Goal: Task Accomplishment & Management: Manage account settings

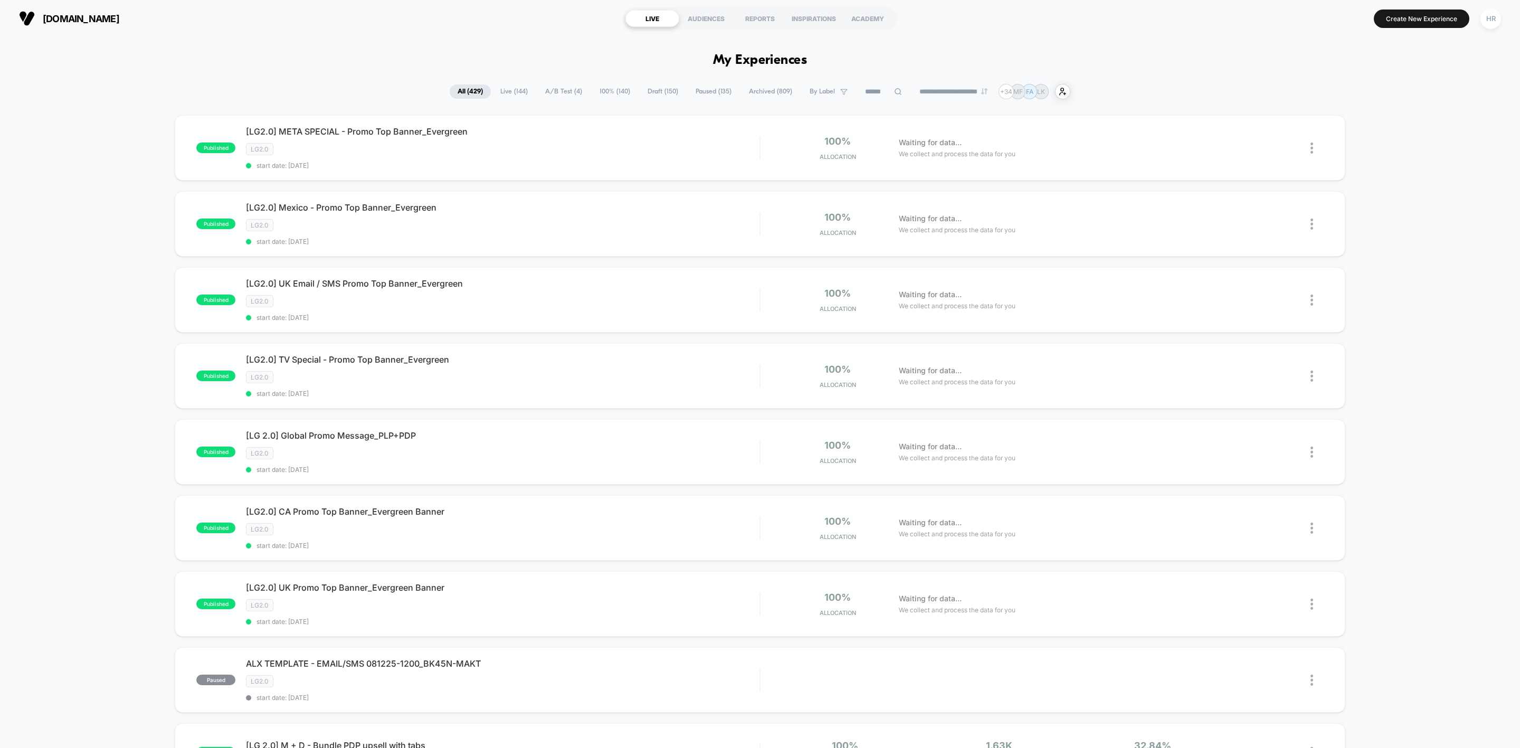
click at [861, 90] on input at bounding box center [883, 91] width 53 height 13
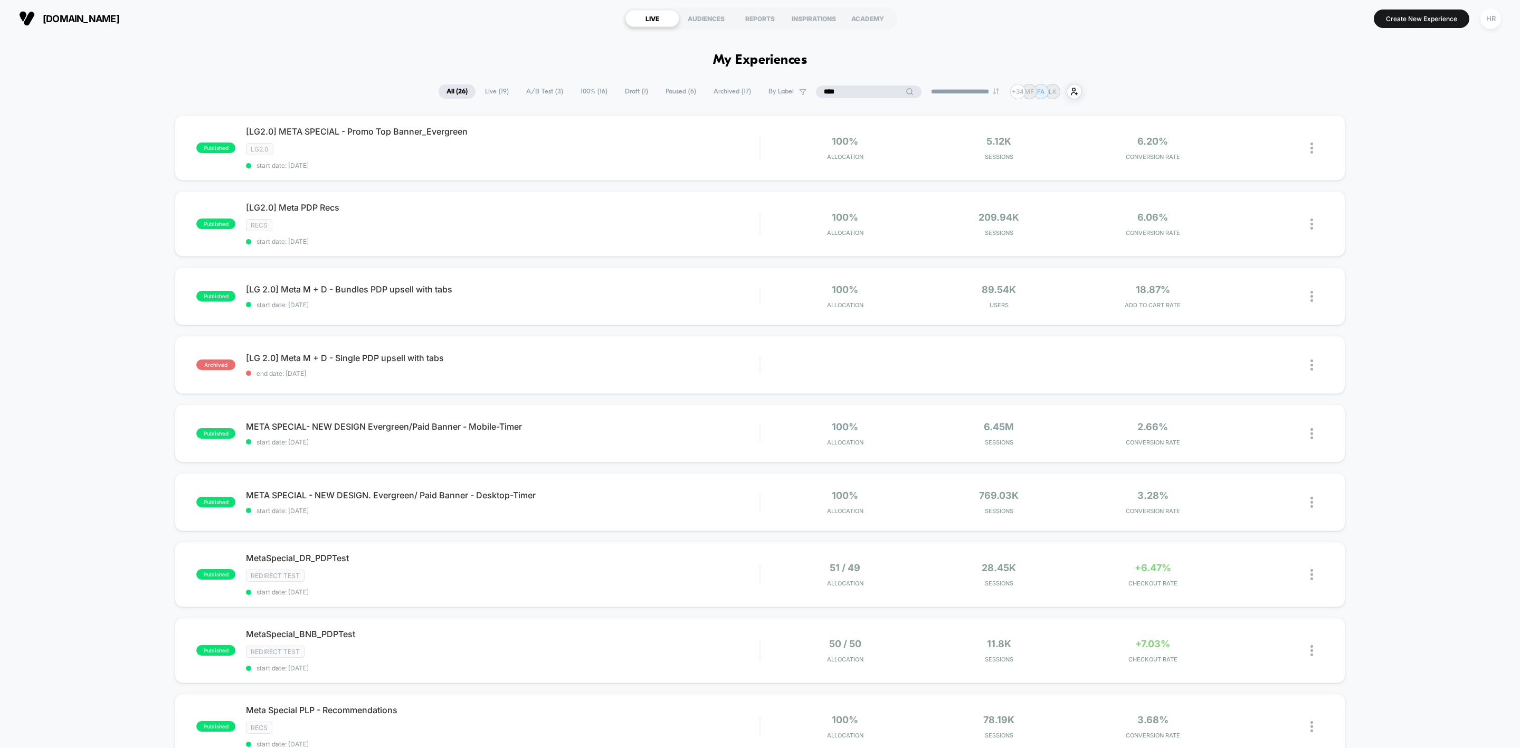
click at [861, 90] on input "****" at bounding box center [869, 91] width 106 height 13
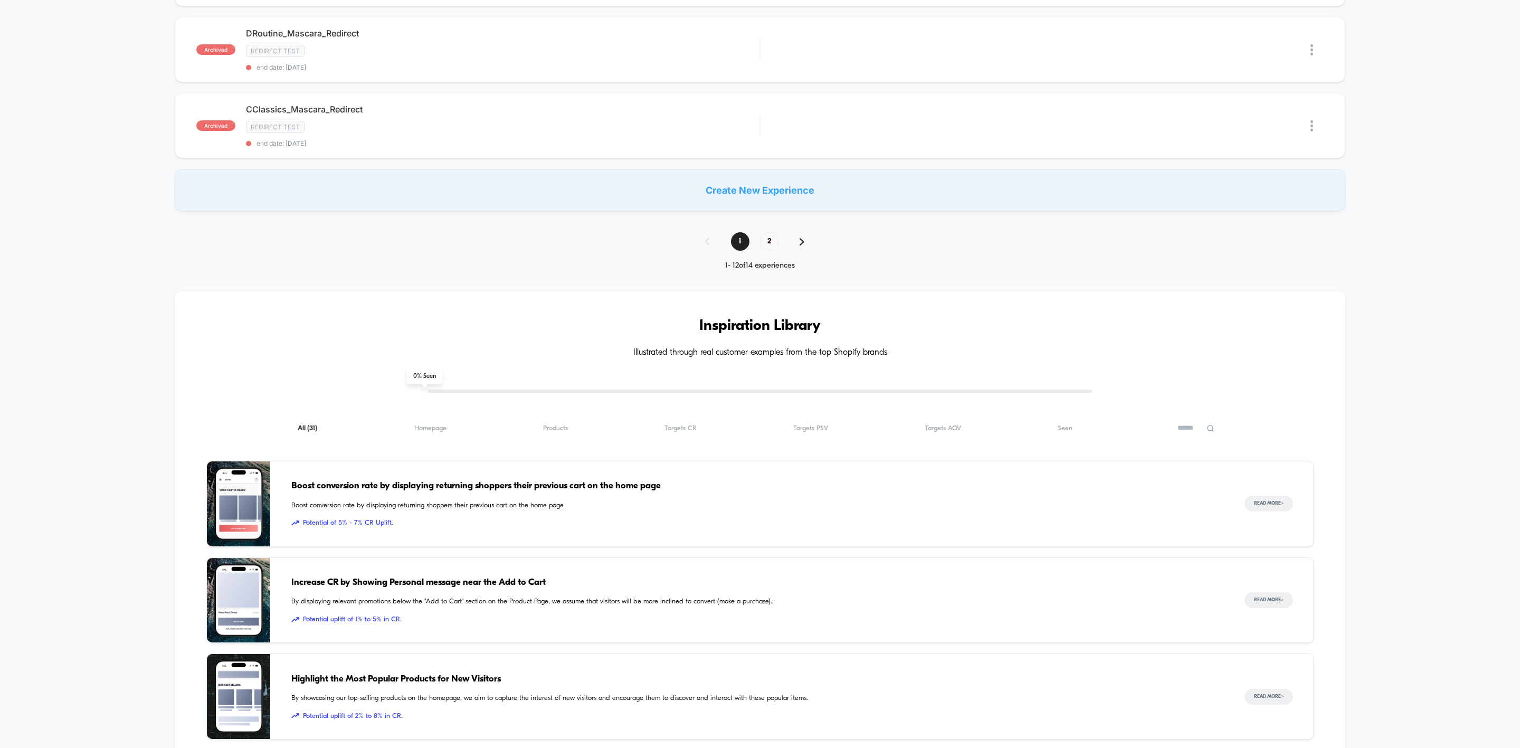
scroll to position [854, 0]
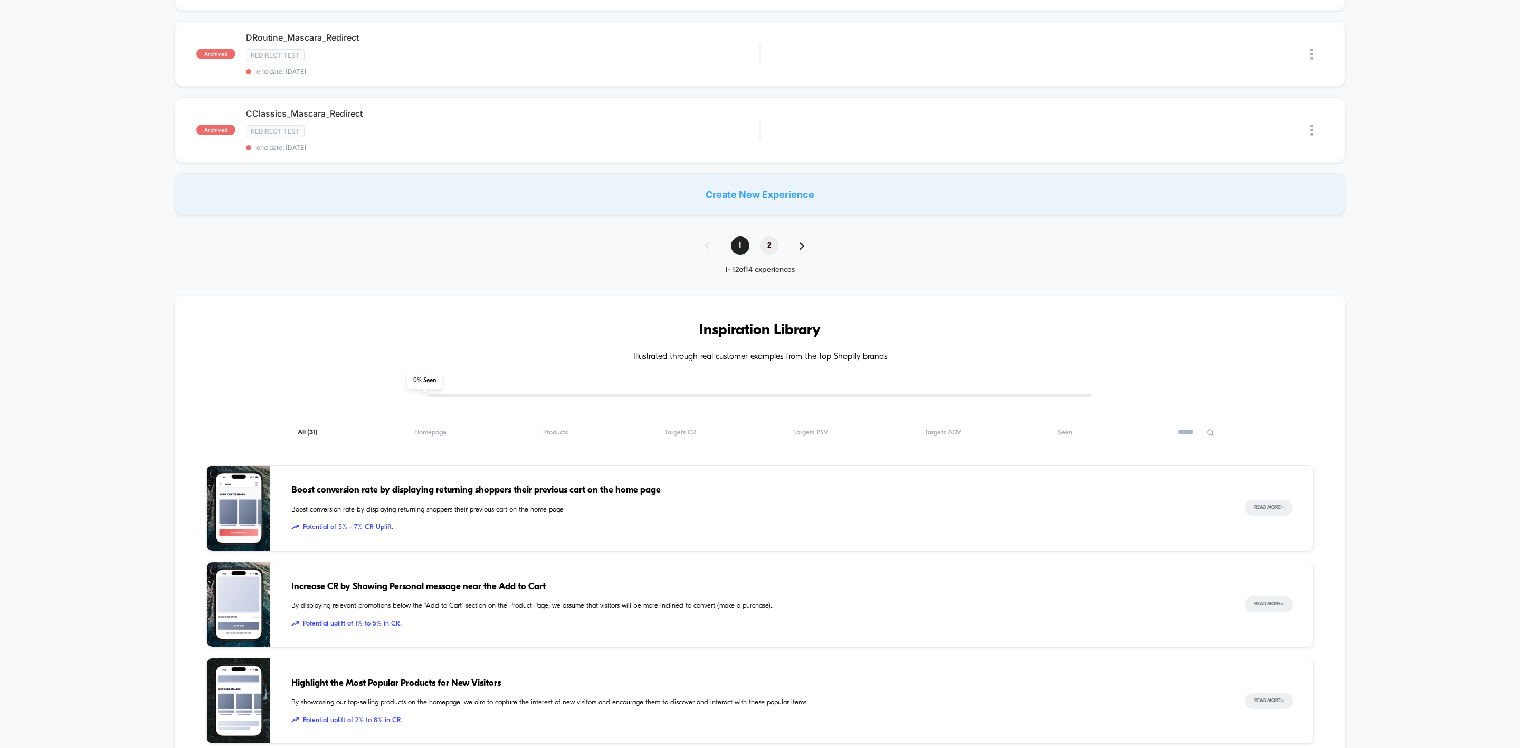
type input "********"
click at [768, 249] on span "2" at bounding box center [769, 245] width 18 height 18
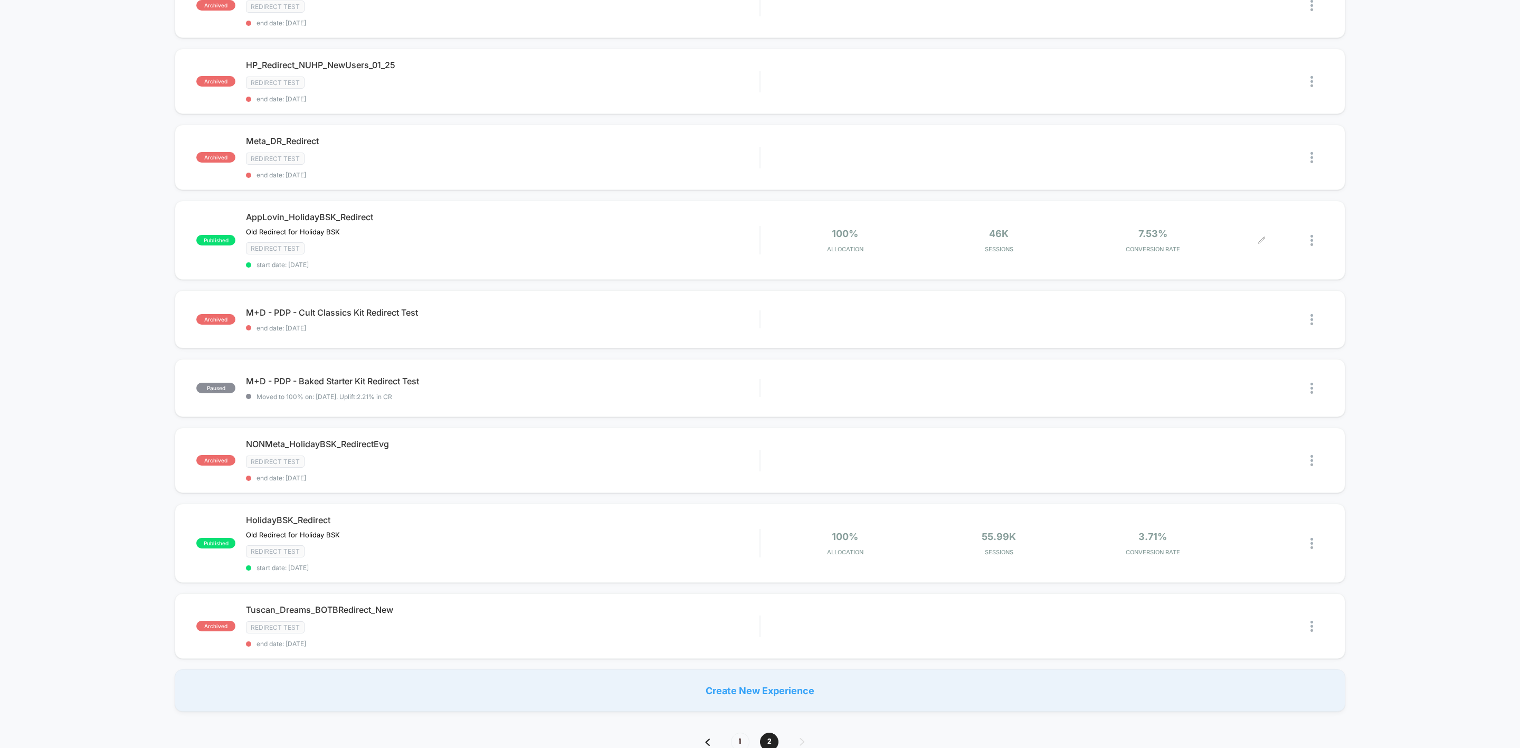
scroll to position [398, 0]
click at [1013, 463] on icon at bounding box center [1261, 543] width 8 height 8
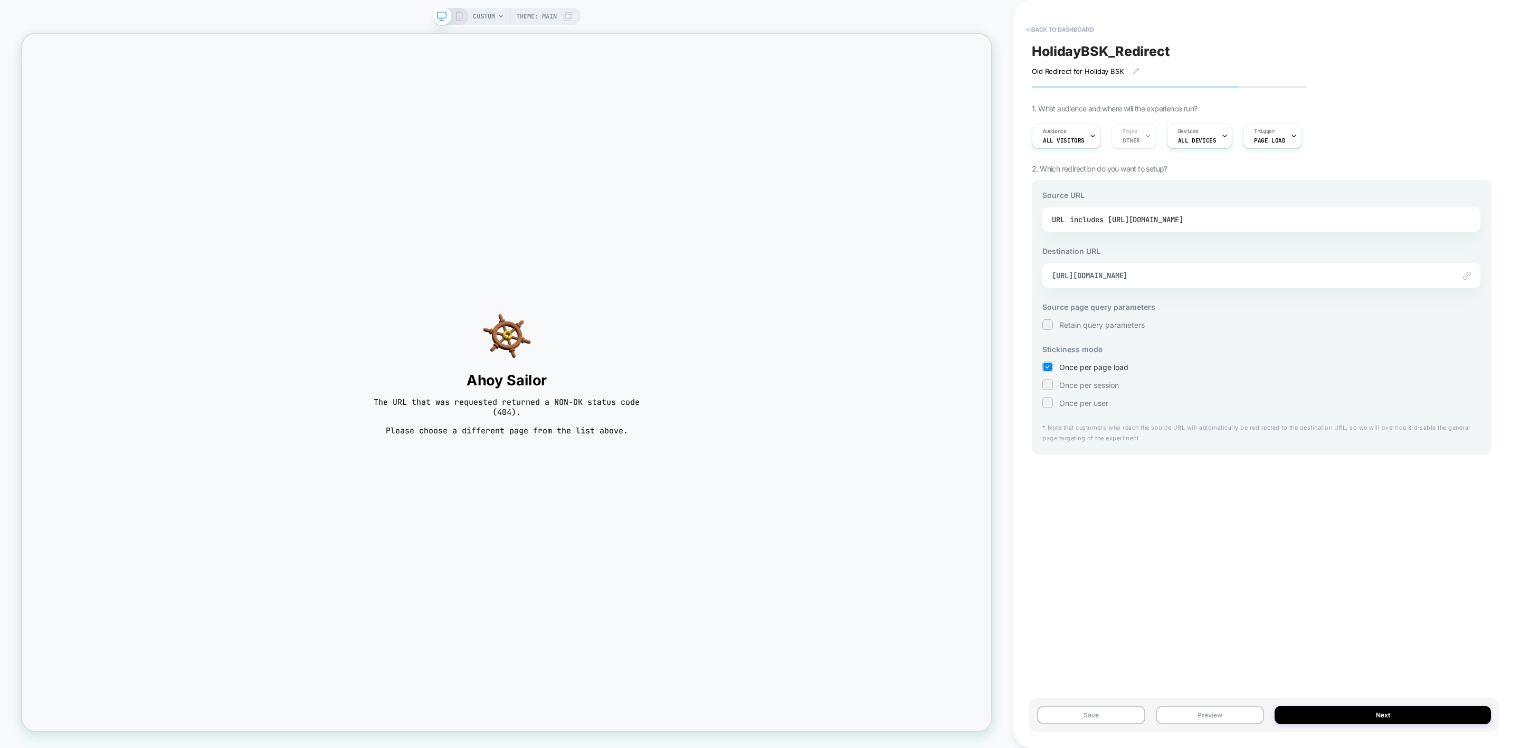
click at [1013, 222] on div "includes https://www.laurageller.com/collections/holiday-gift-guide/products/ba…" at bounding box center [1125, 220] width 113 height 16
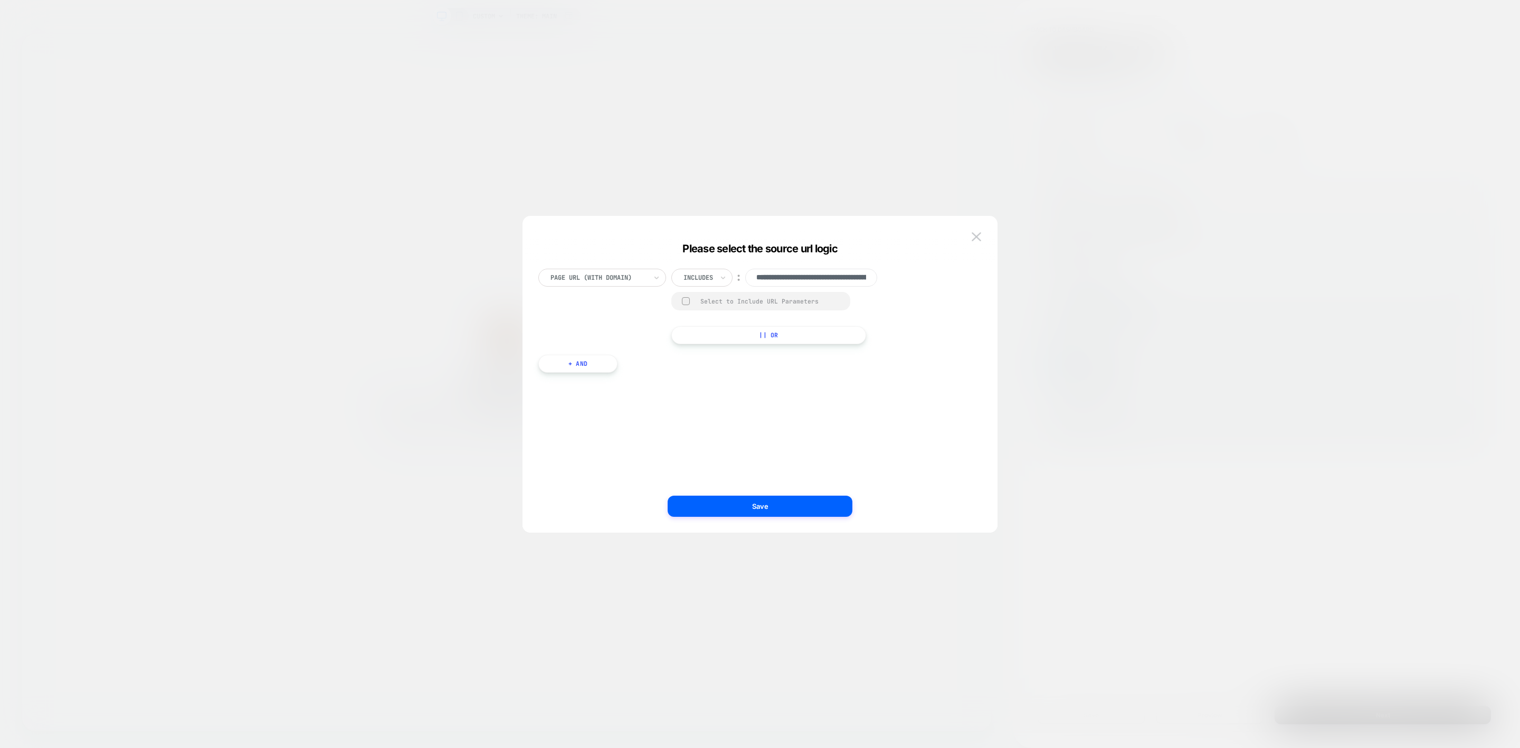
scroll to position [0, 301]
click at [1013, 274] on div at bounding box center [760, 374] width 1520 height 748
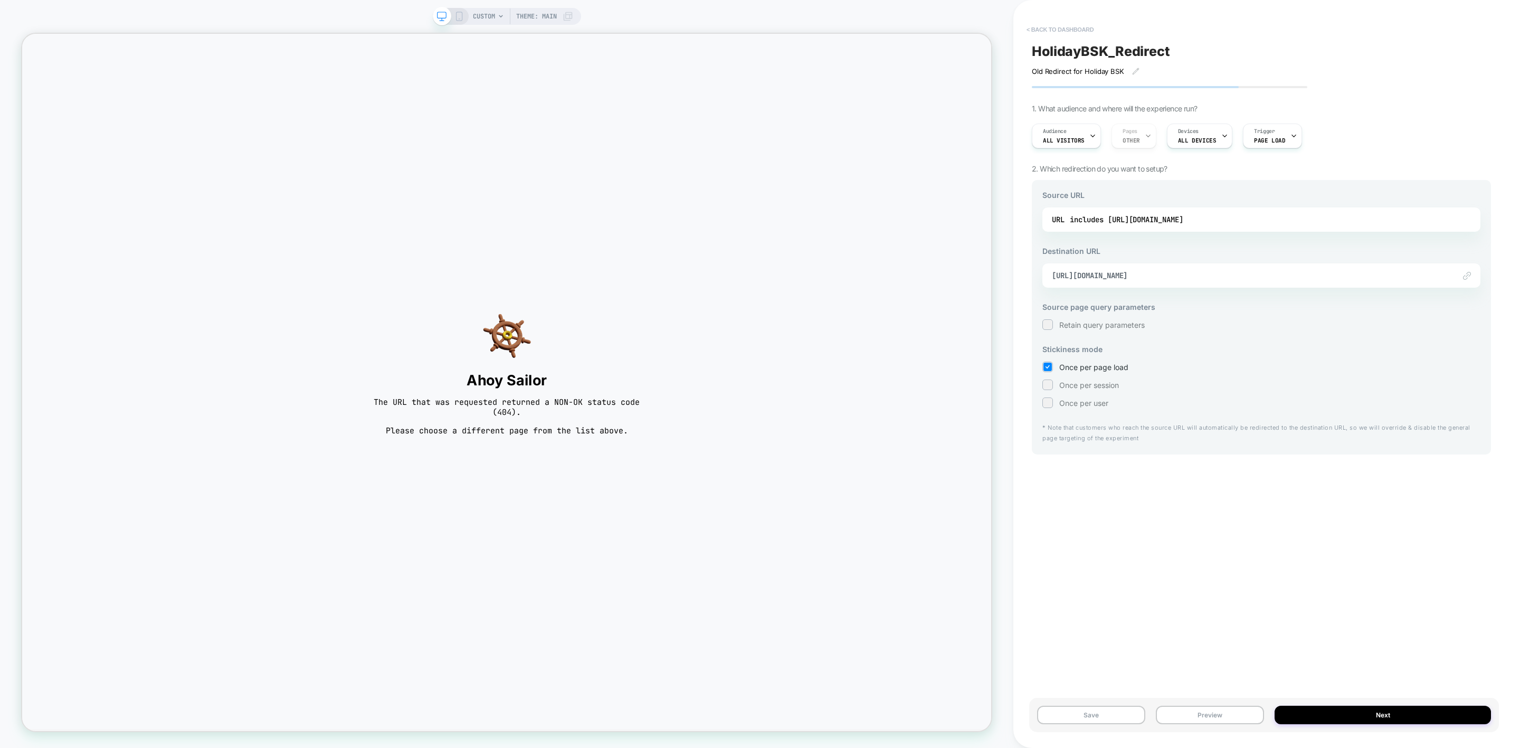
click at [1013, 27] on button "< back to dashboard" at bounding box center [1060, 29] width 78 height 17
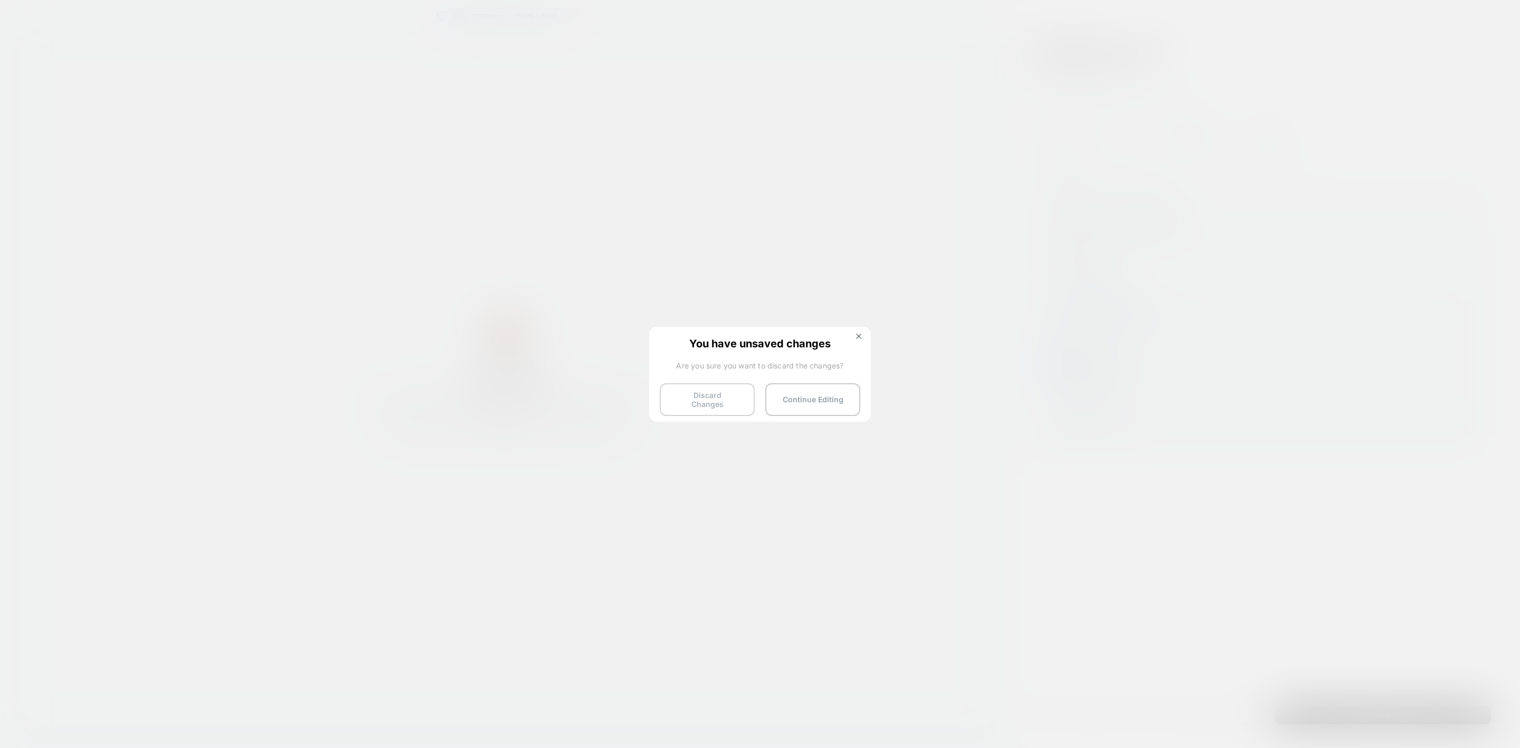
click at [719, 385] on button "Discard Changes" at bounding box center [707, 399] width 95 height 33
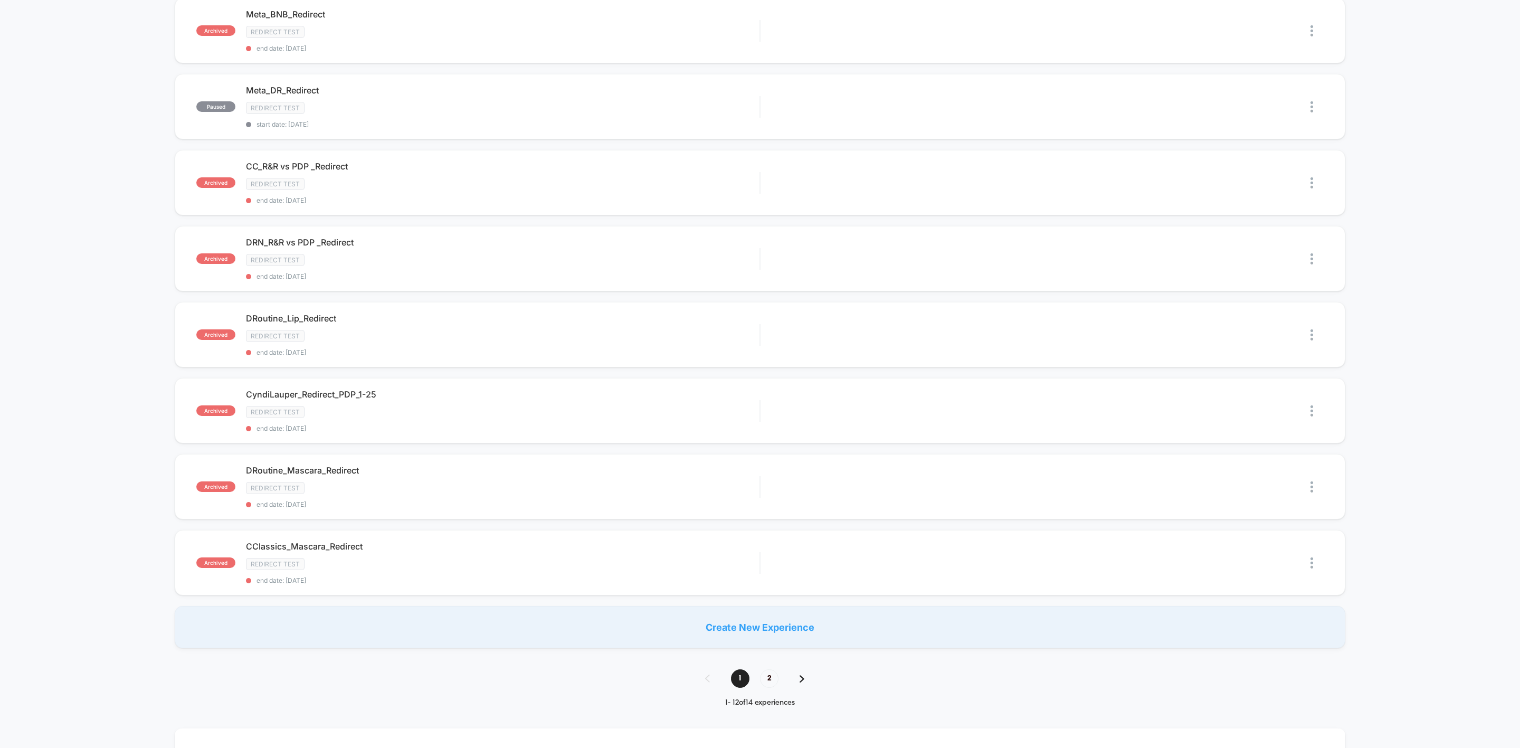
scroll to position [490, 0]
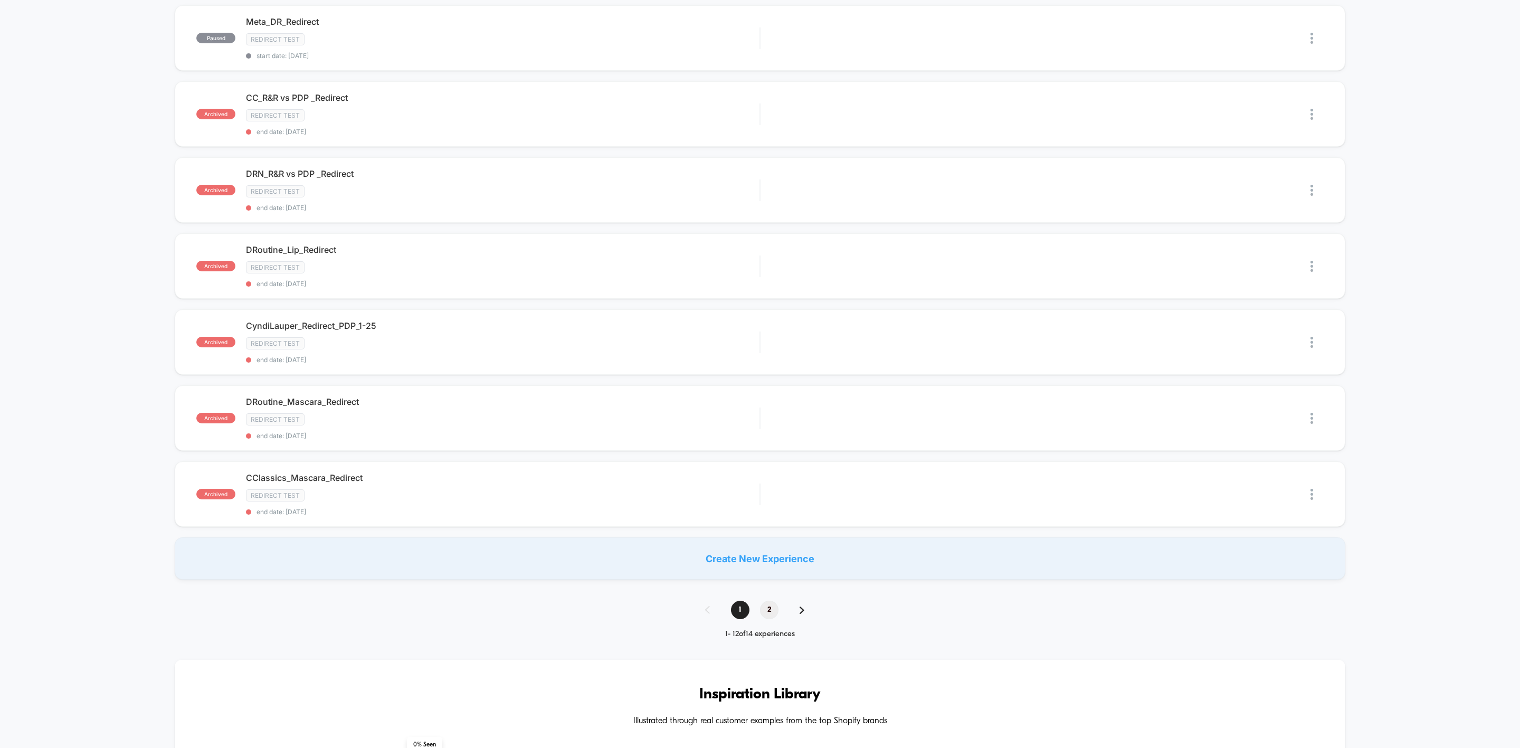
click at [772, 463] on span "2" at bounding box center [769, 609] width 18 height 18
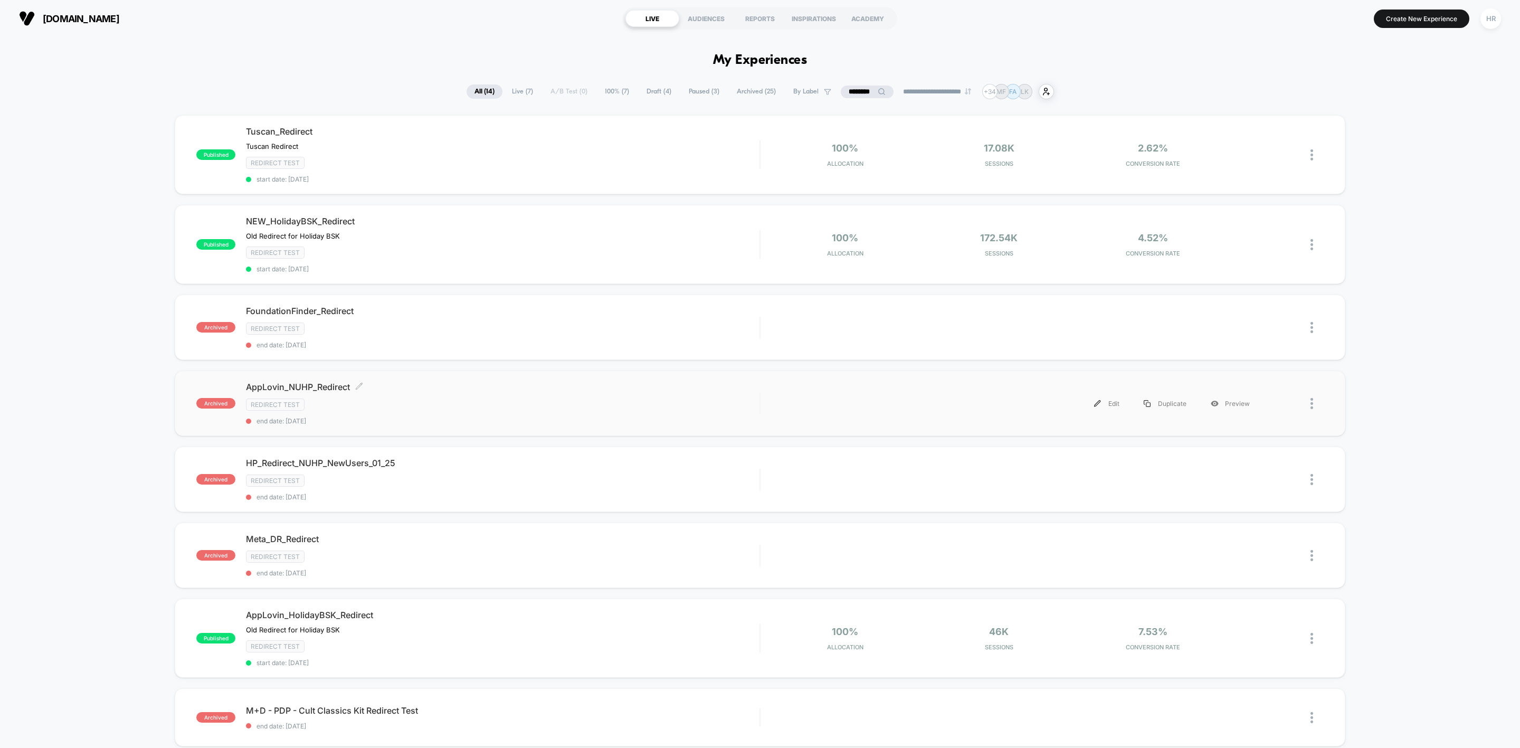
scroll to position [431, 0]
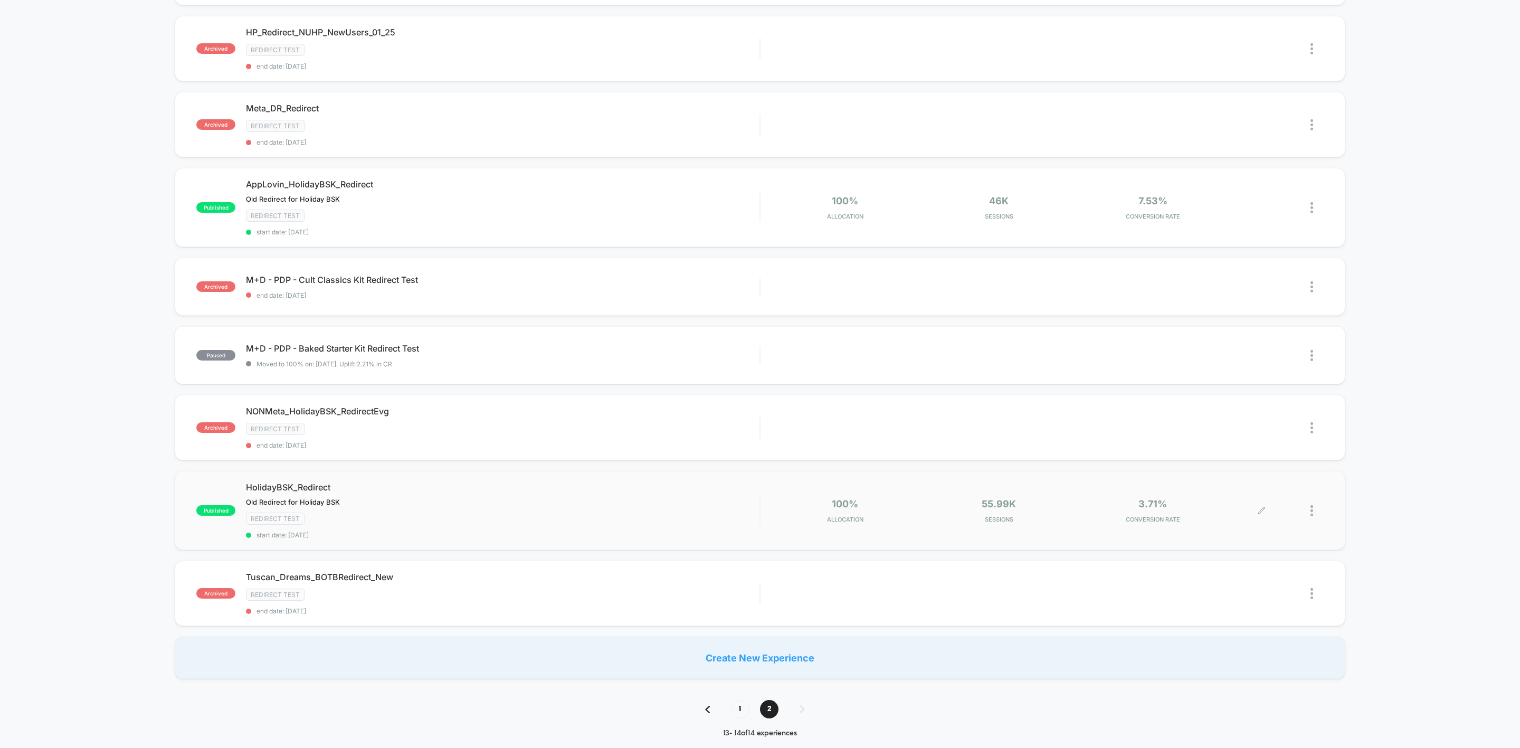
click at [1013, 463] on div at bounding box center [1316, 510] width 13 height 25
click at [1013, 463] on div "Pause" at bounding box center [1256, 503] width 95 height 24
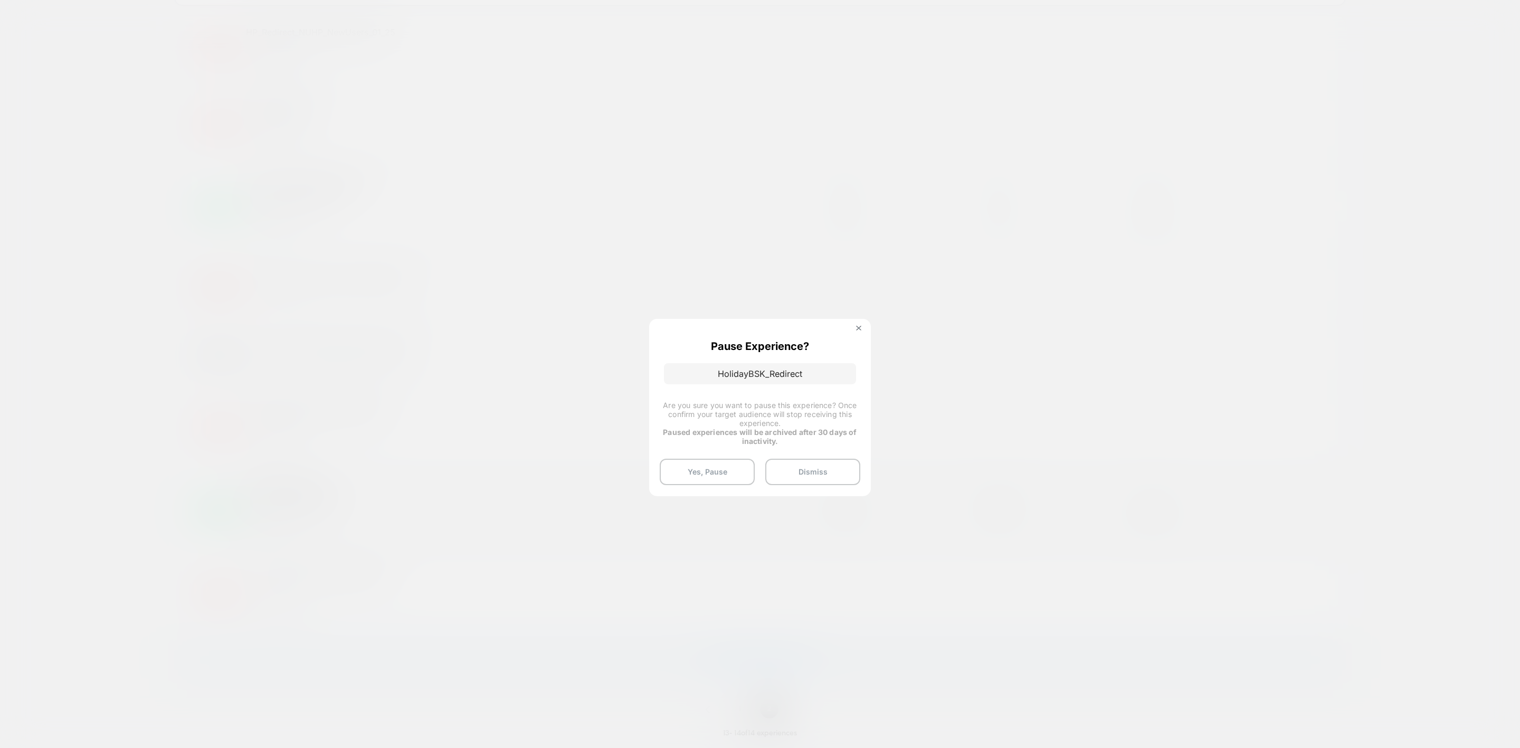
click at [695, 453] on div "Pause Experience? HolidayBSK_Redirect Are you sure you want to pause this exper…" at bounding box center [760, 407] width 222 height 177
click at [702, 463] on button "Yes, Pause" at bounding box center [707, 472] width 95 height 26
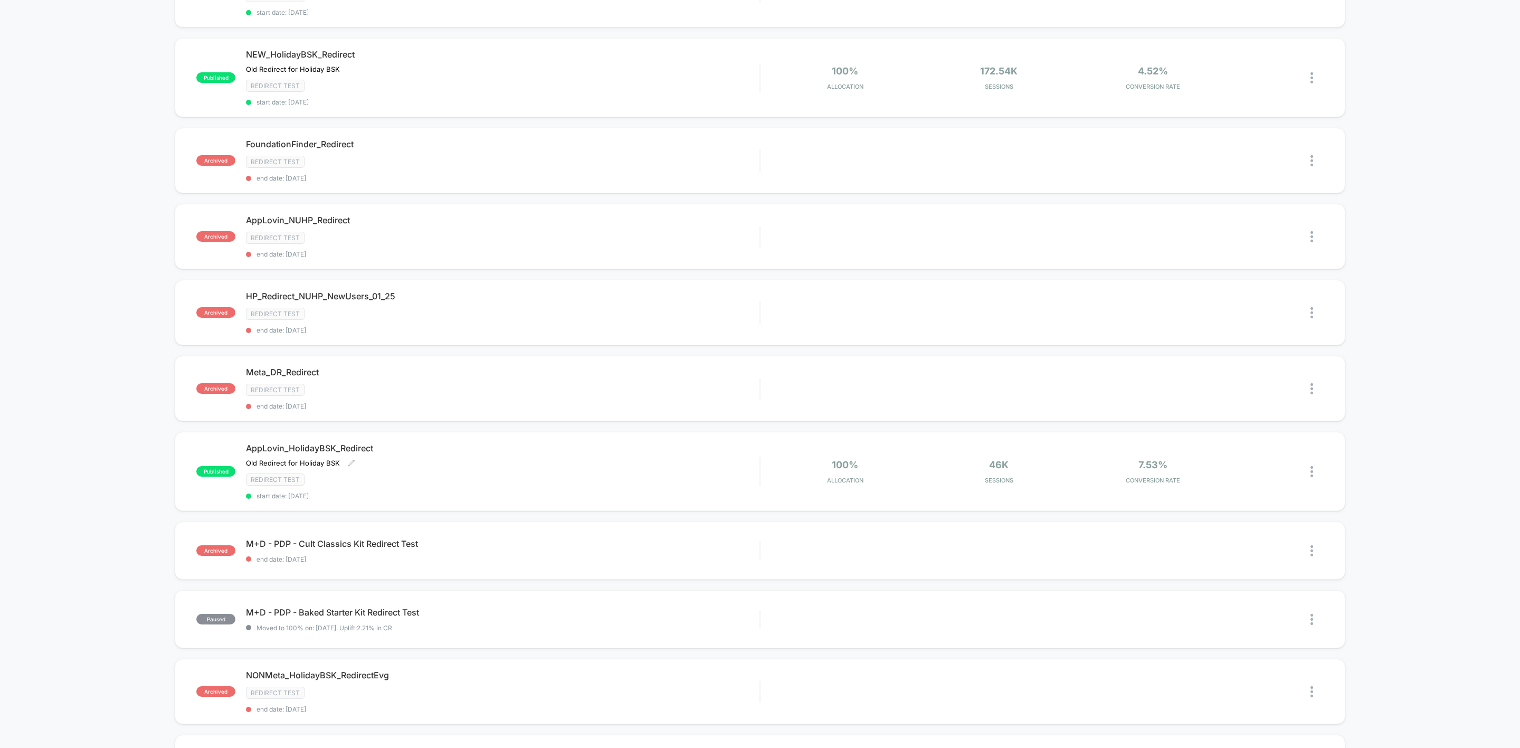
scroll to position [0, 0]
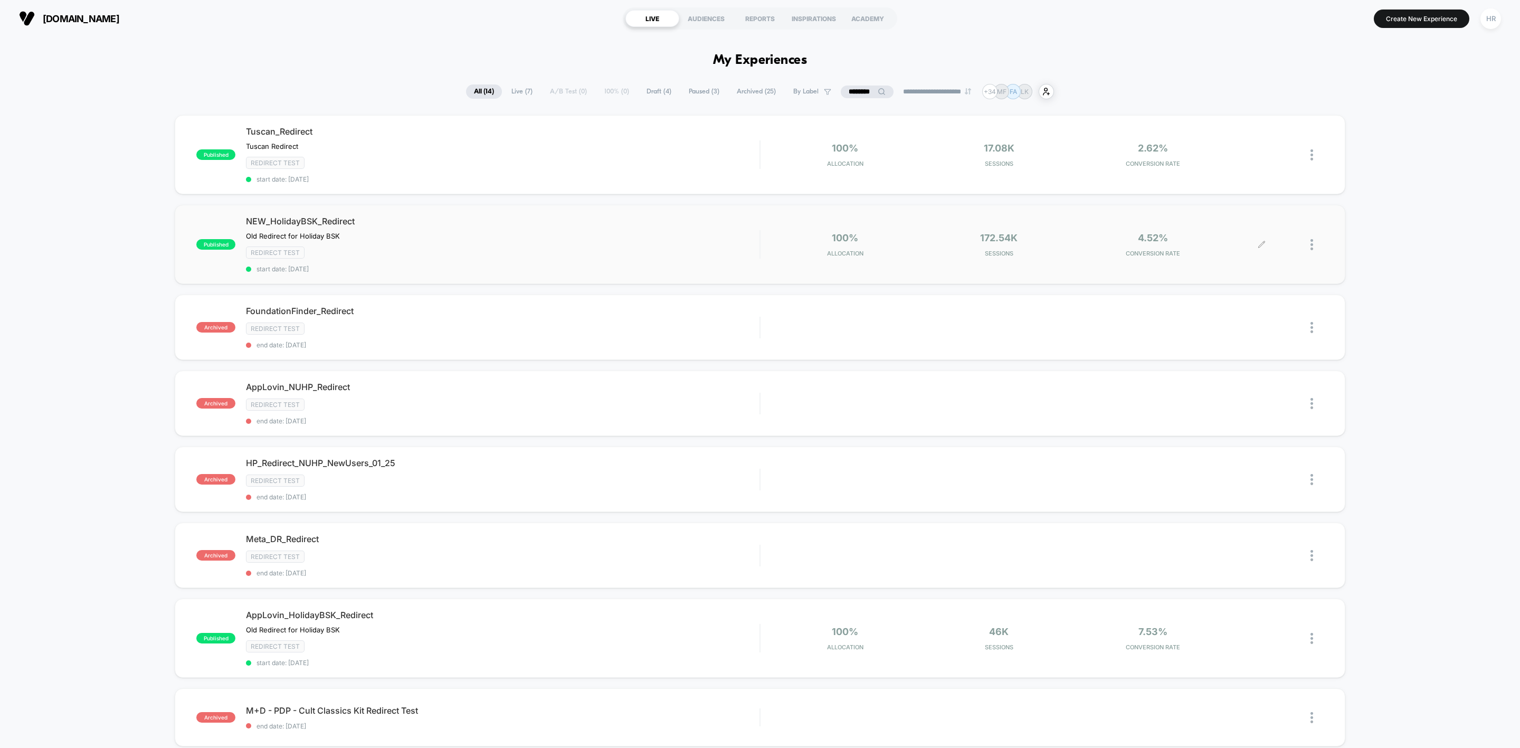
click at [1013, 243] on icon at bounding box center [1261, 245] width 8 height 8
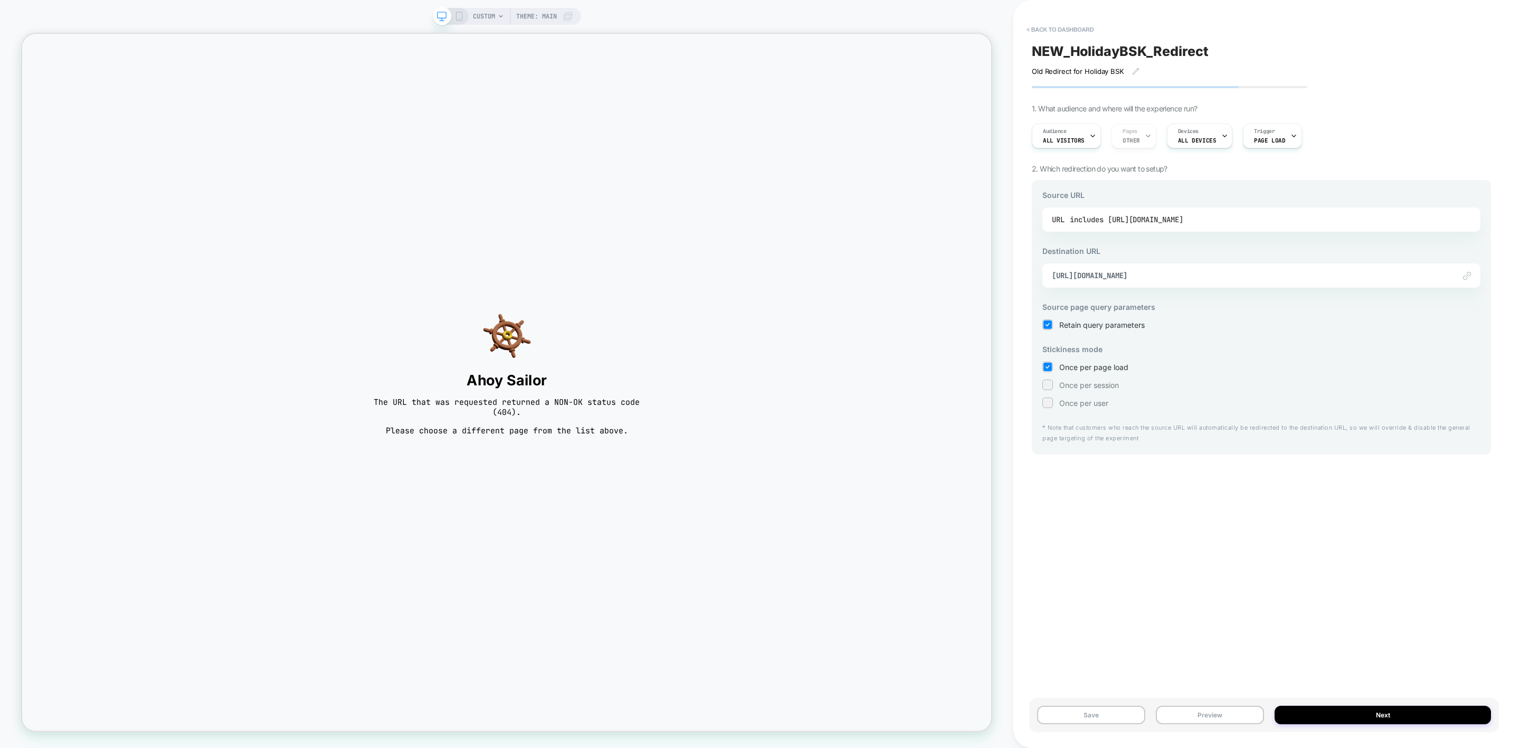
click at [1013, 214] on div "includes https://www.laurageller.com/collections/holiday-gift-guide/products/ho…" at bounding box center [1125, 220] width 113 height 16
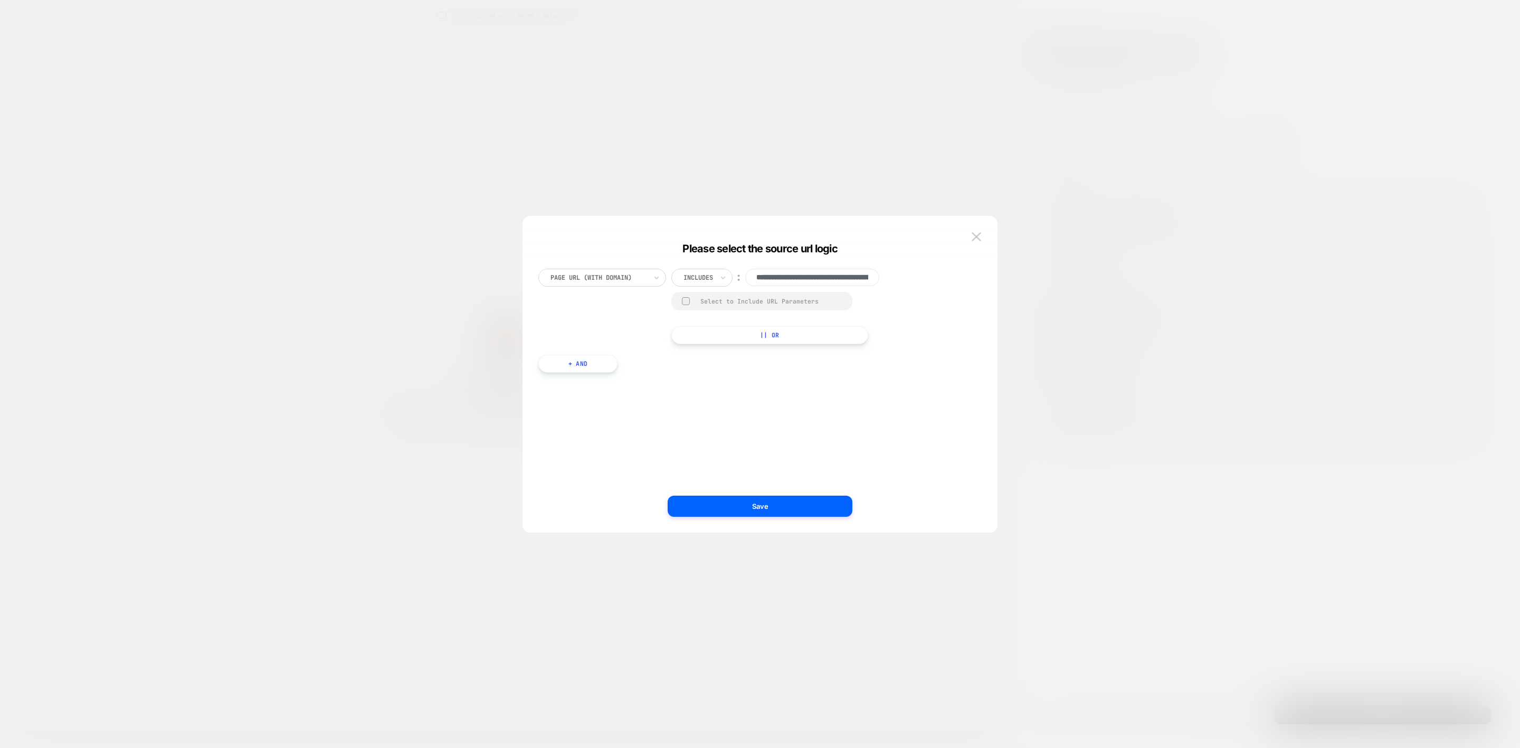
click at [1013, 183] on div at bounding box center [760, 374] width 1520 height 748
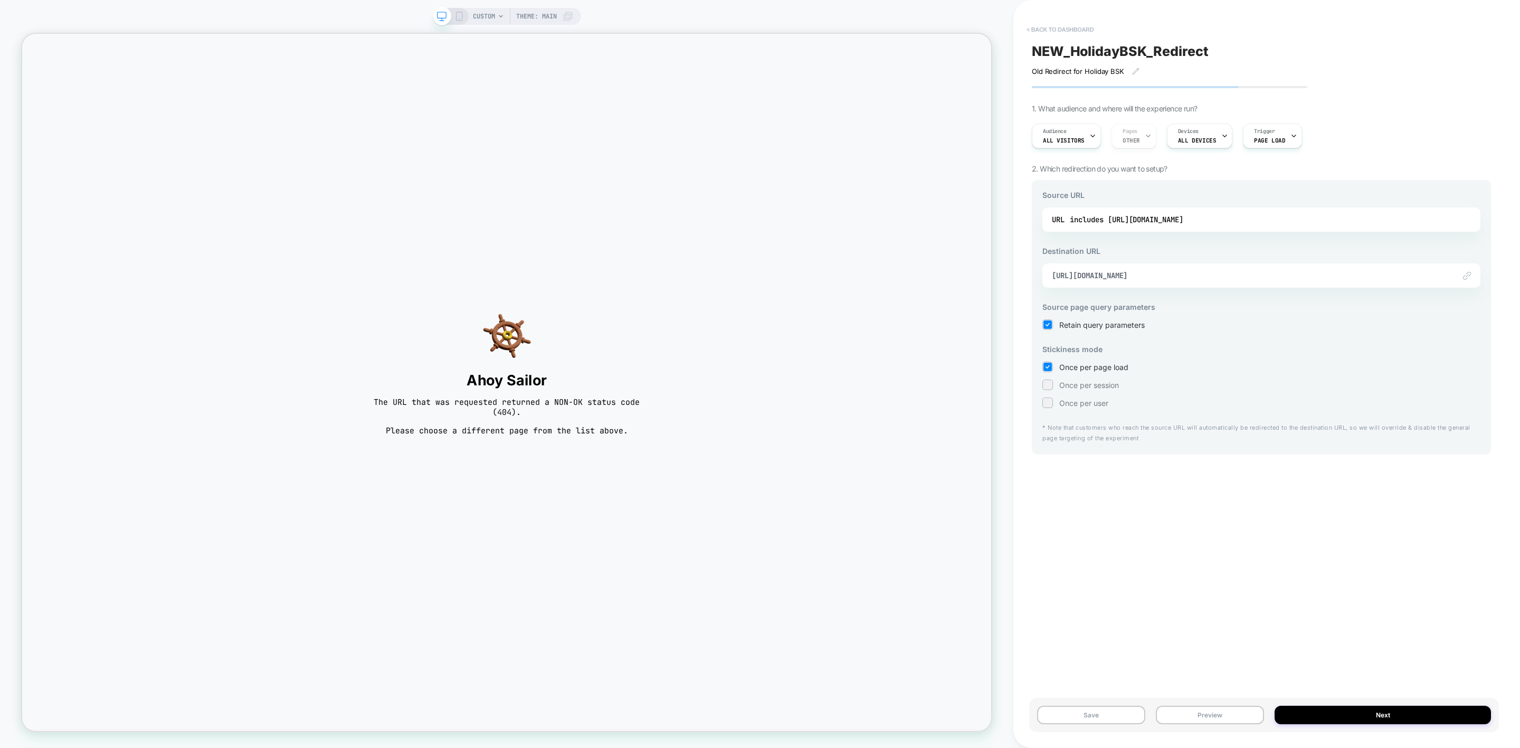
click at [1013, 32] on button "< back to dashboard" at bounding box center [1060, 29] width 78 height 17
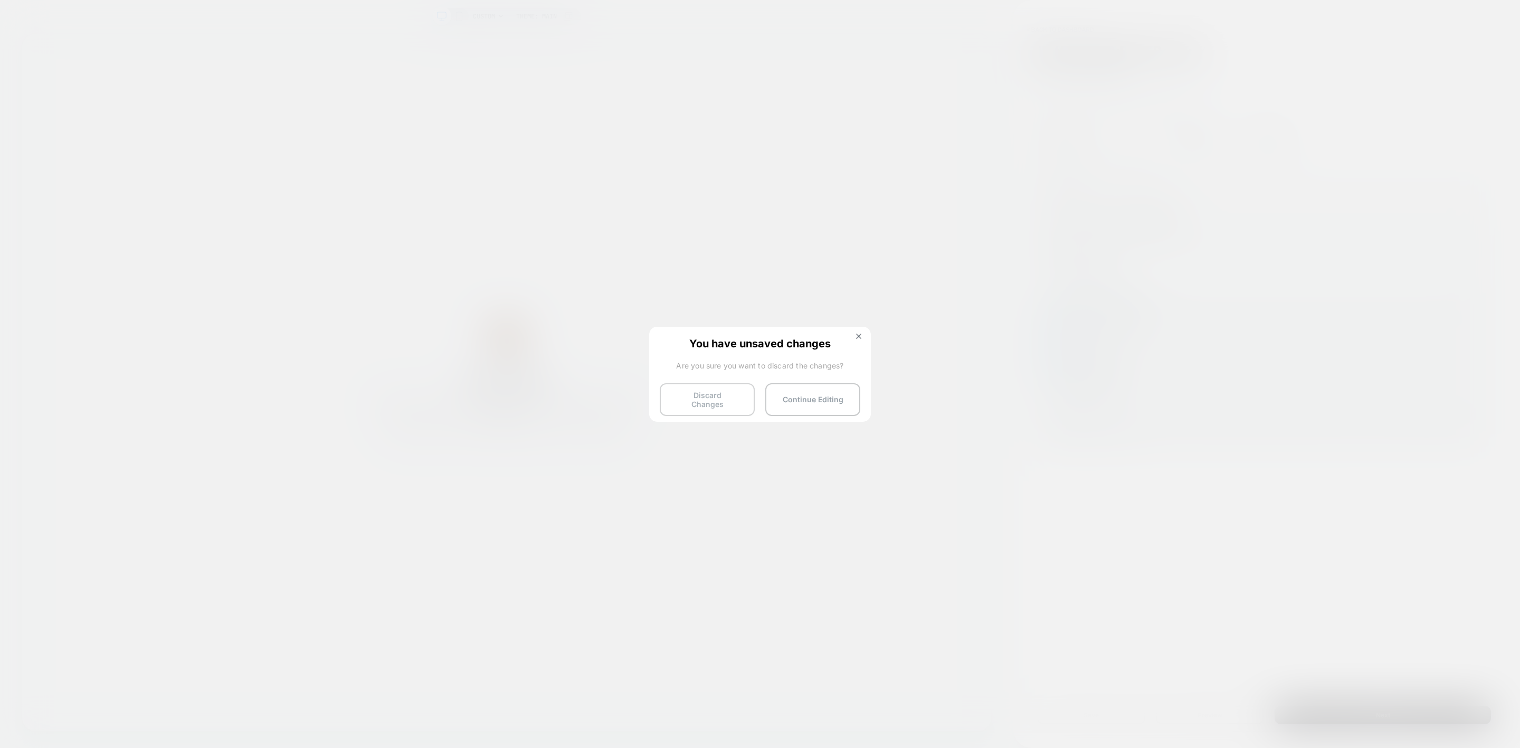
click at [672, 401] on button "Discard Changes" at bounding box center [707, 399] width 95 height 33
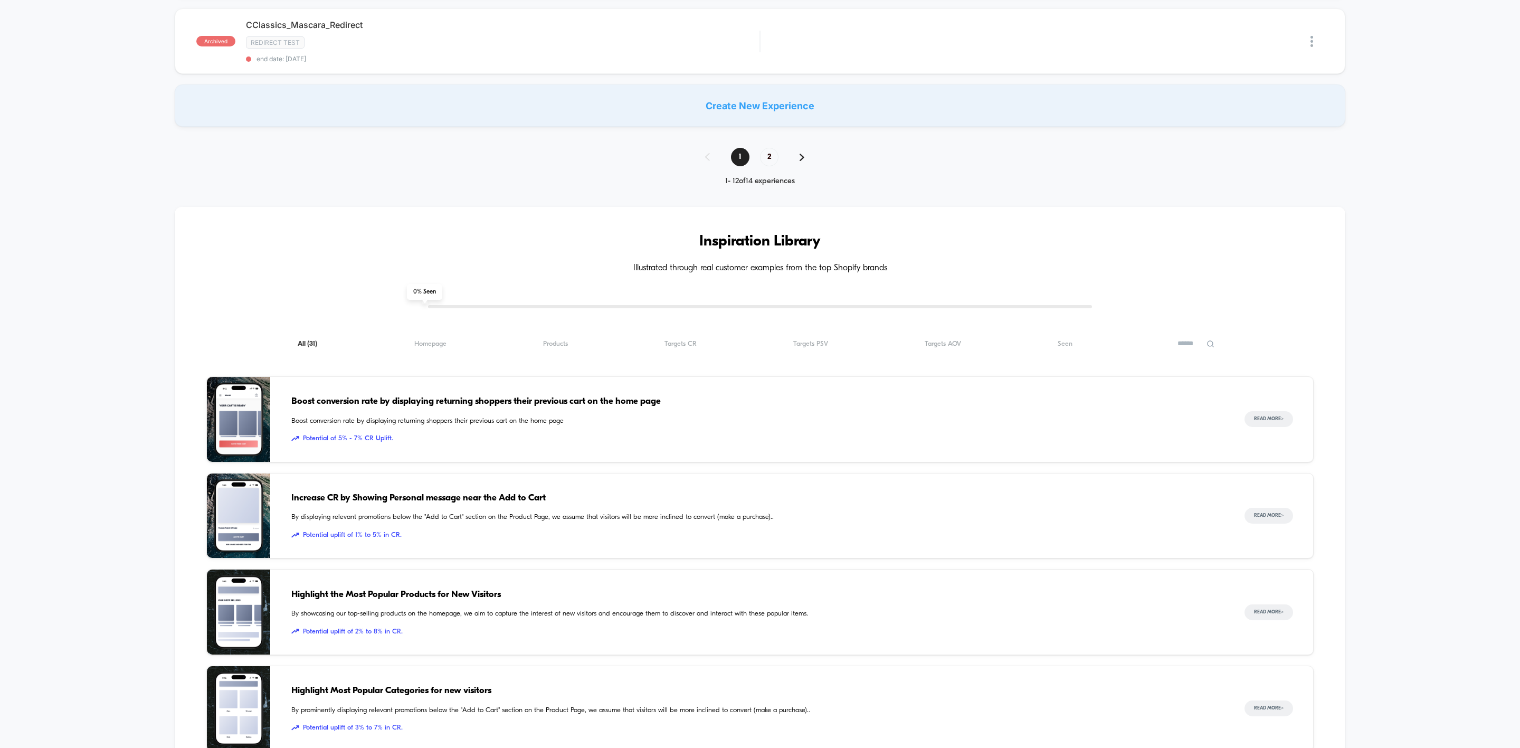
scroll to position [790, 0]
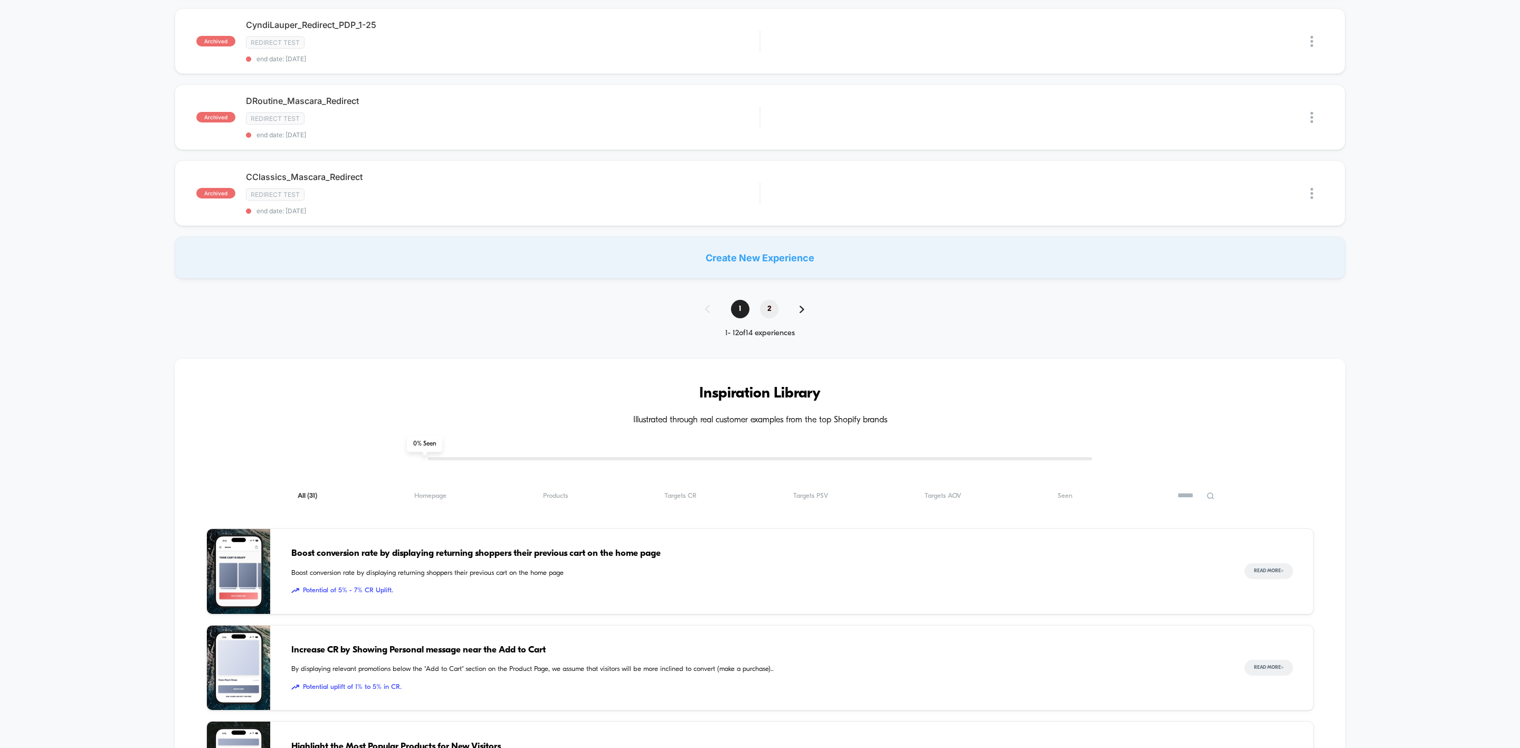
click at [765, 318] on span "2" at bounding box center [769, 309] width 18 height 18
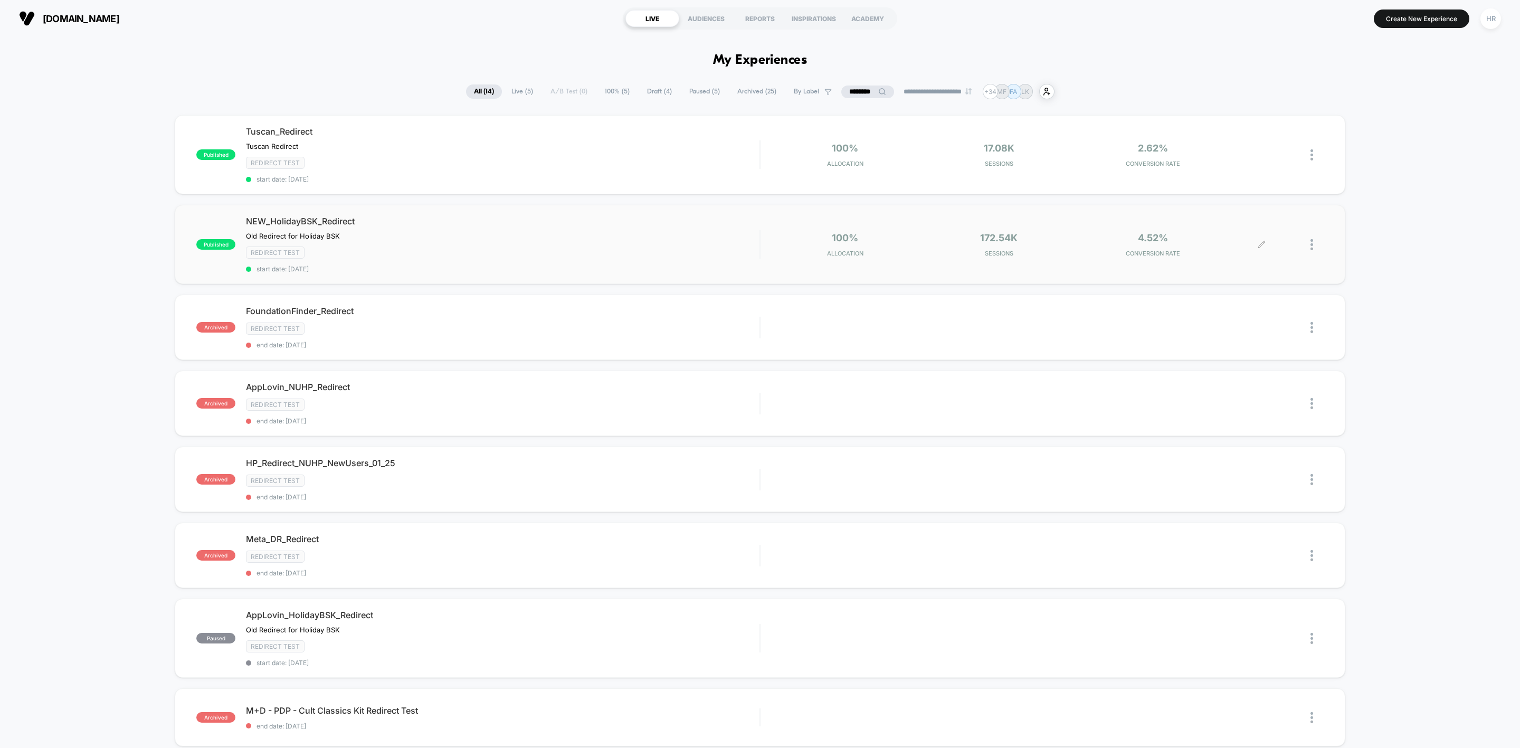
click at [1013, 243] on div at bounding box center [1316, 244] width 13 height 25
click at [1013, 234] on div "Pause" at bounding box center [1256, 233] width 95 height 24
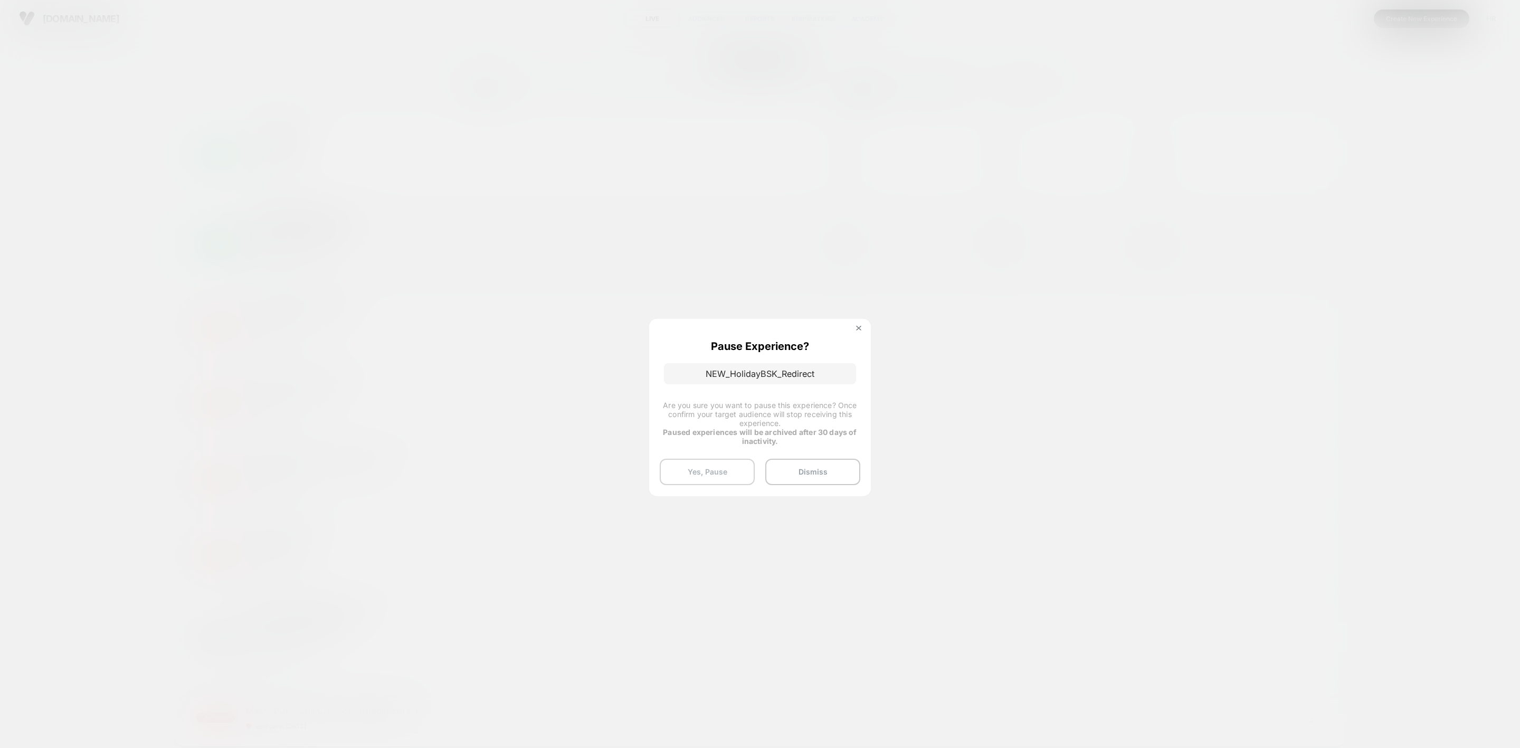
click at [711, 459] on button "Yes, Pause" at bounding box center [707, 472] width 95 height 26
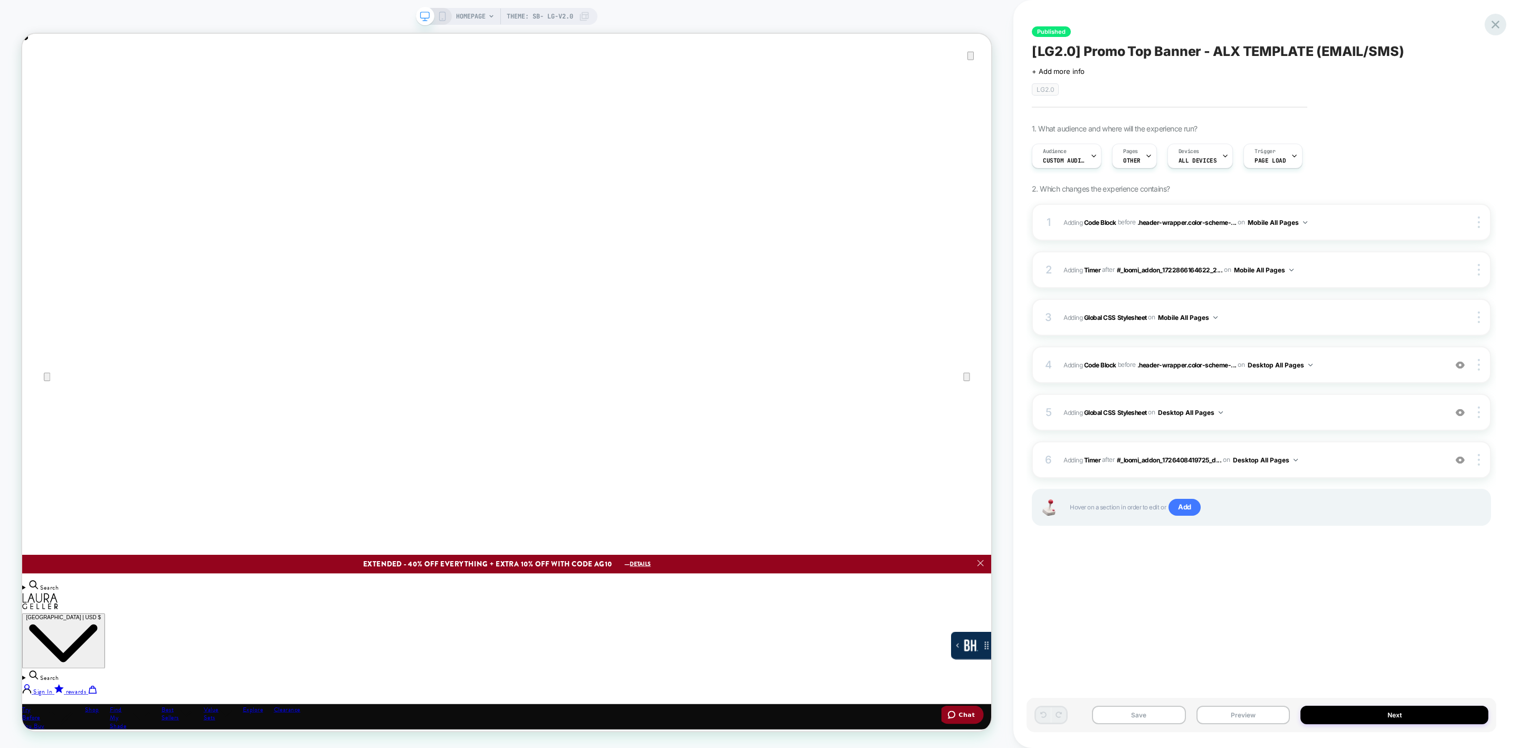
click at [1493, 19] on icon at bounding box center [1495, 24] width 14 height 14
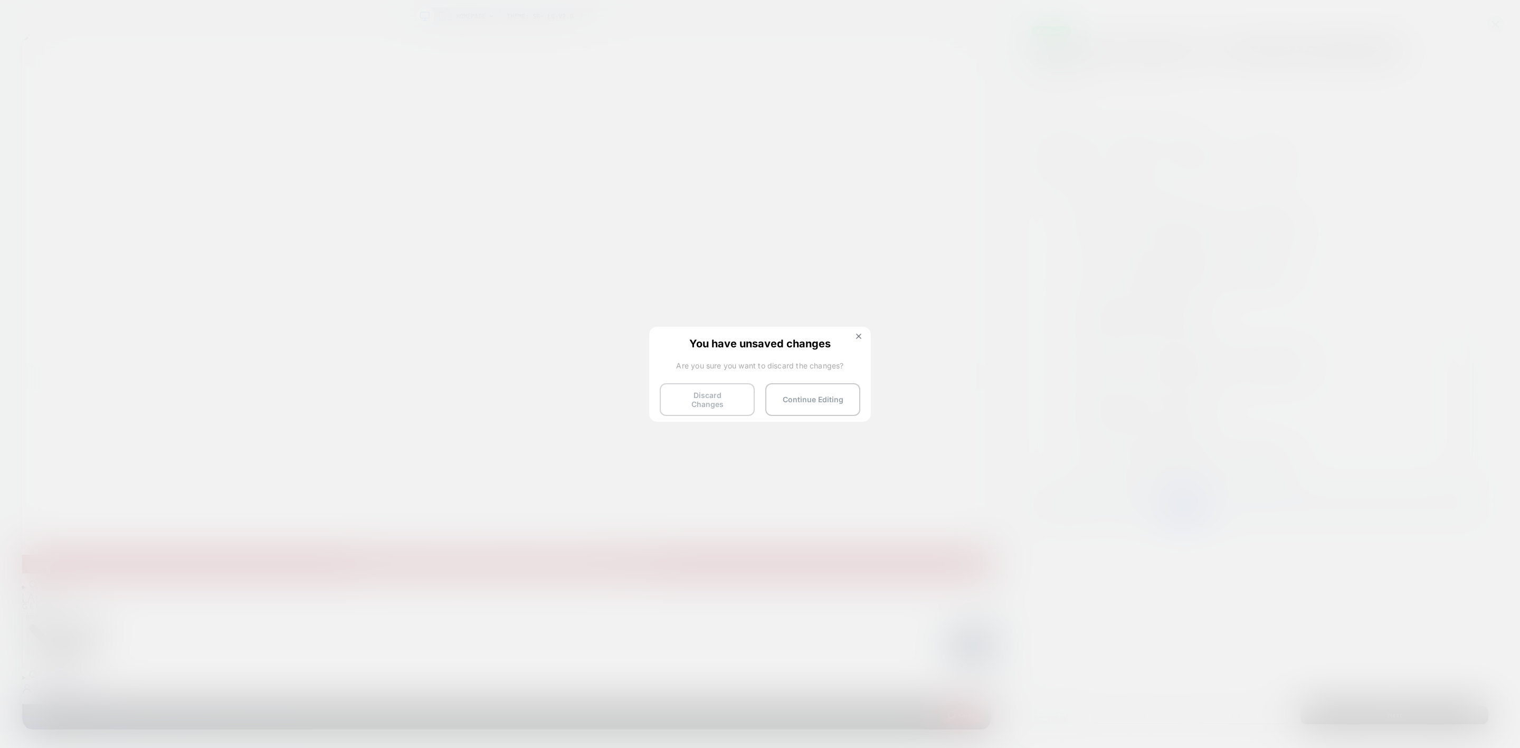
click at [711, 396] on button "Discard Changes" at bounding box center [707, 399] width 95 height 33
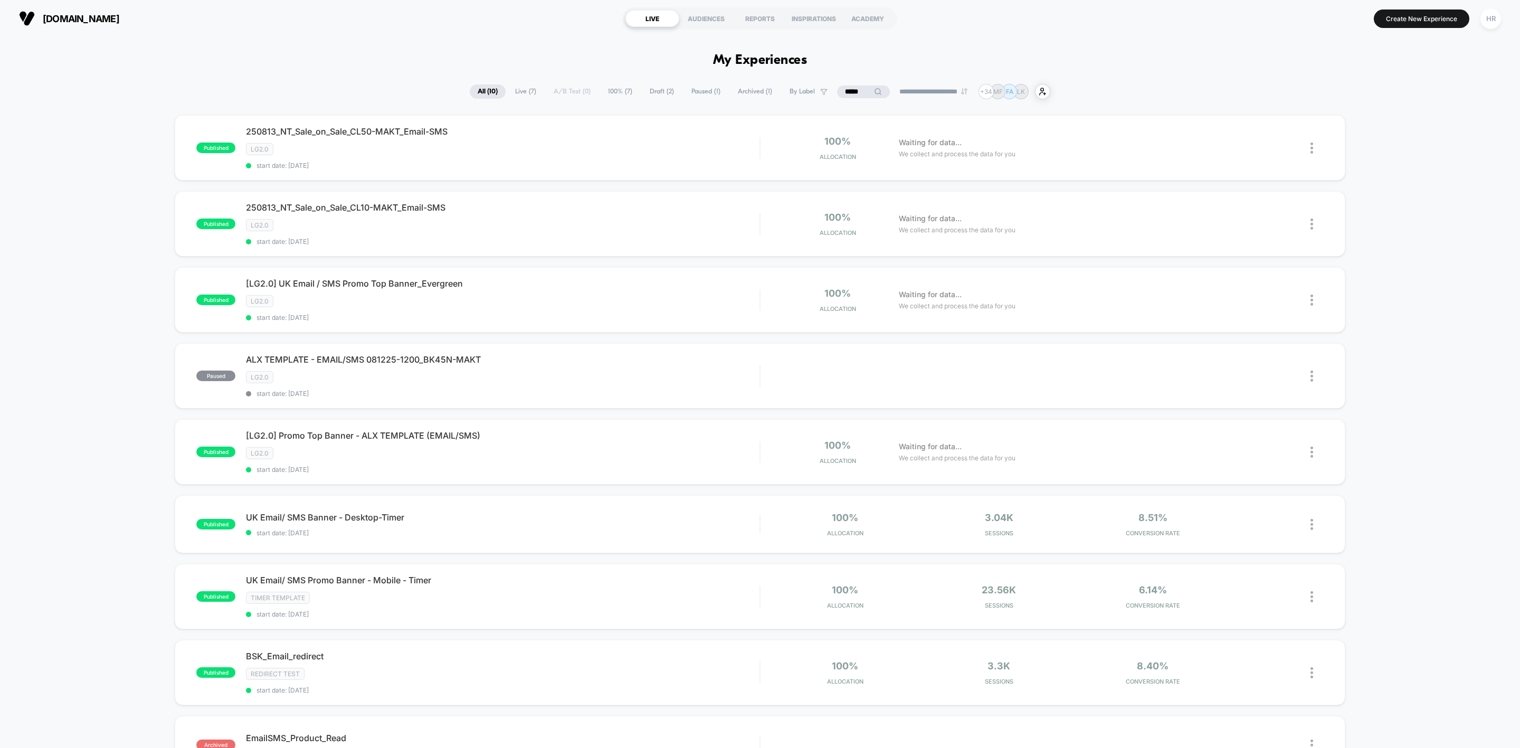
click at [850, 90] on input "*****" at bounding box center [863, 91] width 53 height 13
click at [850, 90] on input "*****" at bounding box center [863, 91] width 106 height 13
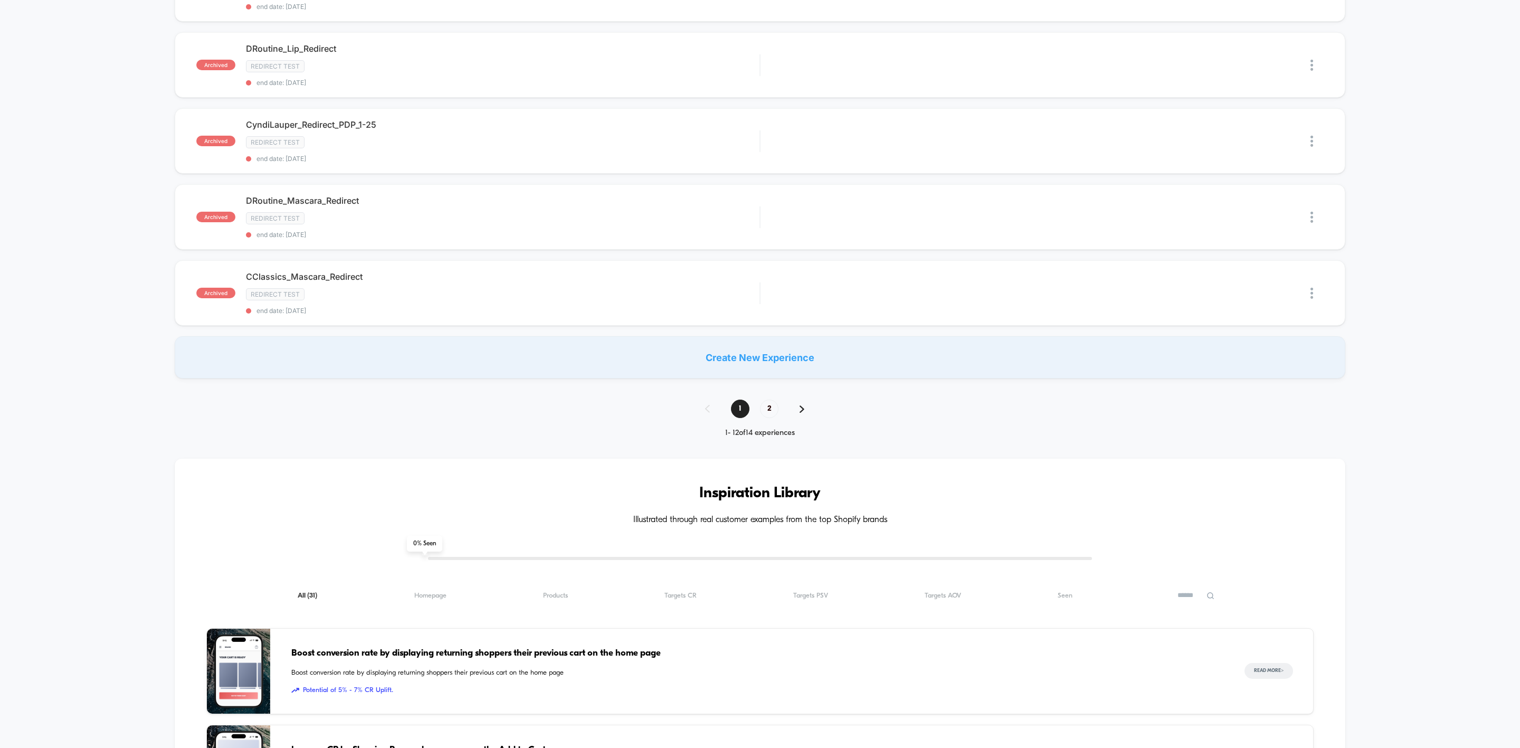
scroll to position [689, 0]
type input "********"
click at [760, 416] on span "2" at bounding box center [769, 411] width 18 height 18
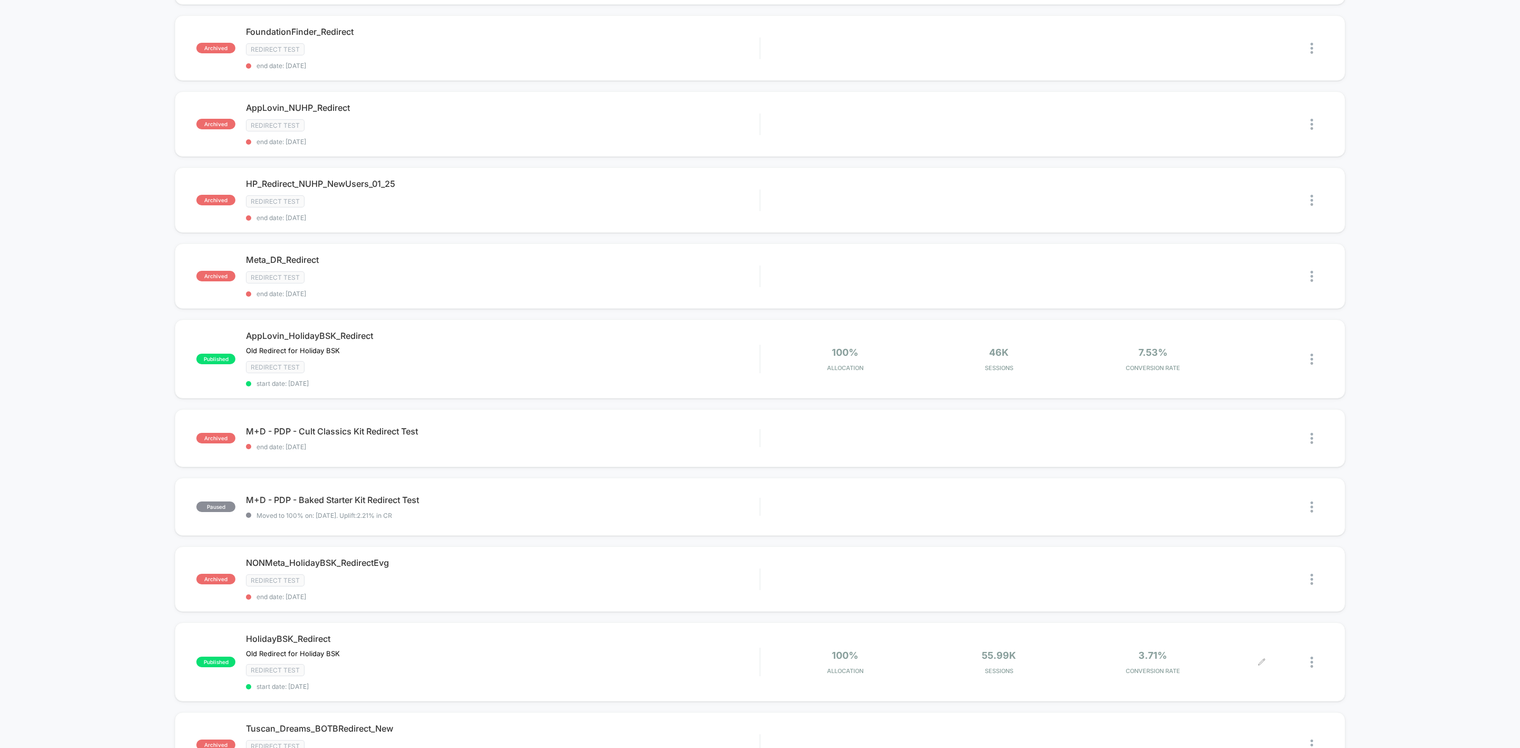
scroll to position [280, 0]
click at [1265, 362] on icon at bounding box center [1261, 358] width 8 height 8
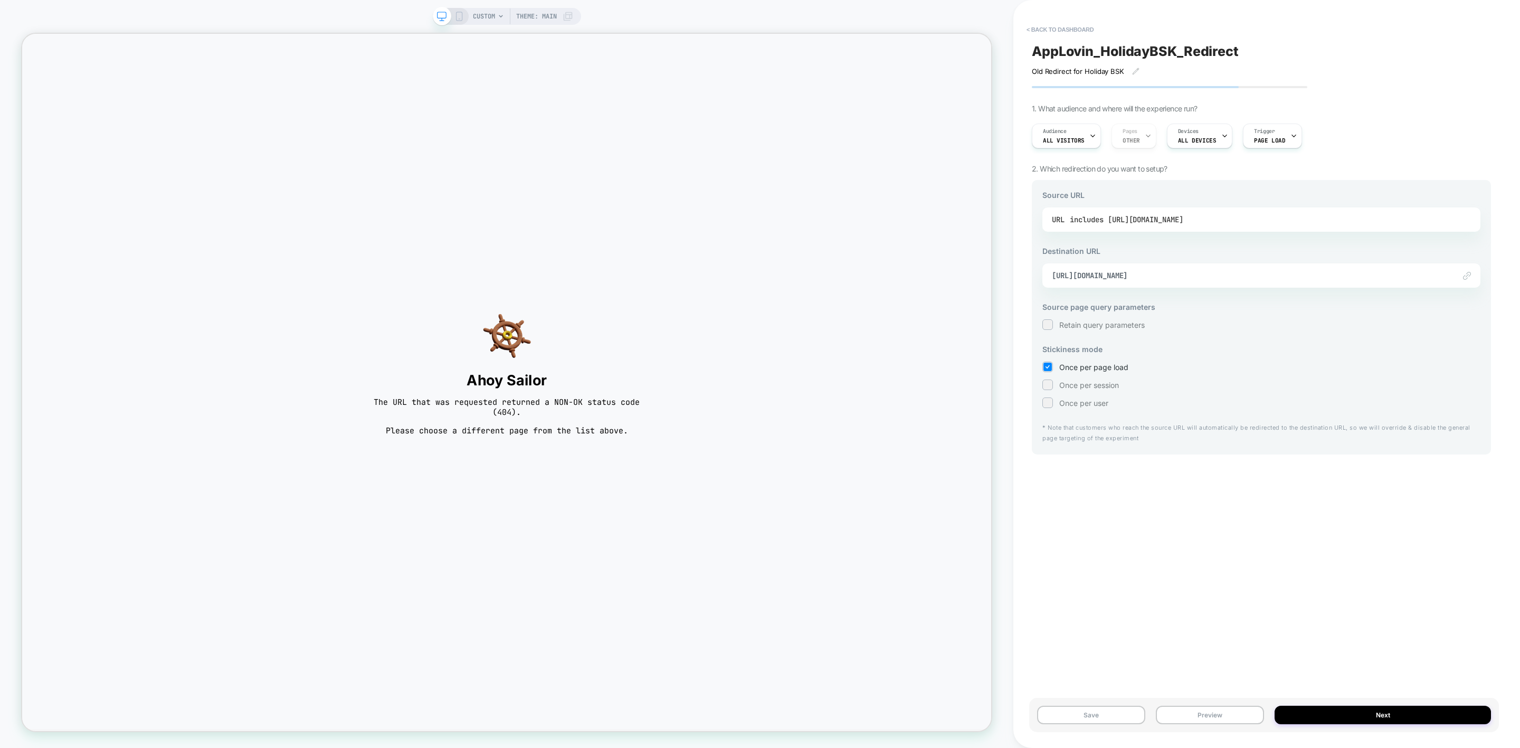
click at [1183, 220] on div "includes https://www.laurageller.com/collections/holiday-gift-guide/products/ba…" at bounding box center [1125, 220] width 113 height 16
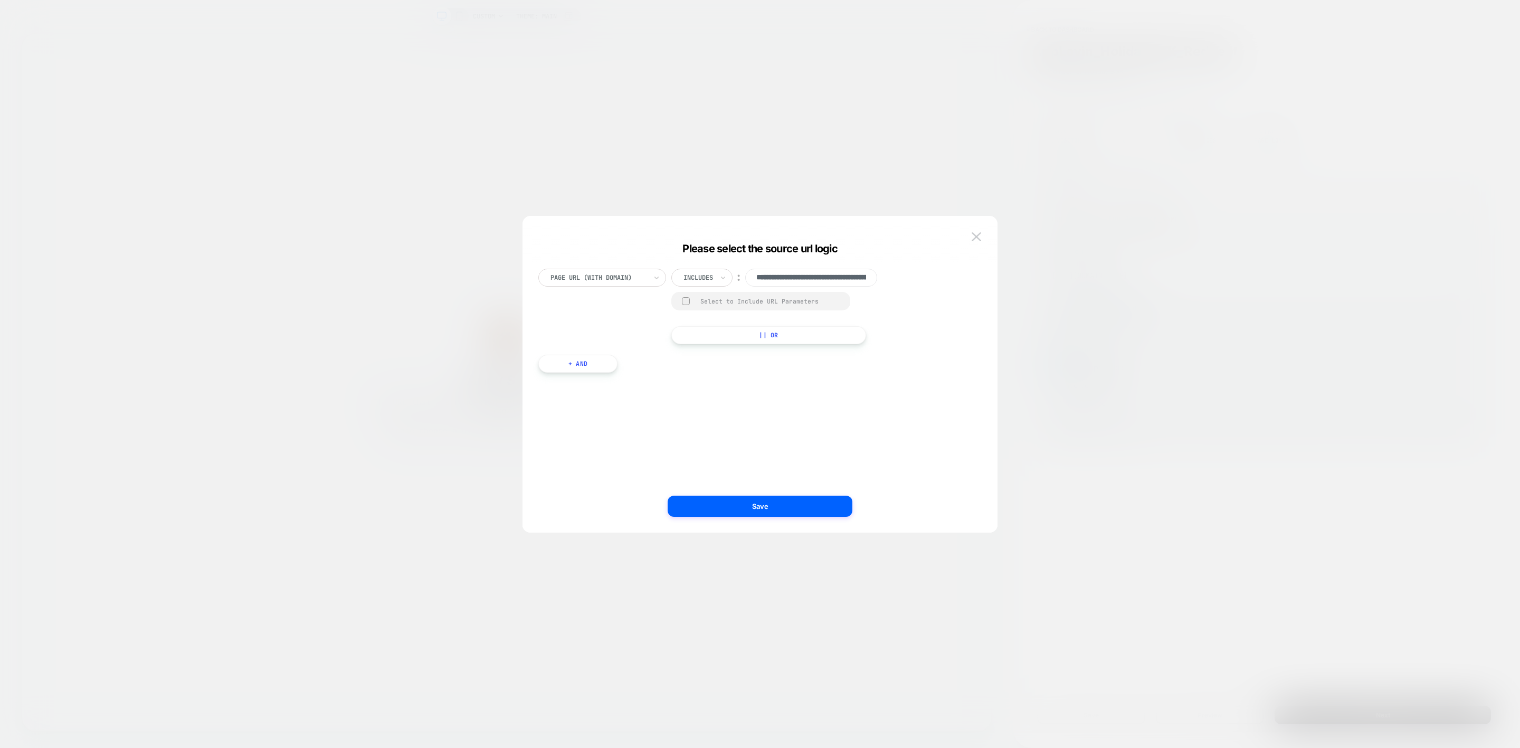
scroll to position [0, 301]
click at [1216, 322] on div at bounding box center [760, 374] width 1520 height 748
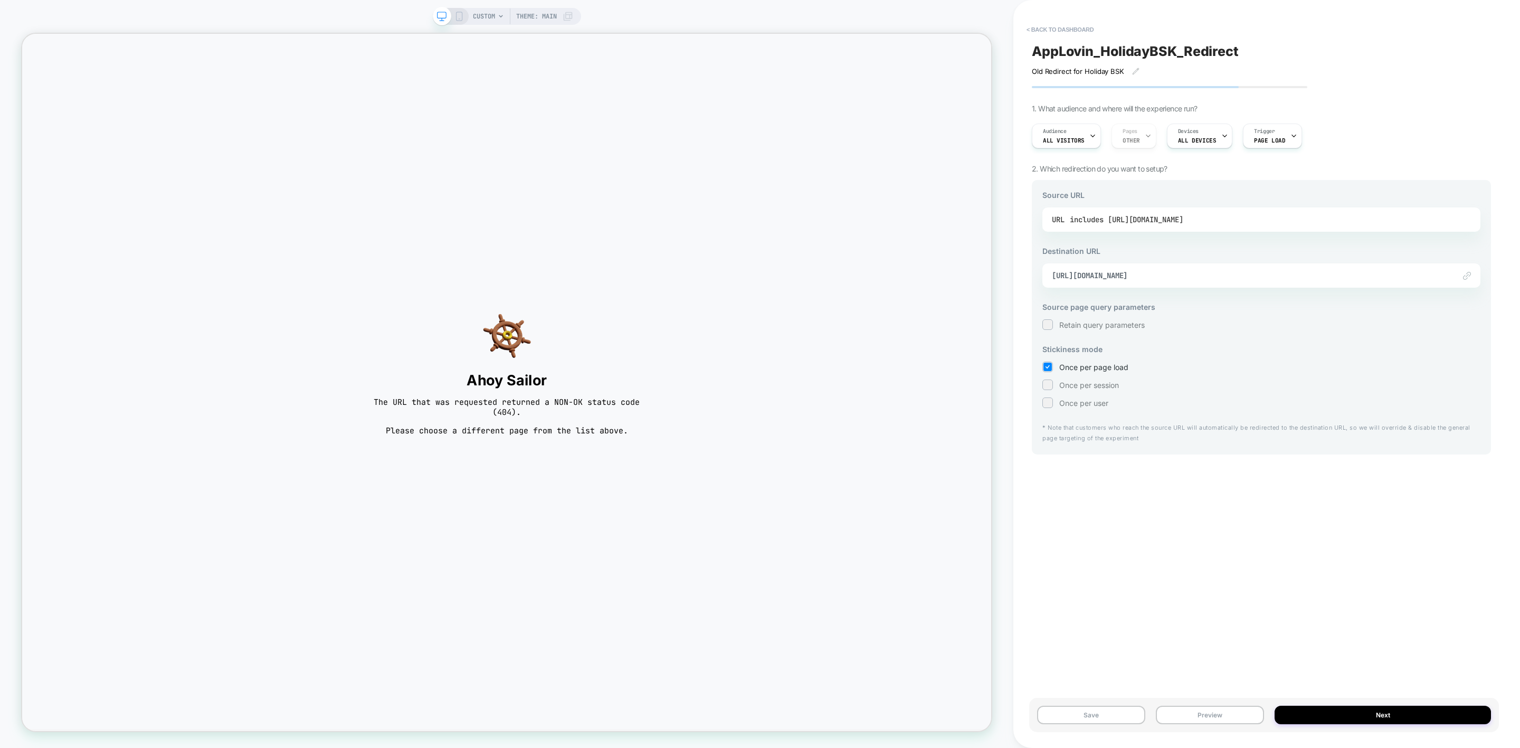
click at [1173, 215] on div "includes https://www.laurageller.com/collections/holiday-gift-guide/products/ba…" at bounding box center [1125, 220] width 113 height 16
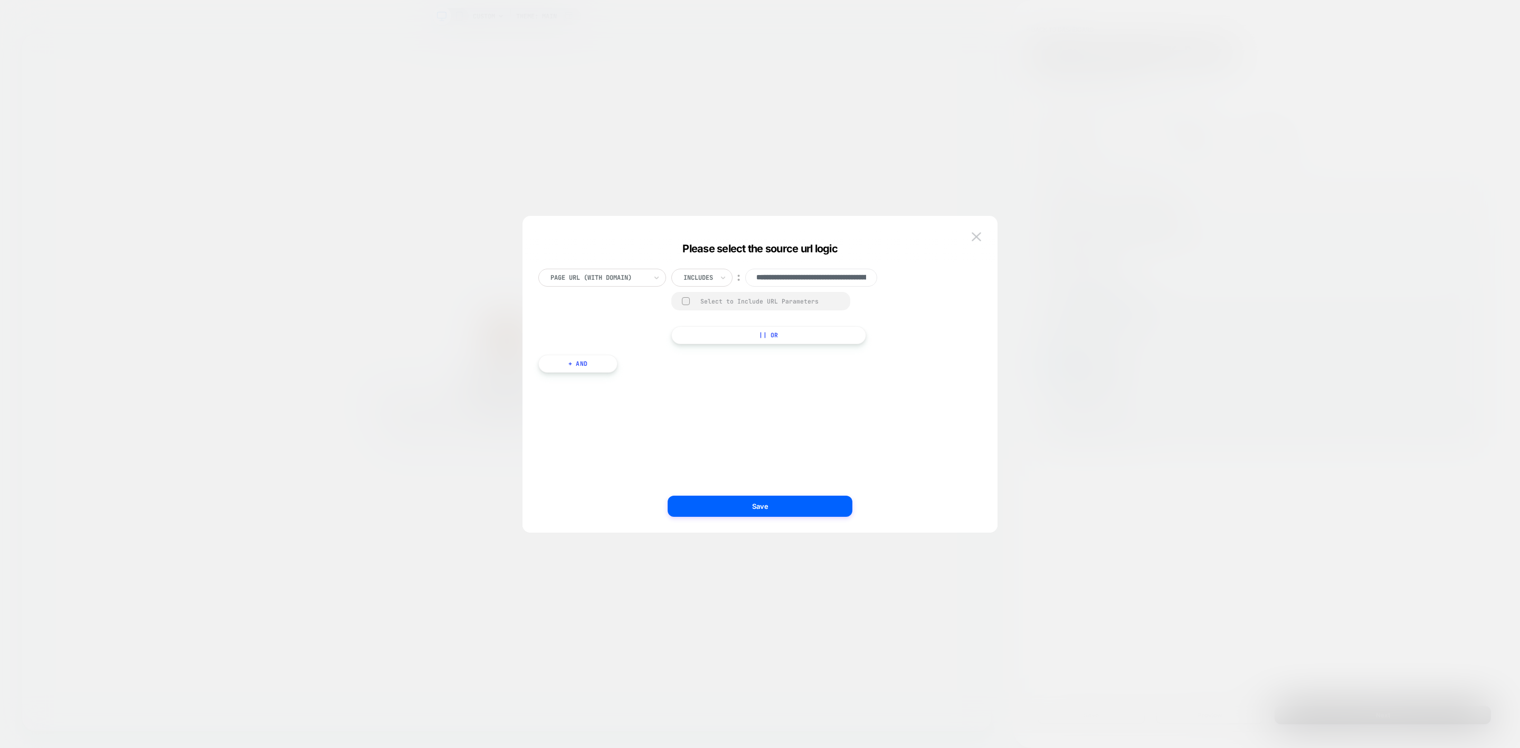
scroll to position [0, 301]
click at [1107, 81] on div at bounding box center [760, 374] width 1520 height 748
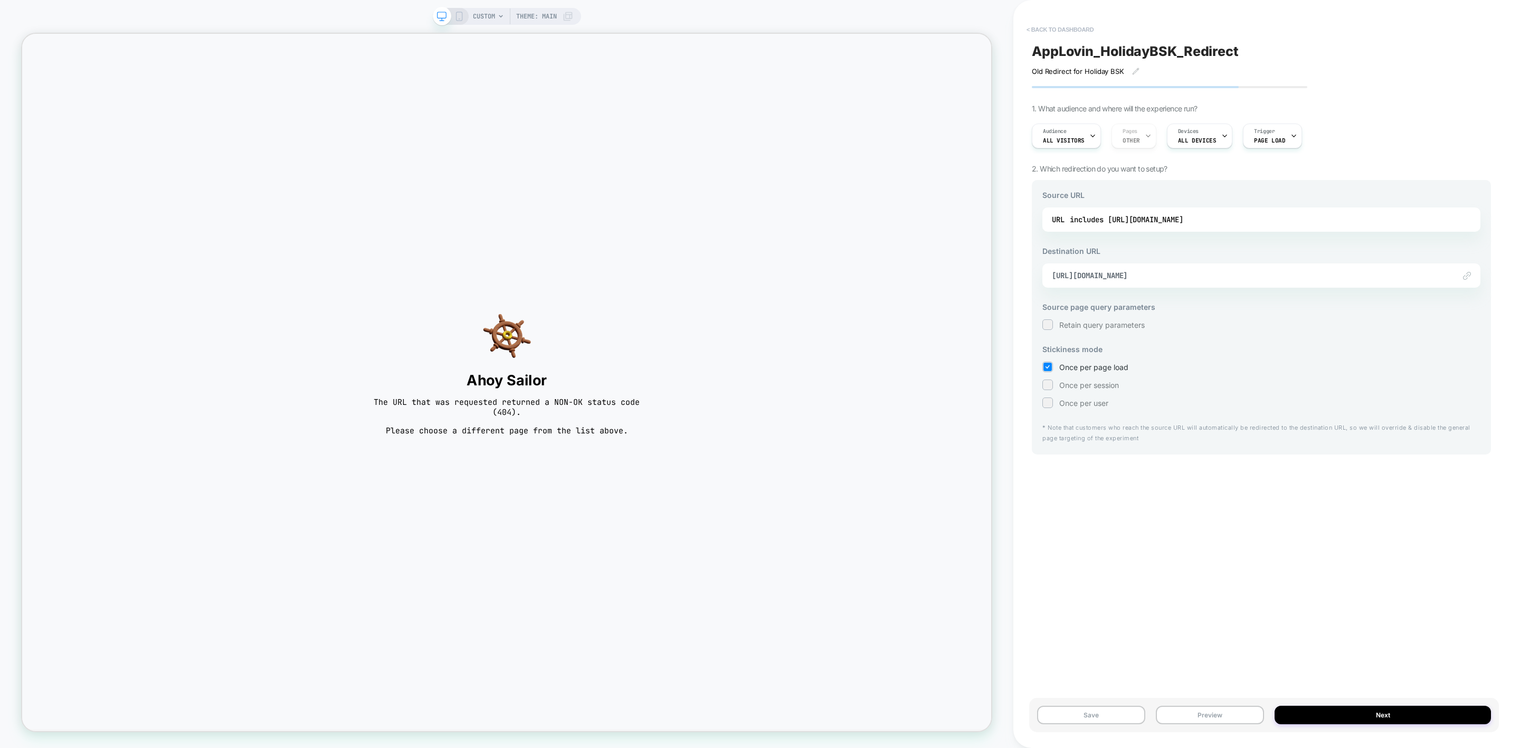
click at [1059, 31] on button "< back to dashboard" at bounding box center [1060, 29] width 78 height 17
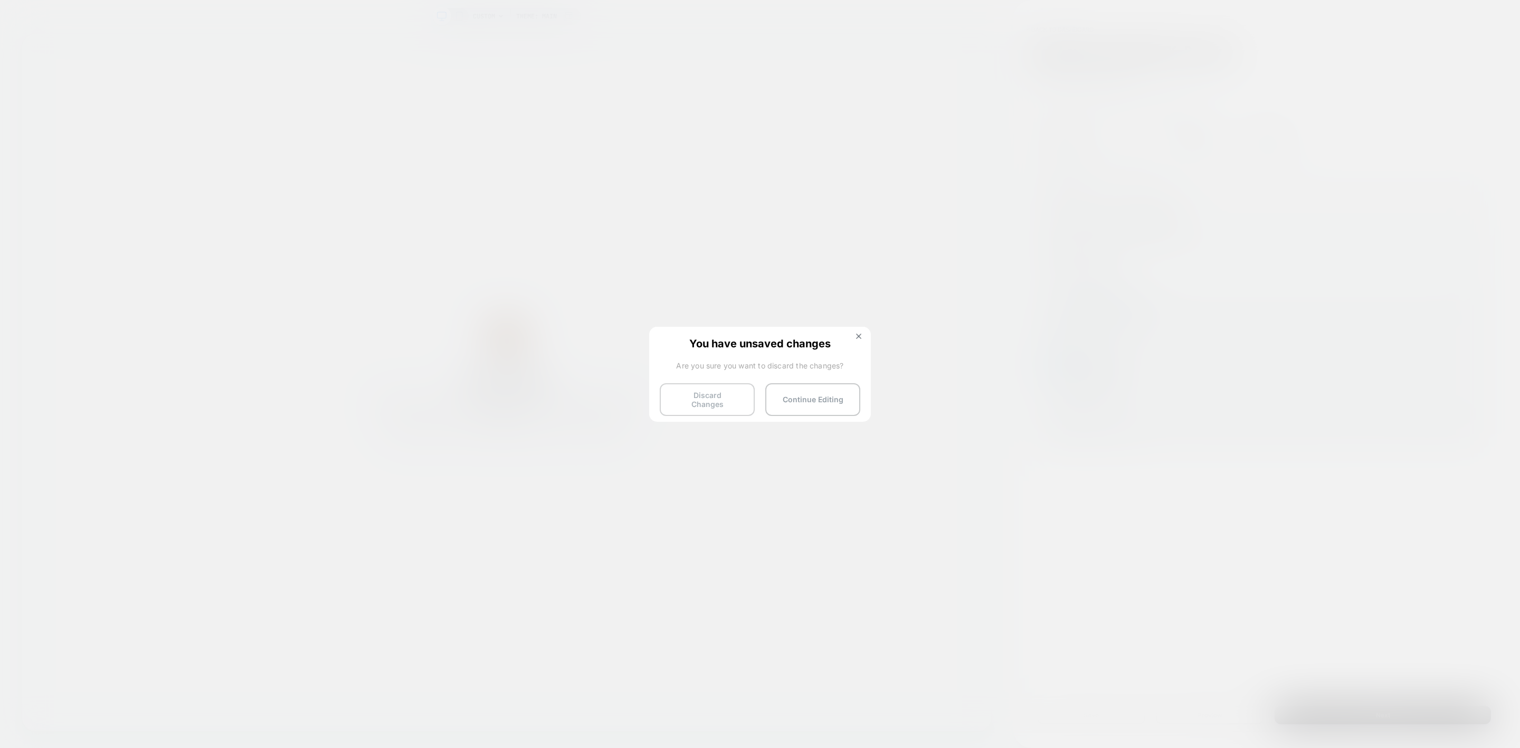
click at [709, 399] on button "Discard Changes" at bounding box center [707, 399] width 95 height 33
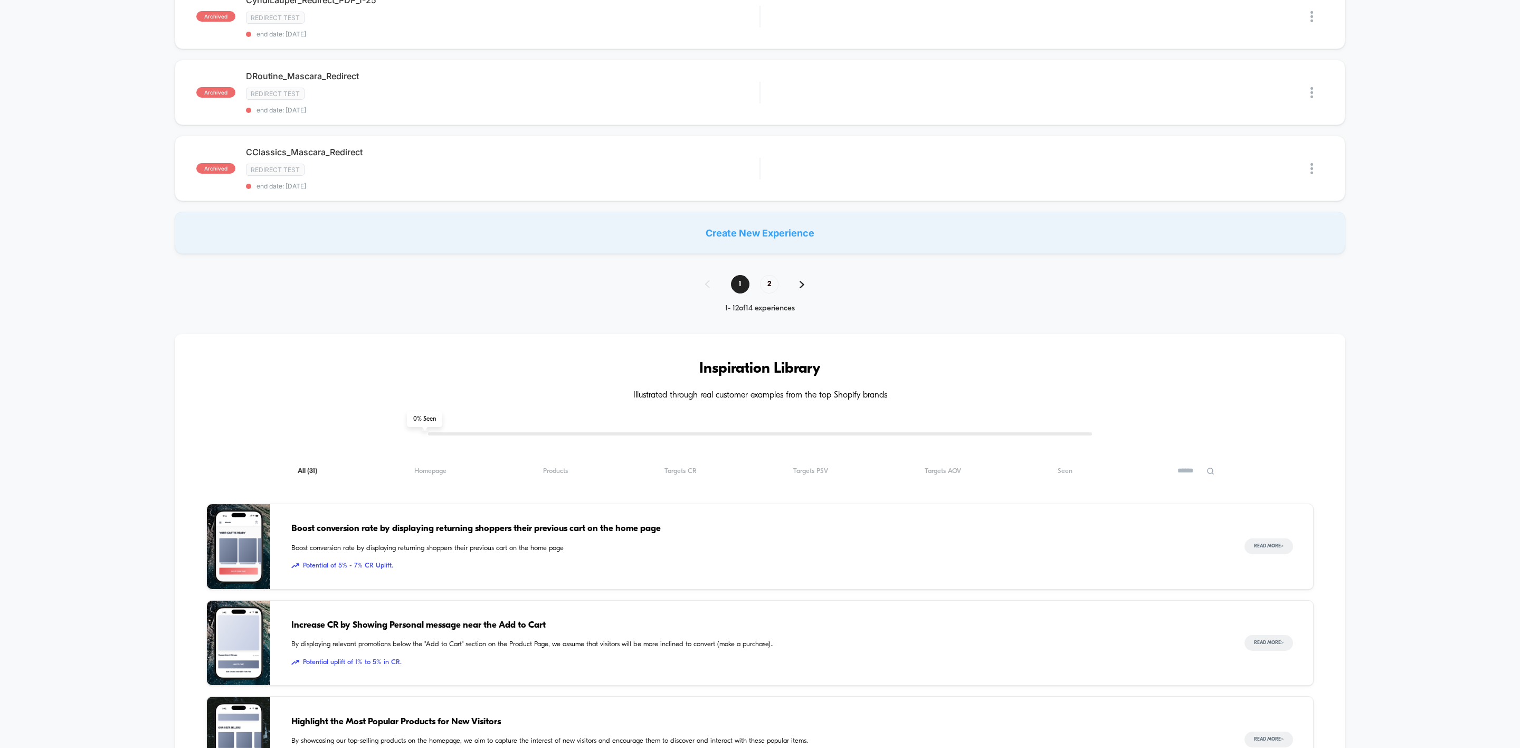
scroll to position [816, 0]
click at [769, 292] on span "2" at bounding box center [769, 283] width 18 height 18
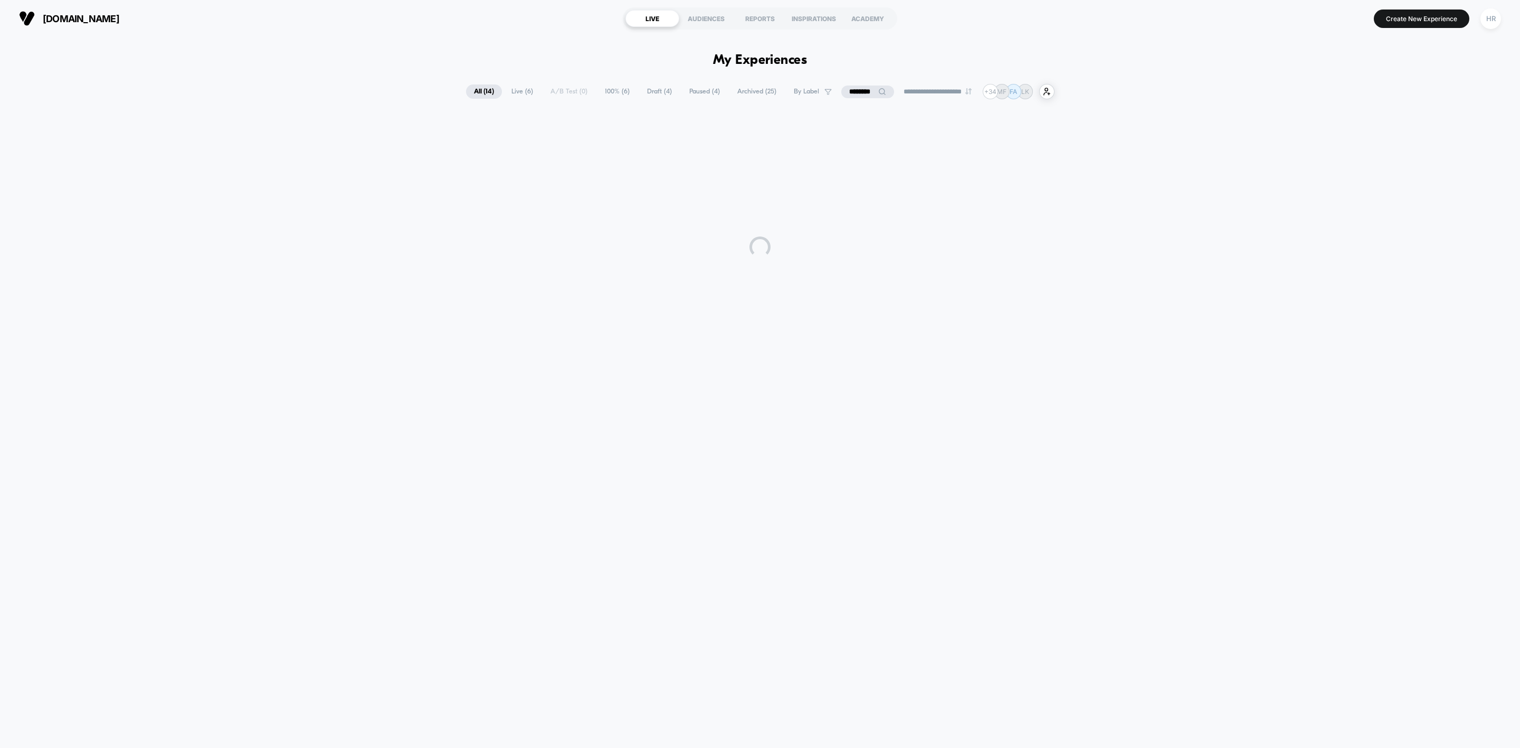
scroll to position [0, 0]
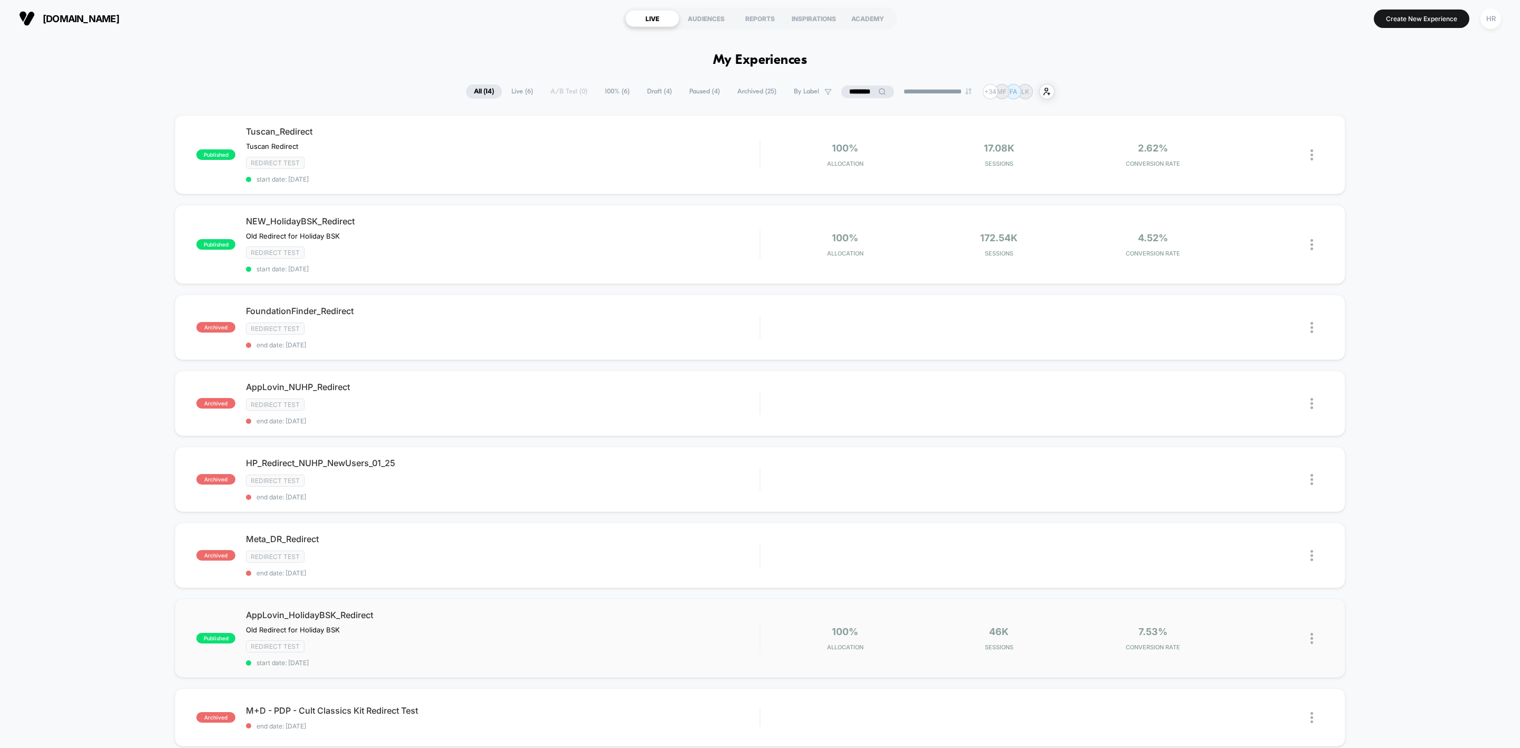
click at [1312, 638] on img at bounding box center [1311, 638] width 3 height 11
click at [1270, 631] on div "Pause" at bounding box center [1256, 629] width 95 height 24
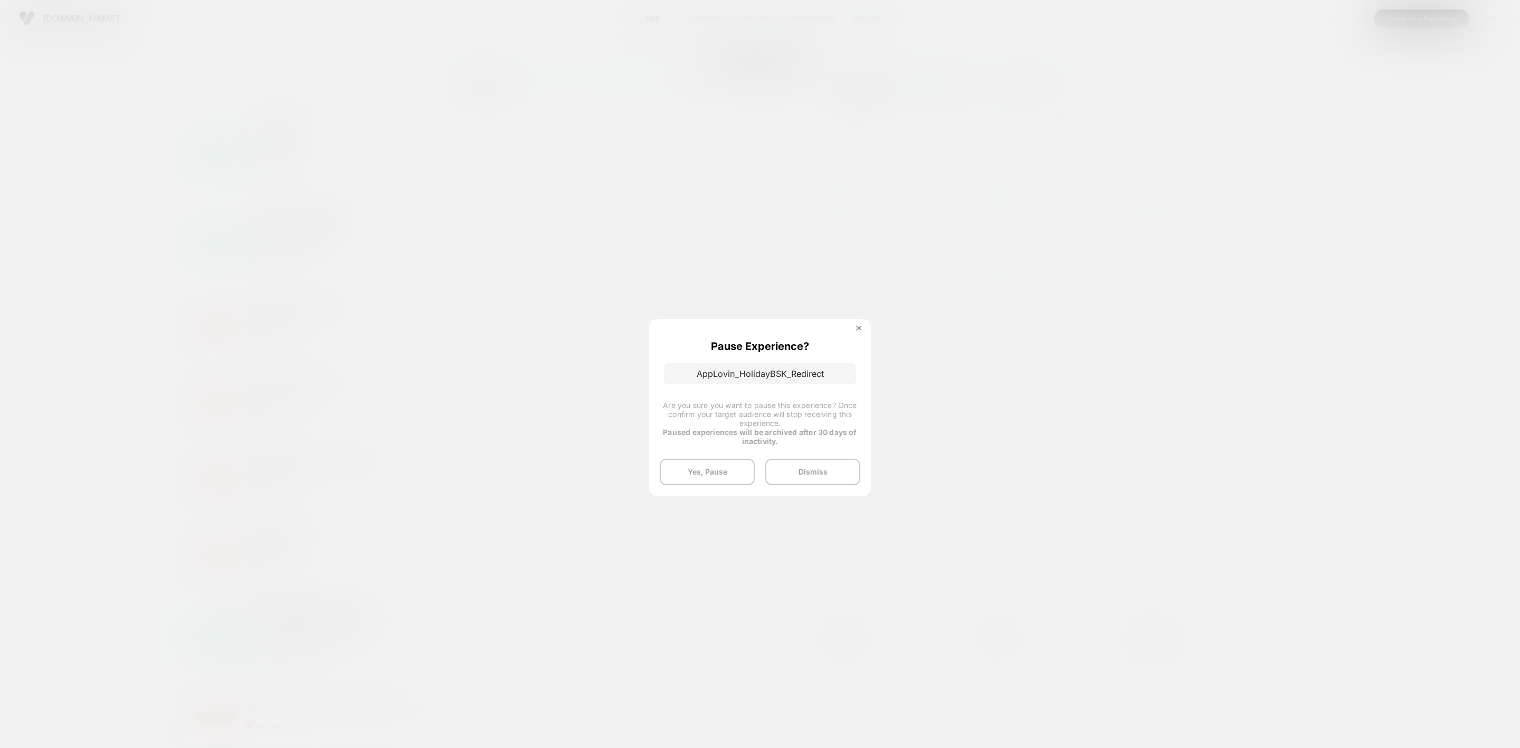
click at [695, 453] on div "Pause Experience? AppLovin_HolidayBSK_Redirect Are you sure you want to pause t…" at bounding box center [760, 407] width 222 height 177
click at [695, 466] on button "Yes, Pause" at bounding box center [707, 472] width 95 height 26
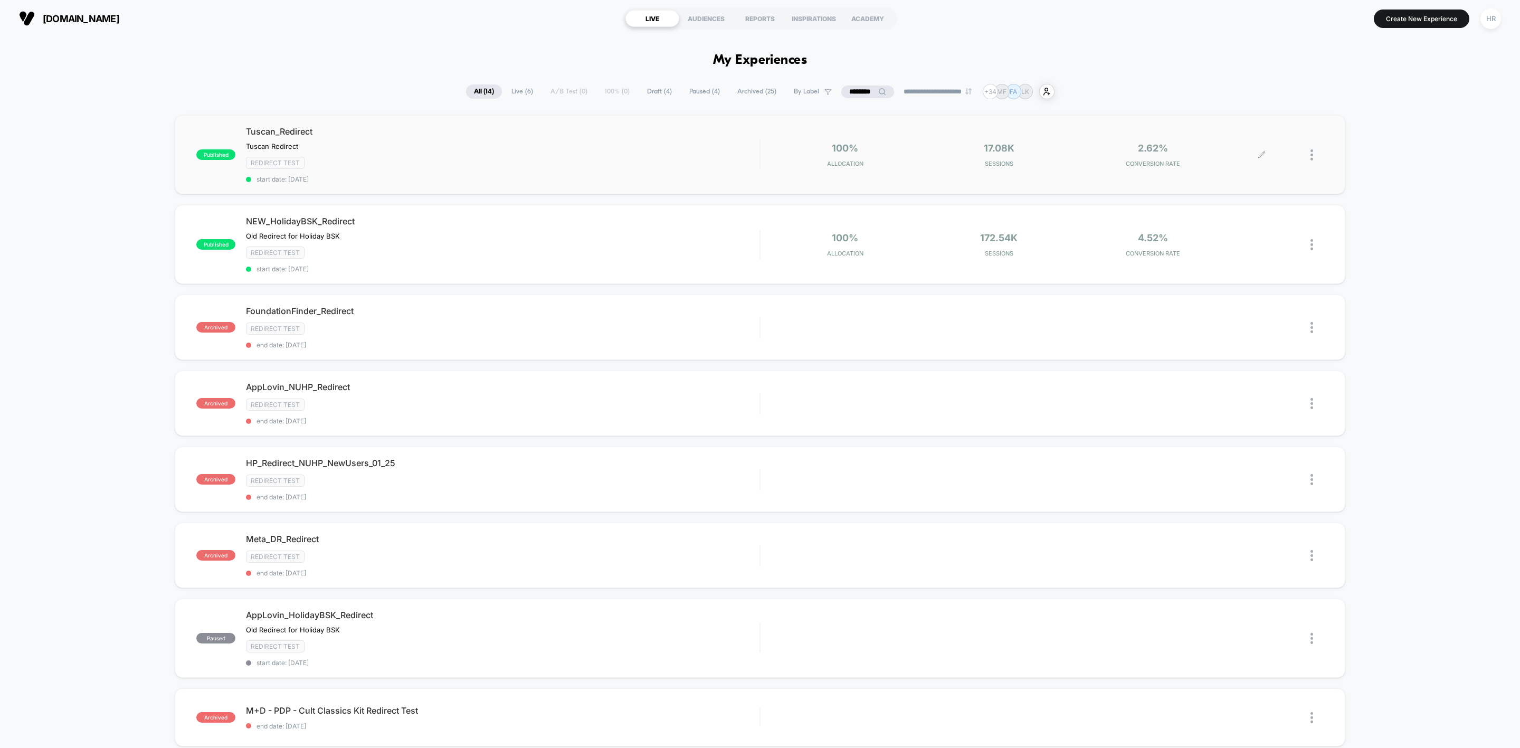
click at [1265, 154] on icon at bounding box center [1261, 155] width 8 height 8
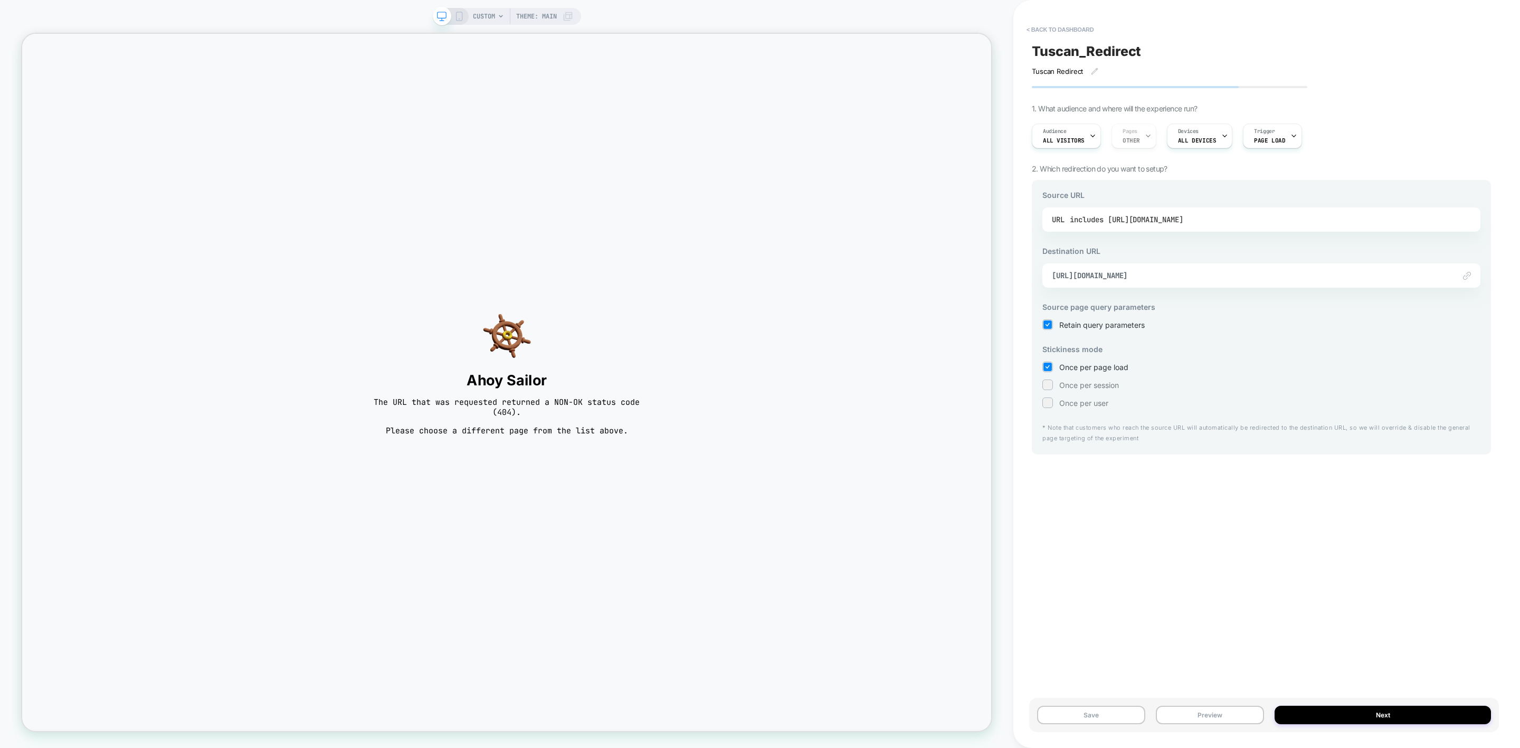
click at [1178, 216] on div "includes https://www.laurageller.com/collections/holiday-gift-guide/products/ho…" at bounding box center [1125, 220] width 113 height 16
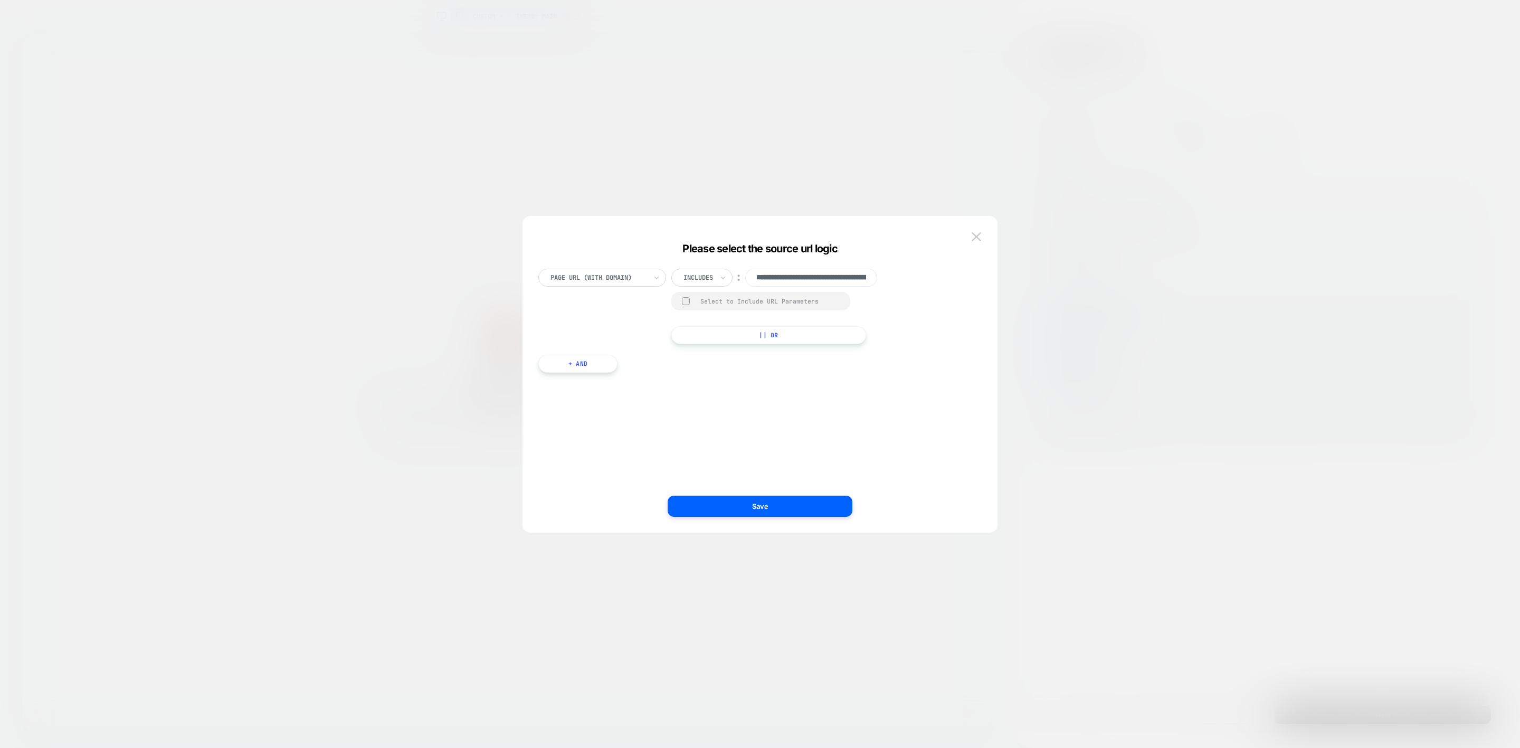
scroll to position [0, 323]
click at [1270, 320] on div at bounding box center [760, 374] width 1520 height 748
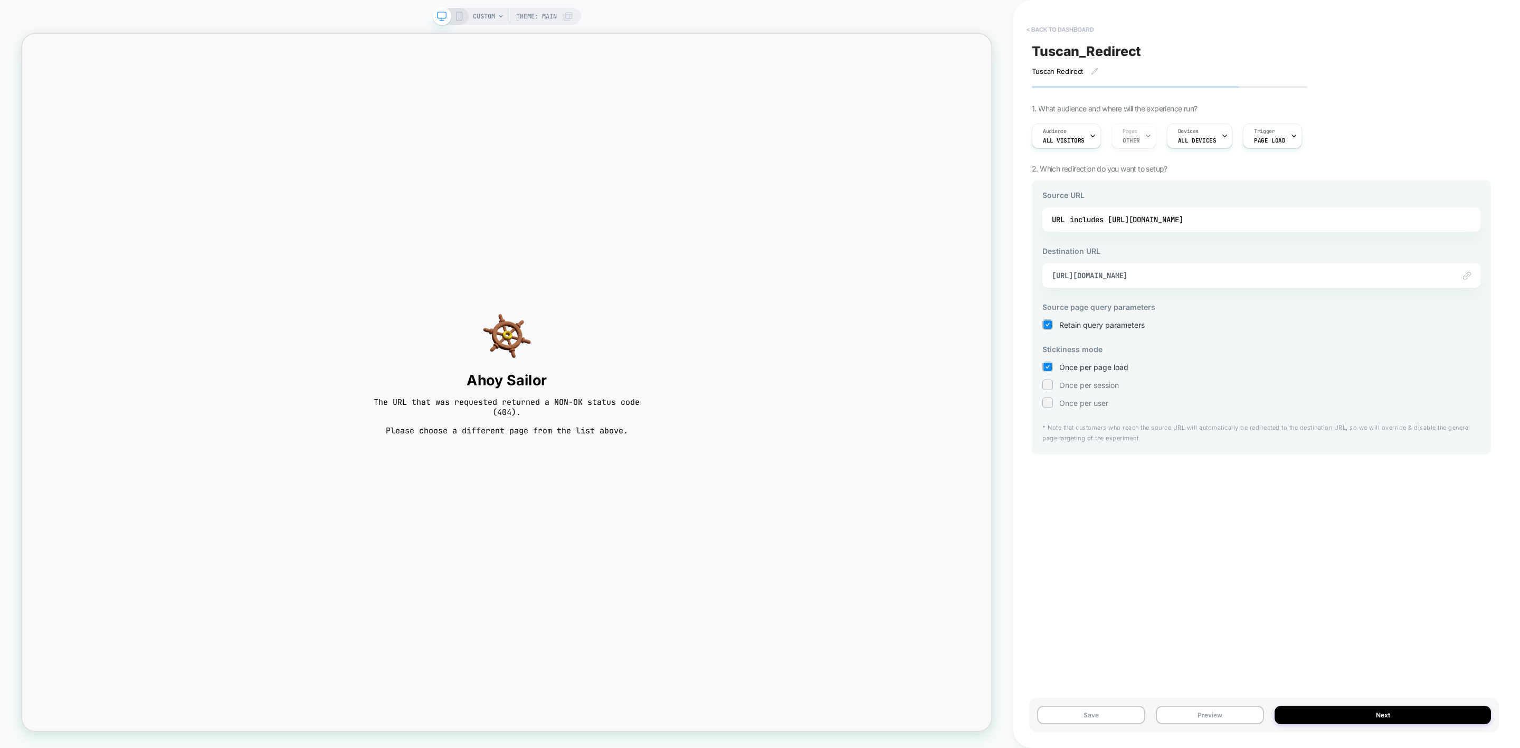
click at [1054, 25] on button "< back to dashboard" at bounding box center [1060, 29] width 78 height 17
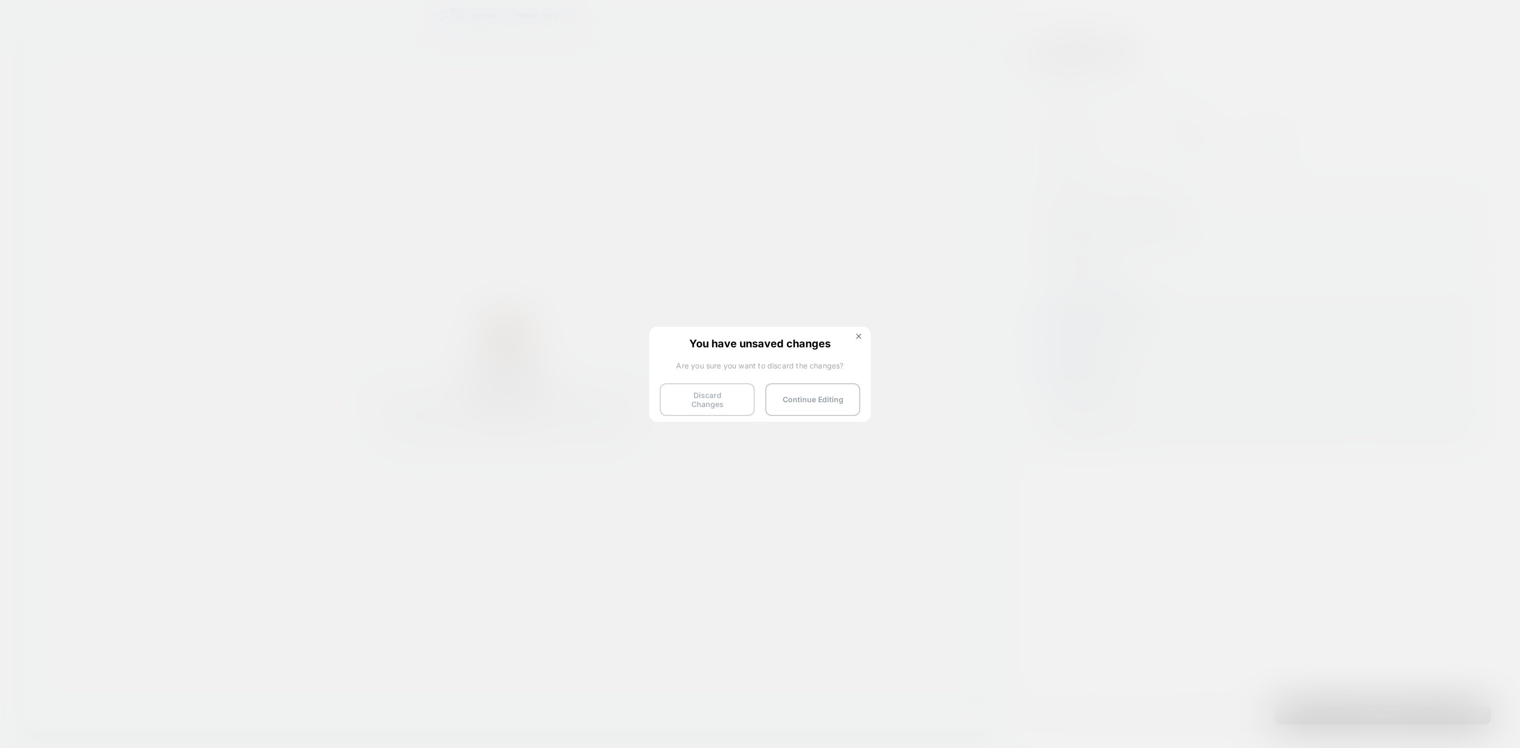
click at [696, 389] on button "Discard Changes" at bounding box center [707, 399] width 95 height 33
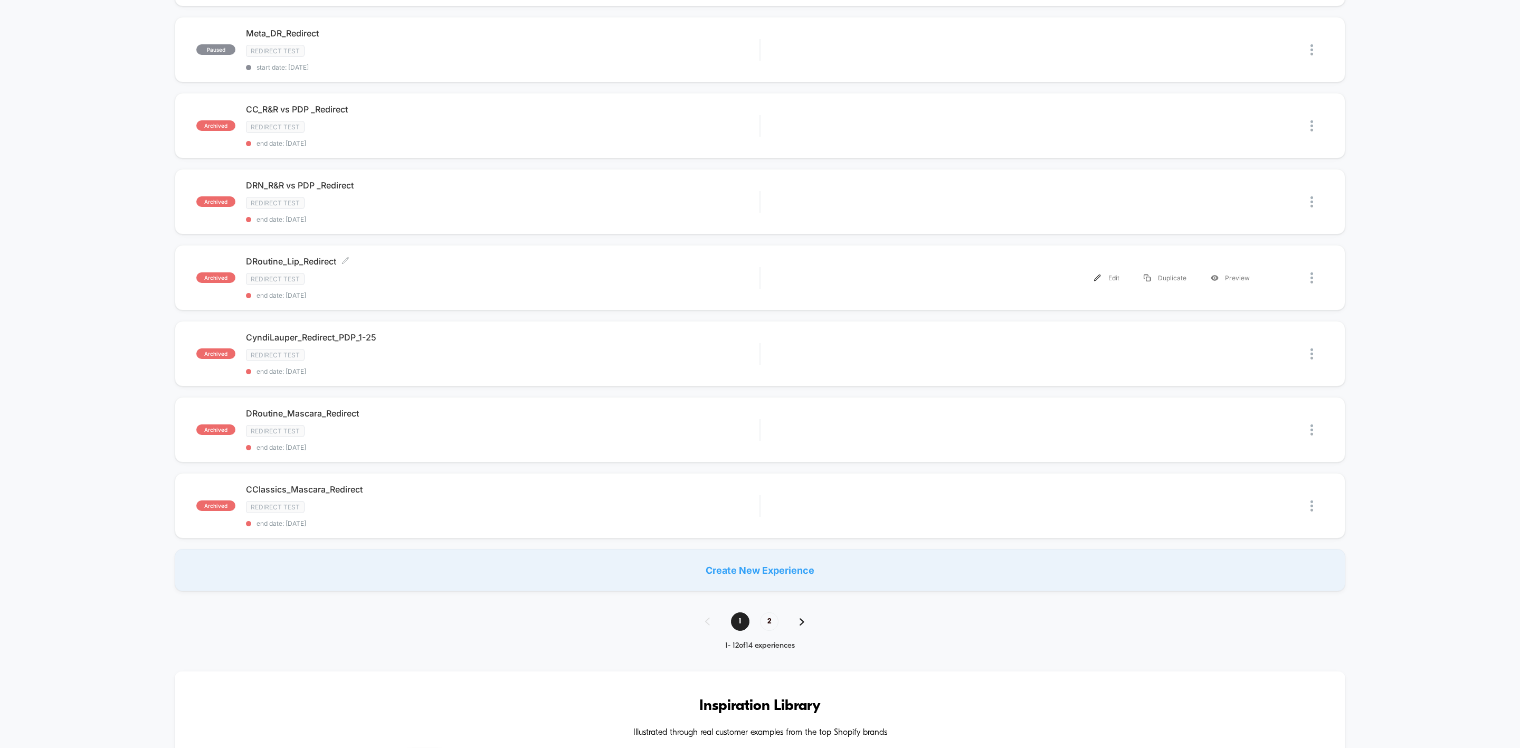
scroll to position [479, 0]
click at [772, 629] on span "2" at bounding box center [769, 621] width 18 height 18
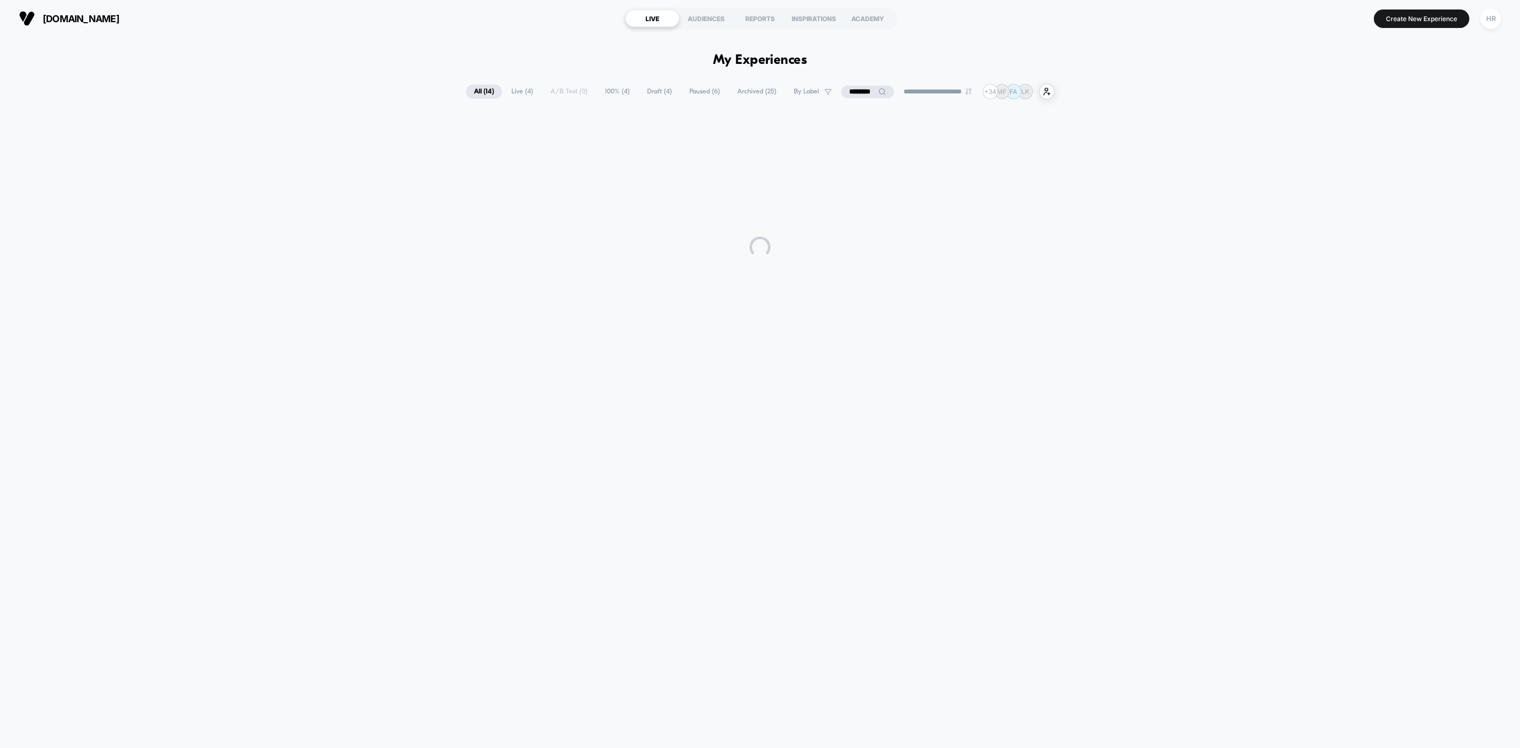
scroll to position [0, 0]
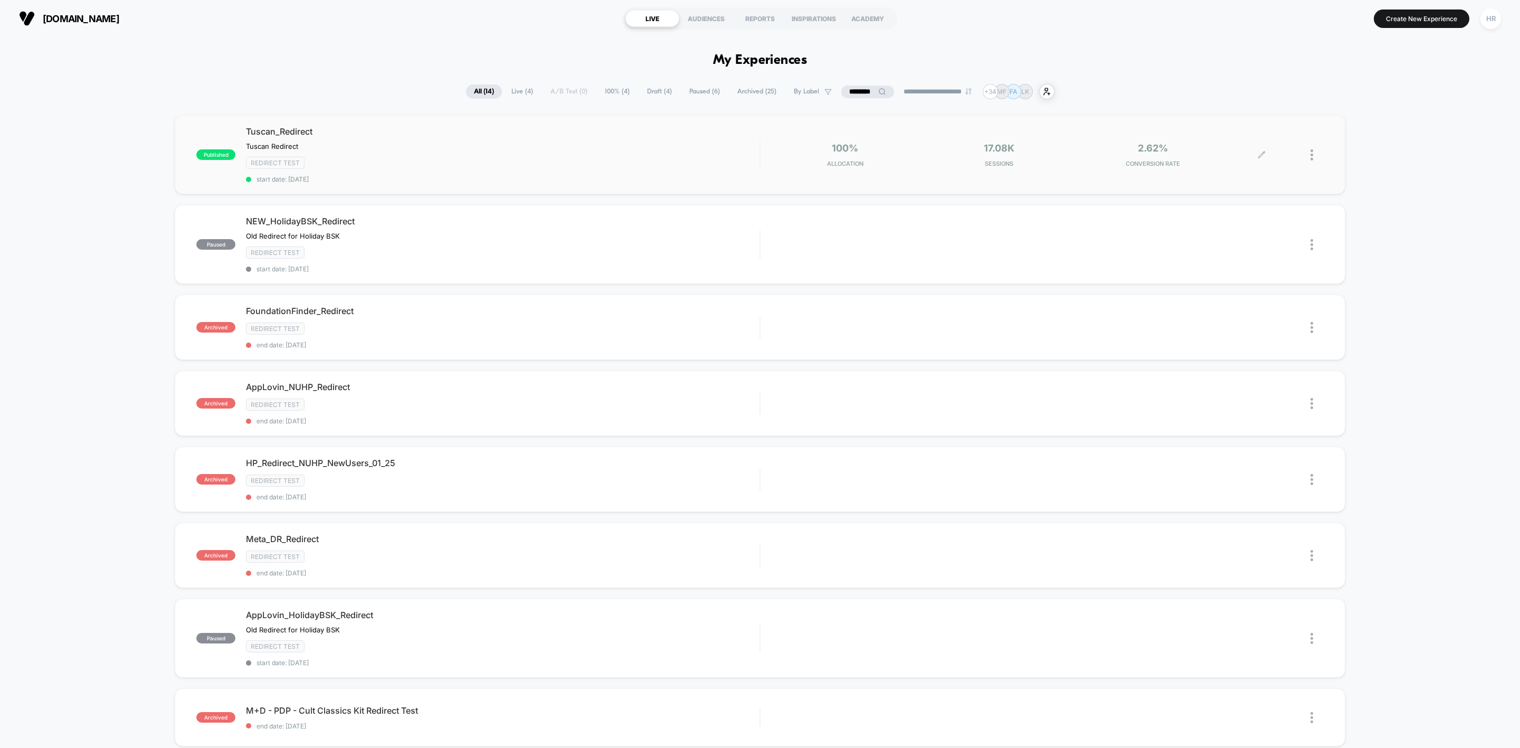
click at [1314, 157] on div at bounding box center [1316, 154] width 13 height 25
click at [1239, 138] on div "Pause" at bounding box center [1256, 142] width 95 height 24
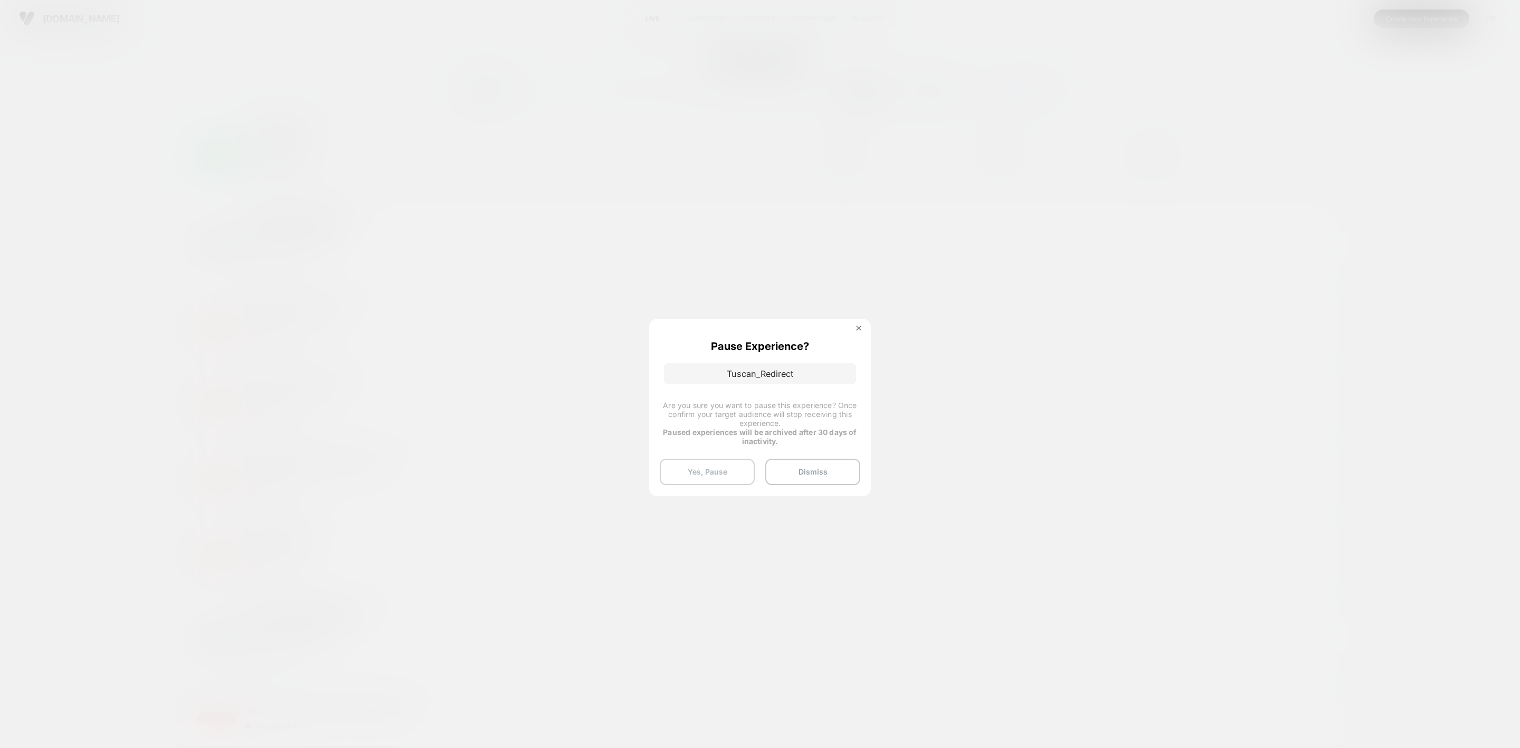
click at [705, 472] on button "Yes, Pause" at bounding box center [707, 472] width 95 height 26
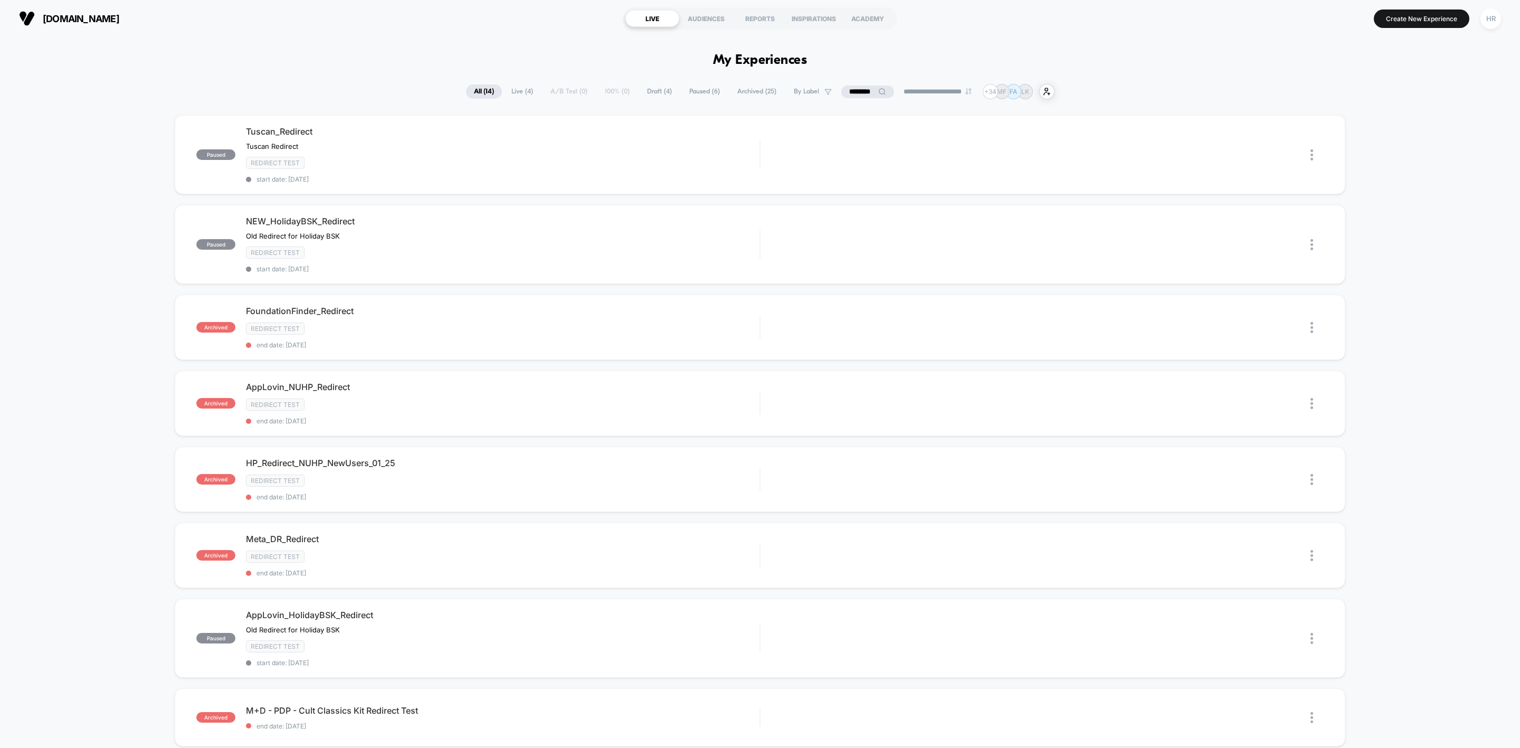
click at [860, 86] on input "********" at bounding box center [867, 91] width 53 height 13
click at [860, 86] on input "********" at bounding box center [868, 91] width 106 height 13
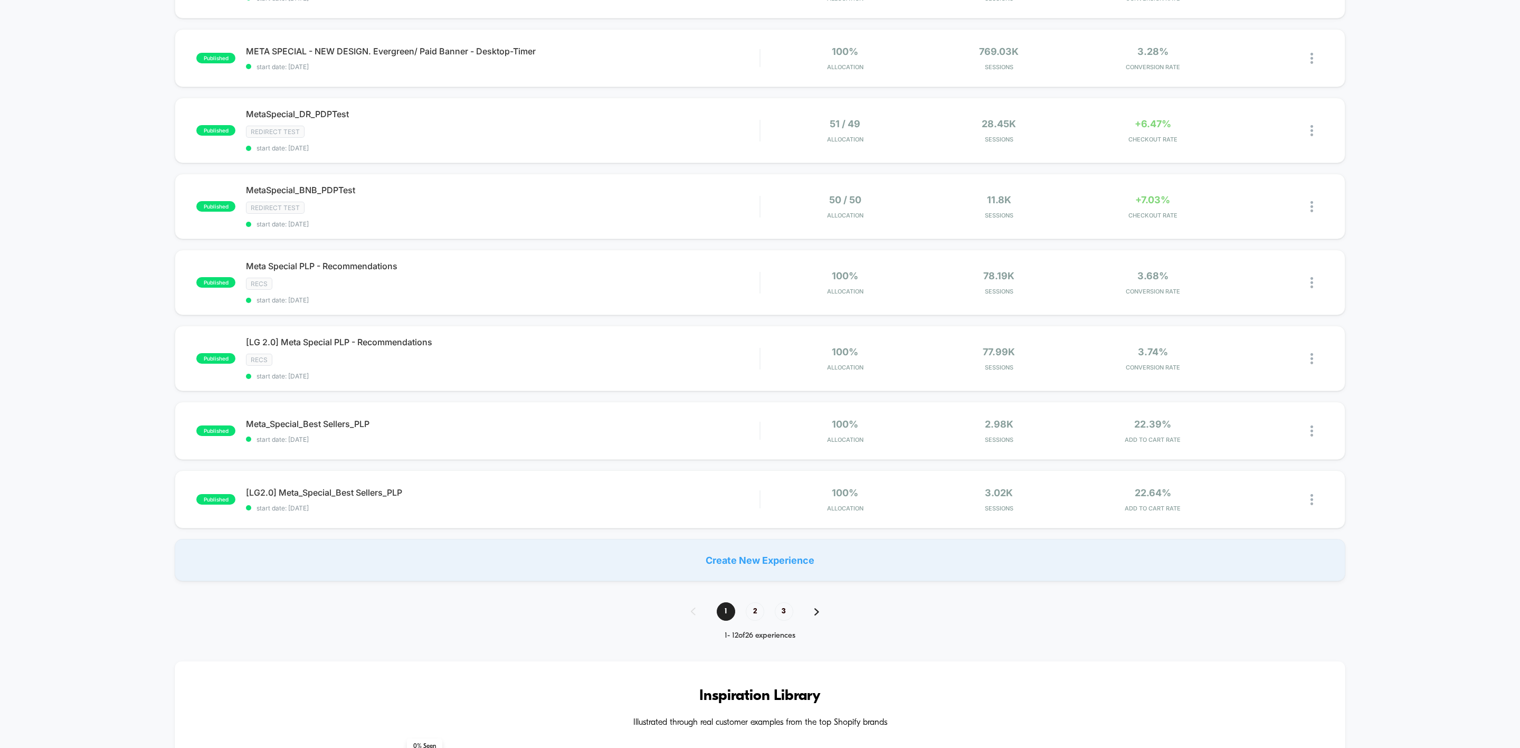
scroll to position [445, 0]
type input "****"
click at [758, 616] on span "2" at bounding box center [755, 610] width 18 height 18
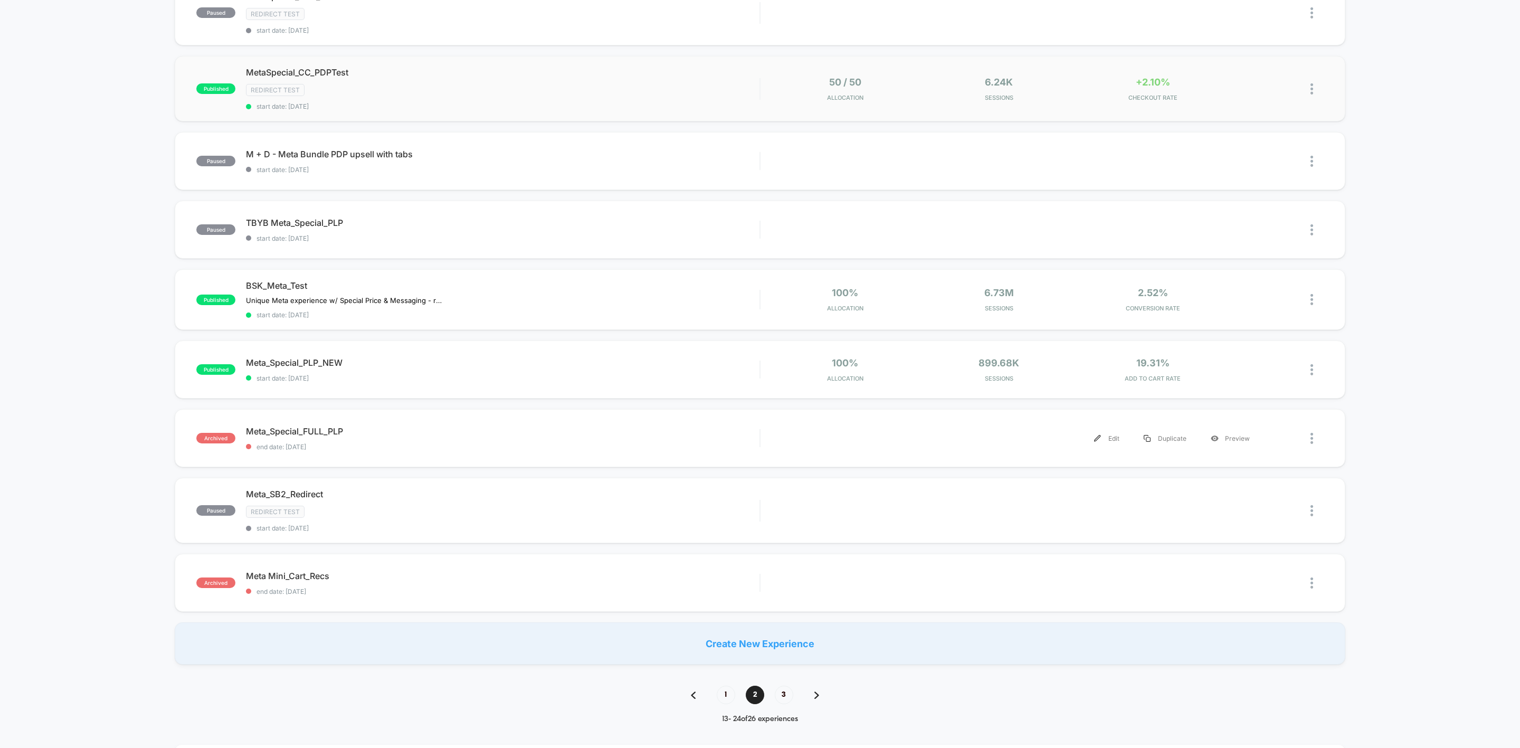
scroll to position [349, 0]
click at [788, 698] on span "3" at bounding box center [784, 694] width 18 height 18
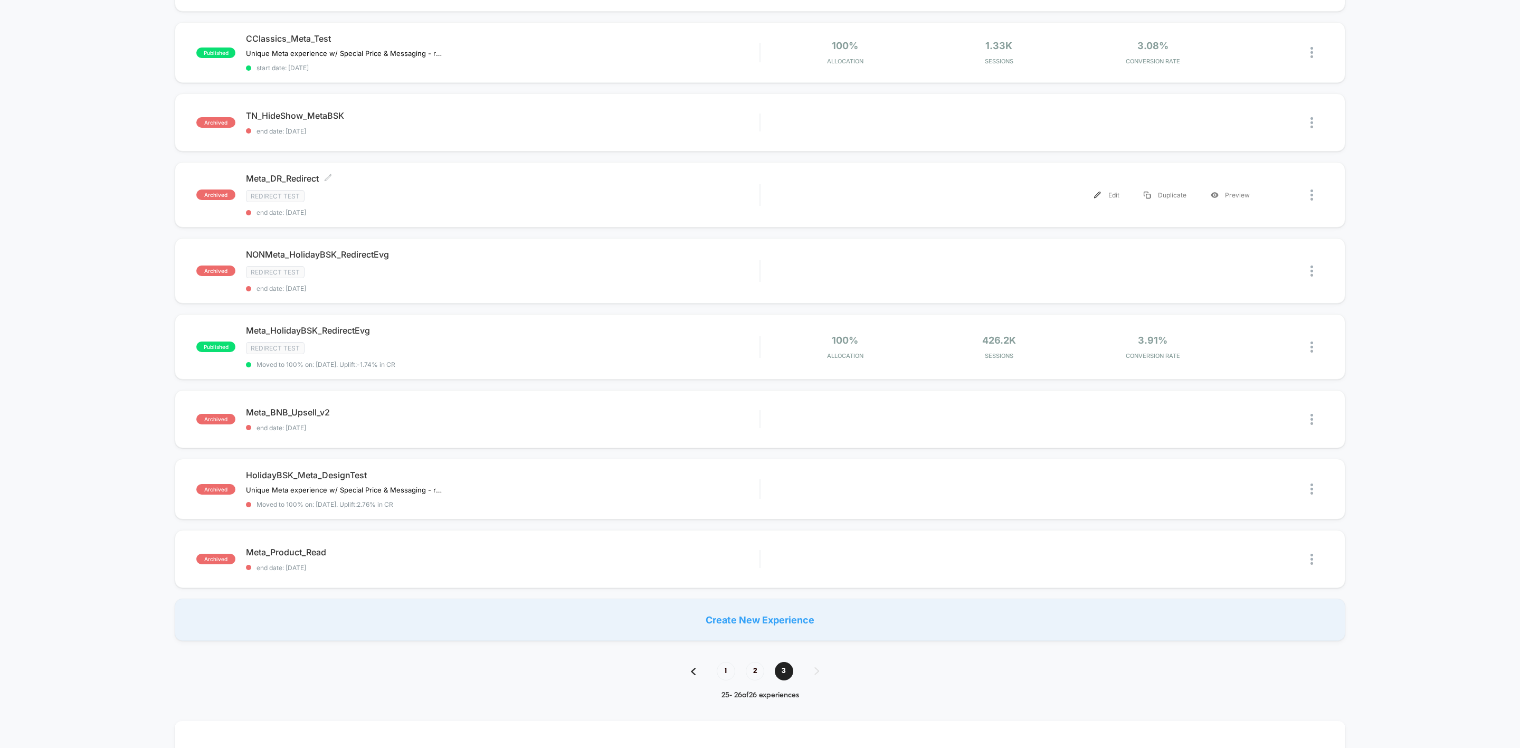
scroll to position [391, 0]
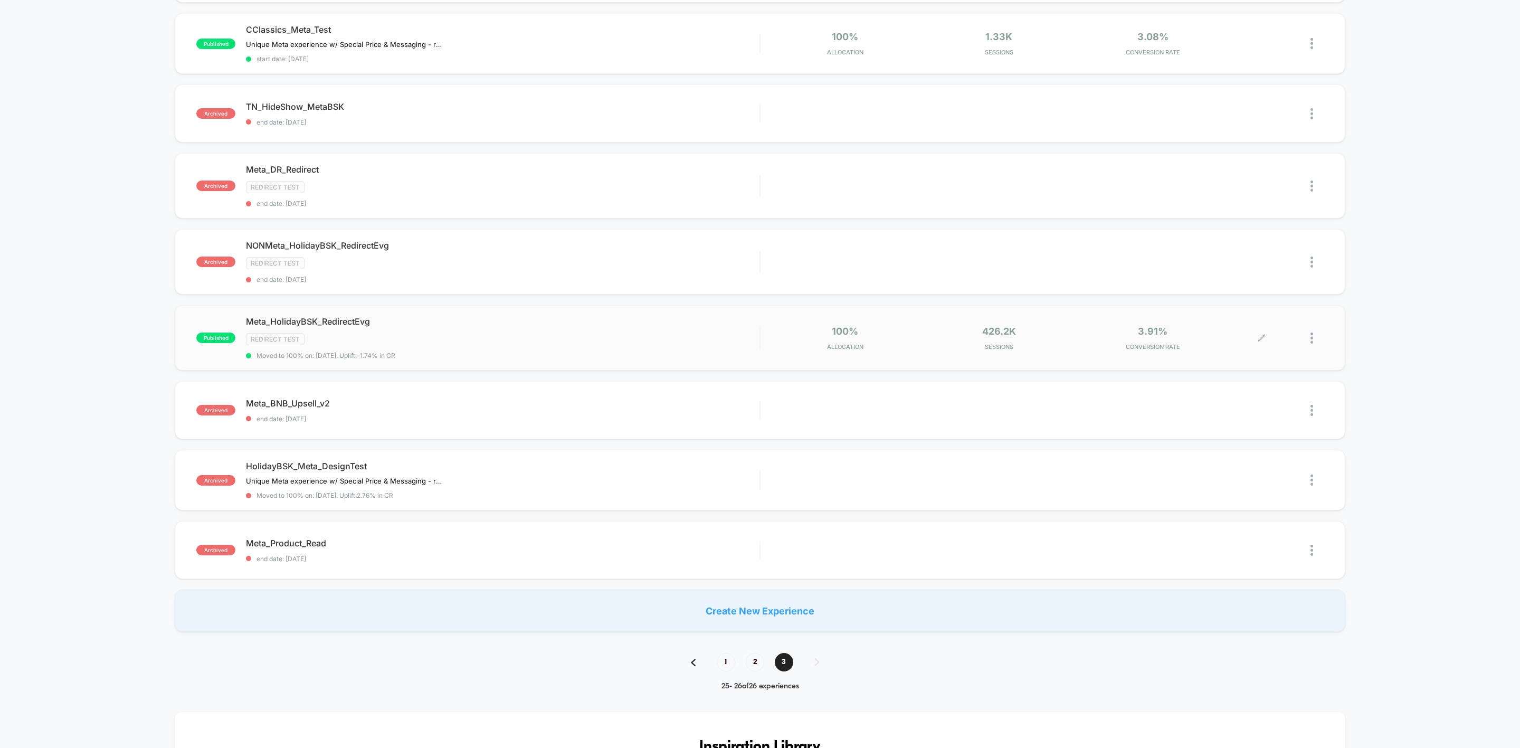
click at [1265, 339] on div at bounding box center [1292, 338] width 61 height 25
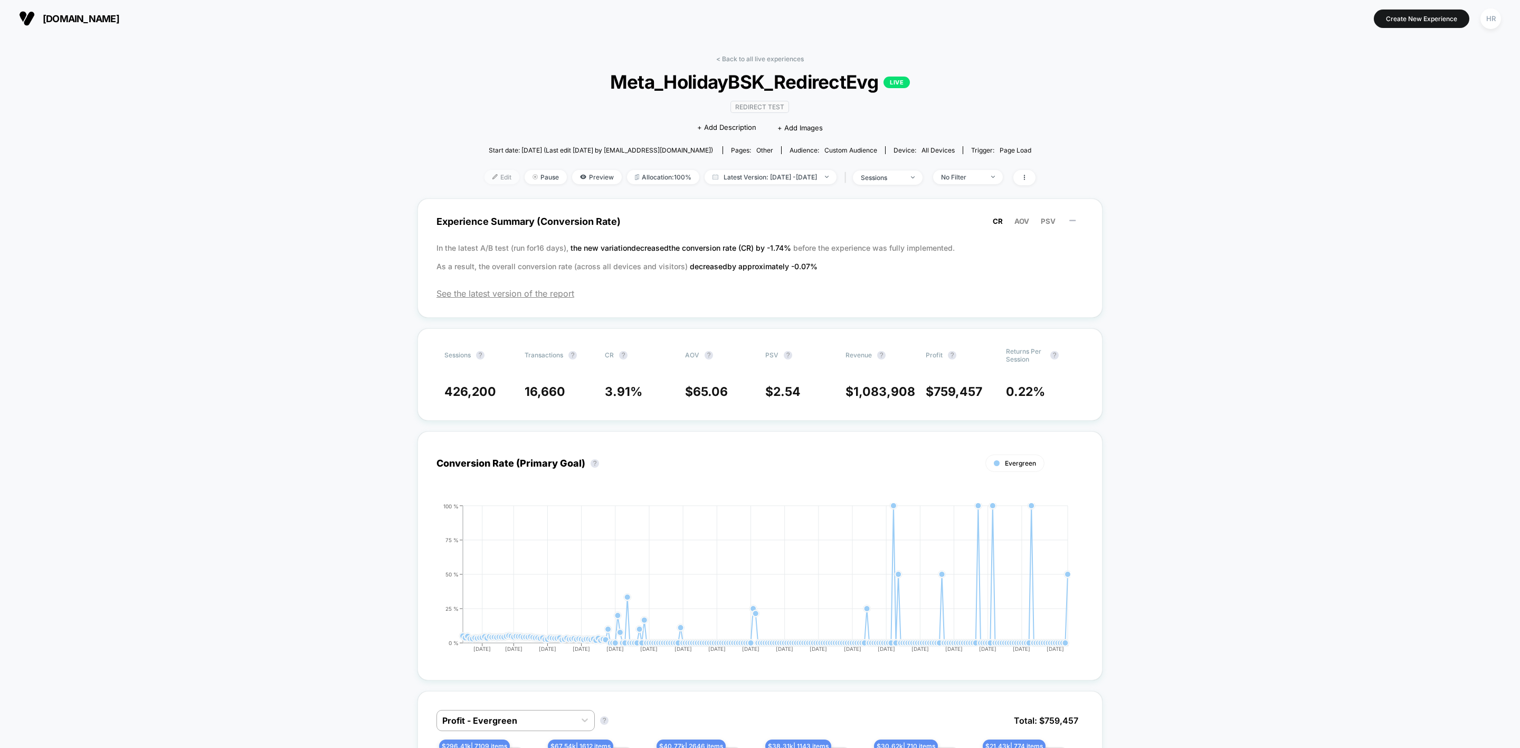
click at [484, 175] on span "Edit" at bounding box center [501, 177] width 35 height 14
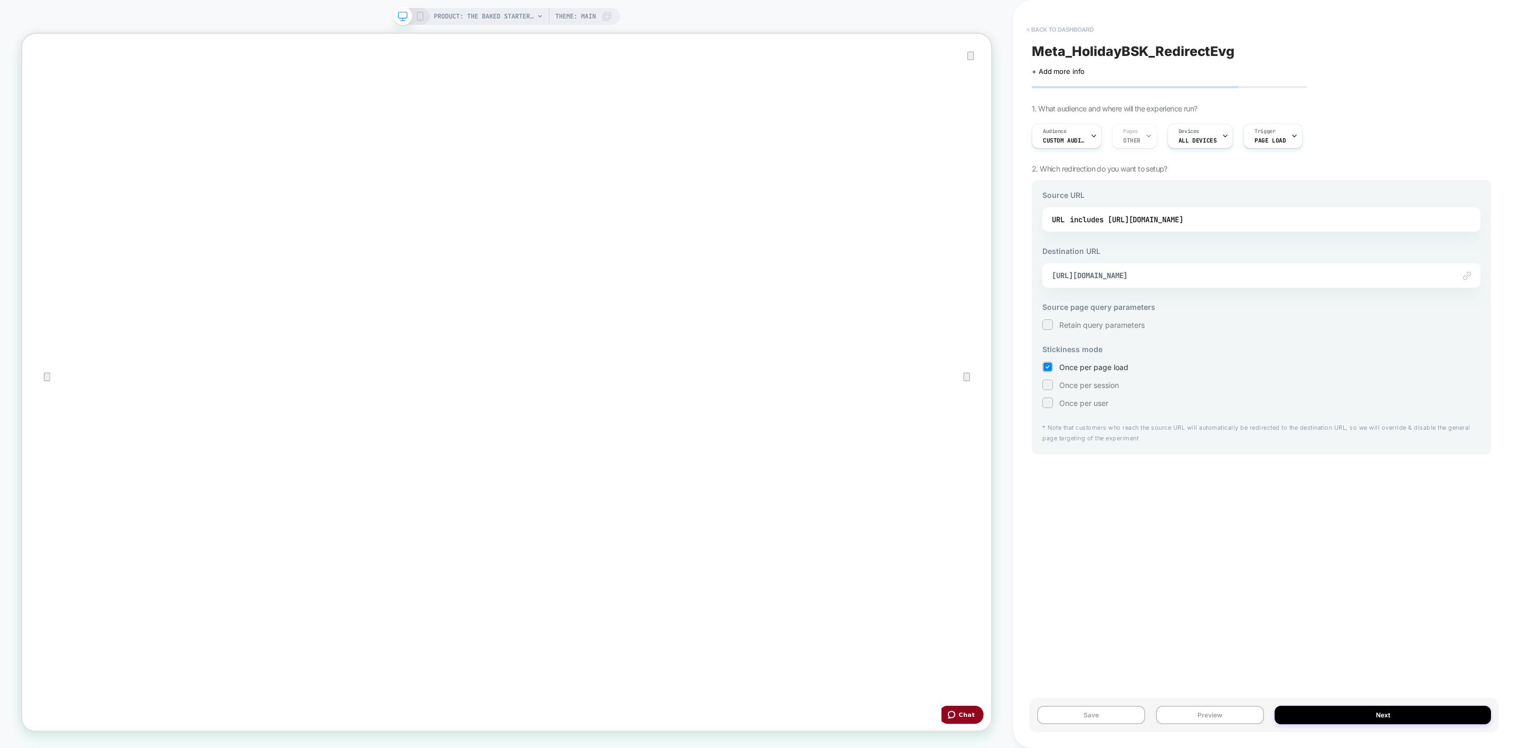
click at [1046, 26] on button "< back to dashboard" at bounding box center [1060, 29] width 78 height 17
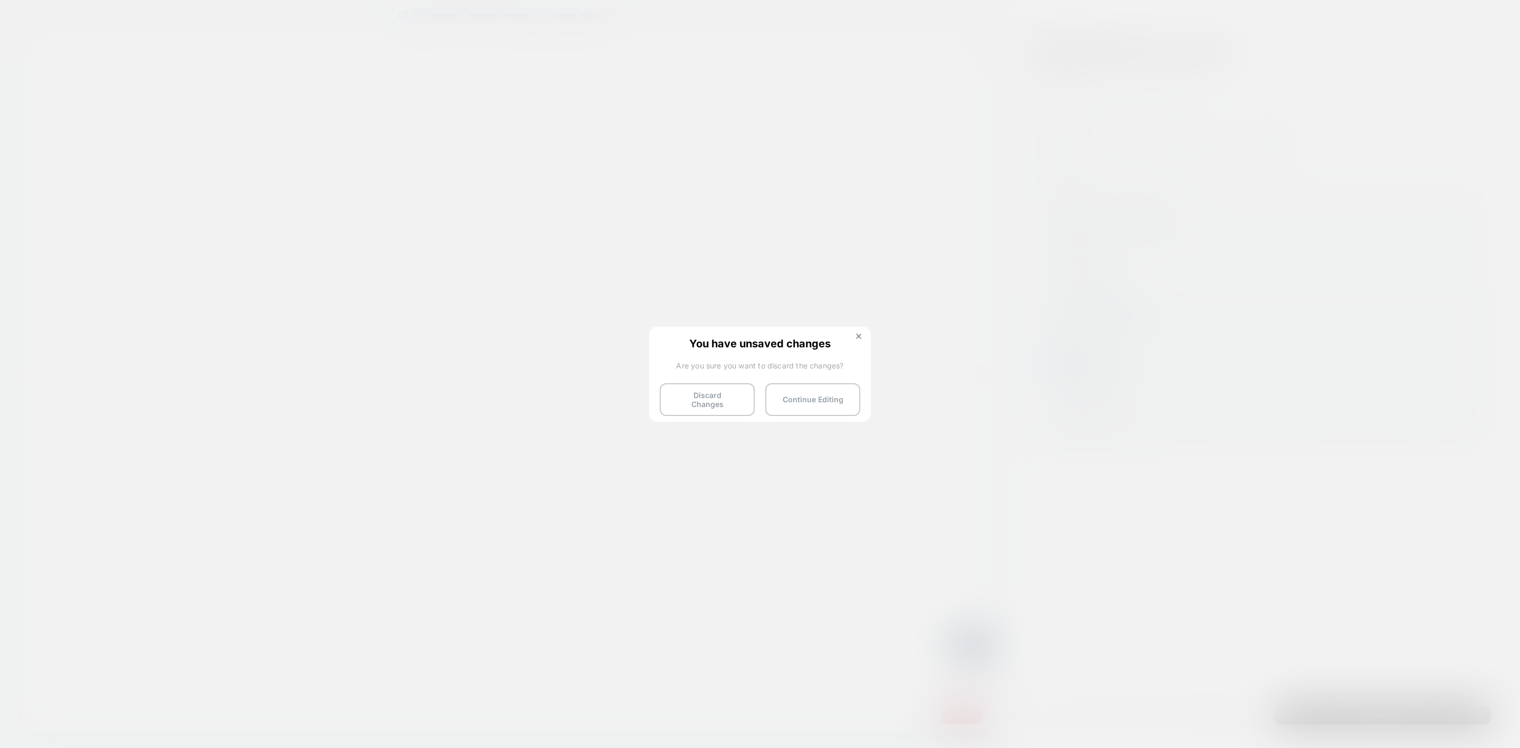
click at [694, 386] on button "Discard Changes" at bounding box center [707, 399] width 95 height 33
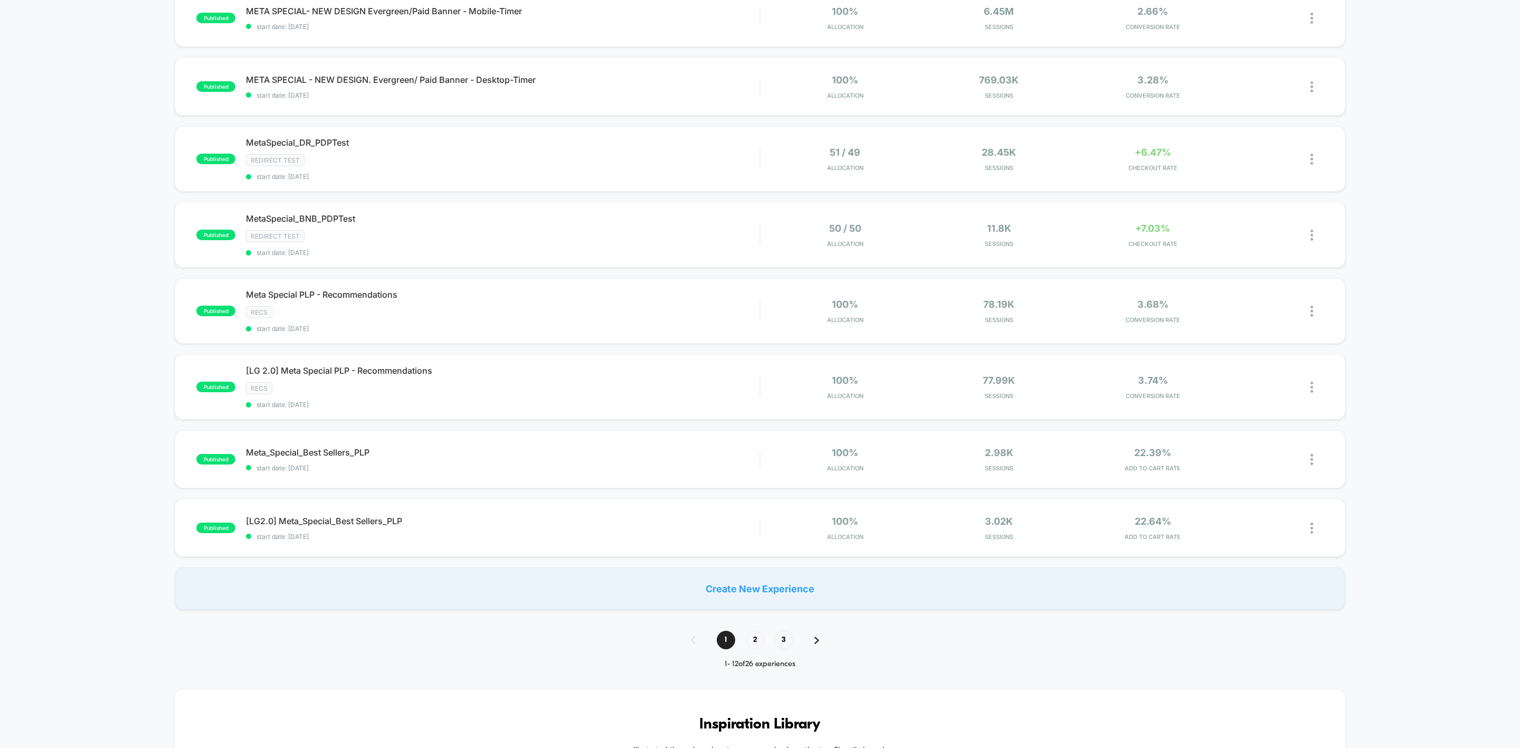
scroll to position [415, 0]
click at [752, 641] on span "2" at bounding box center [755, 640] width 18 height 18
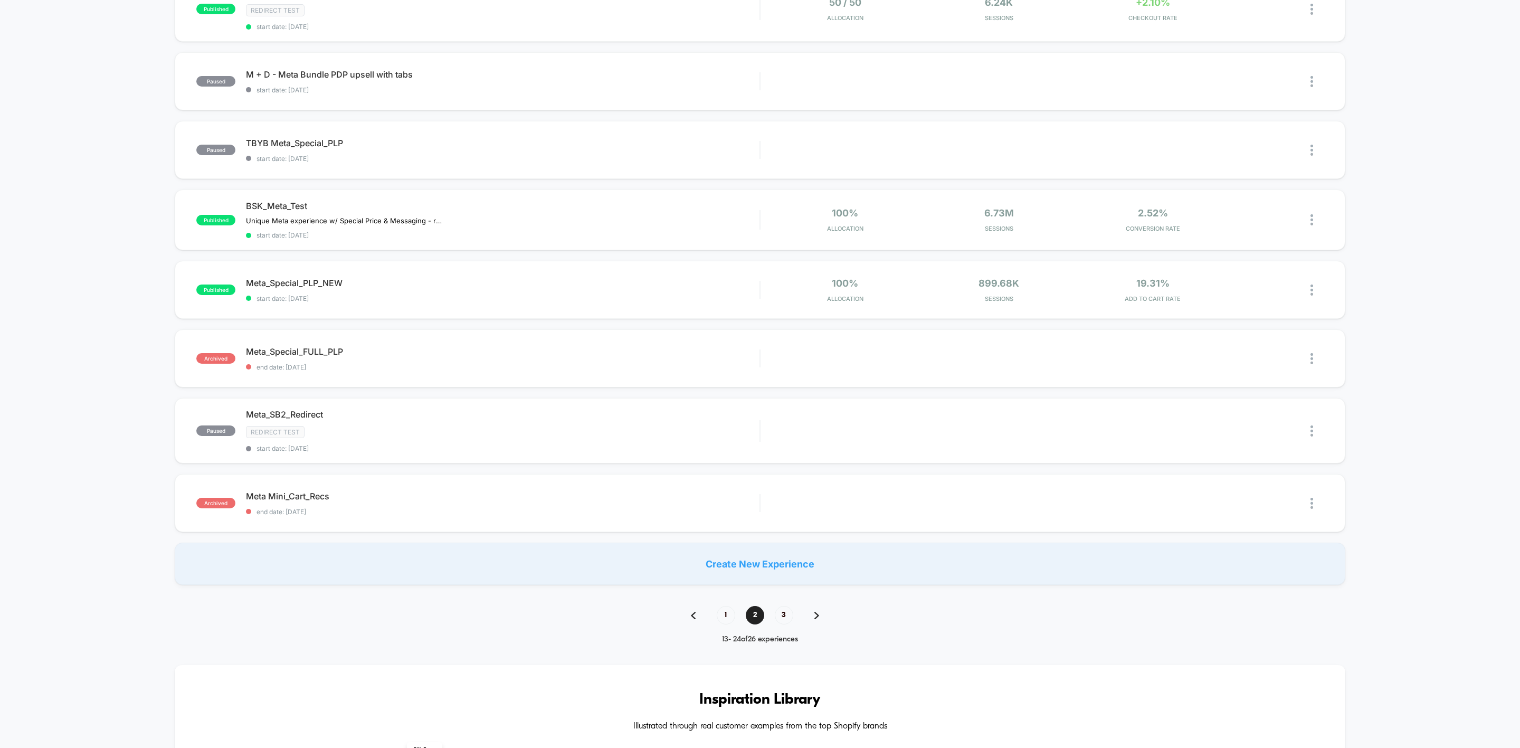
scroll to position [429, 0]
click at [780, 619] on span "3" at bounding box center [784, 614] width 18 height 18
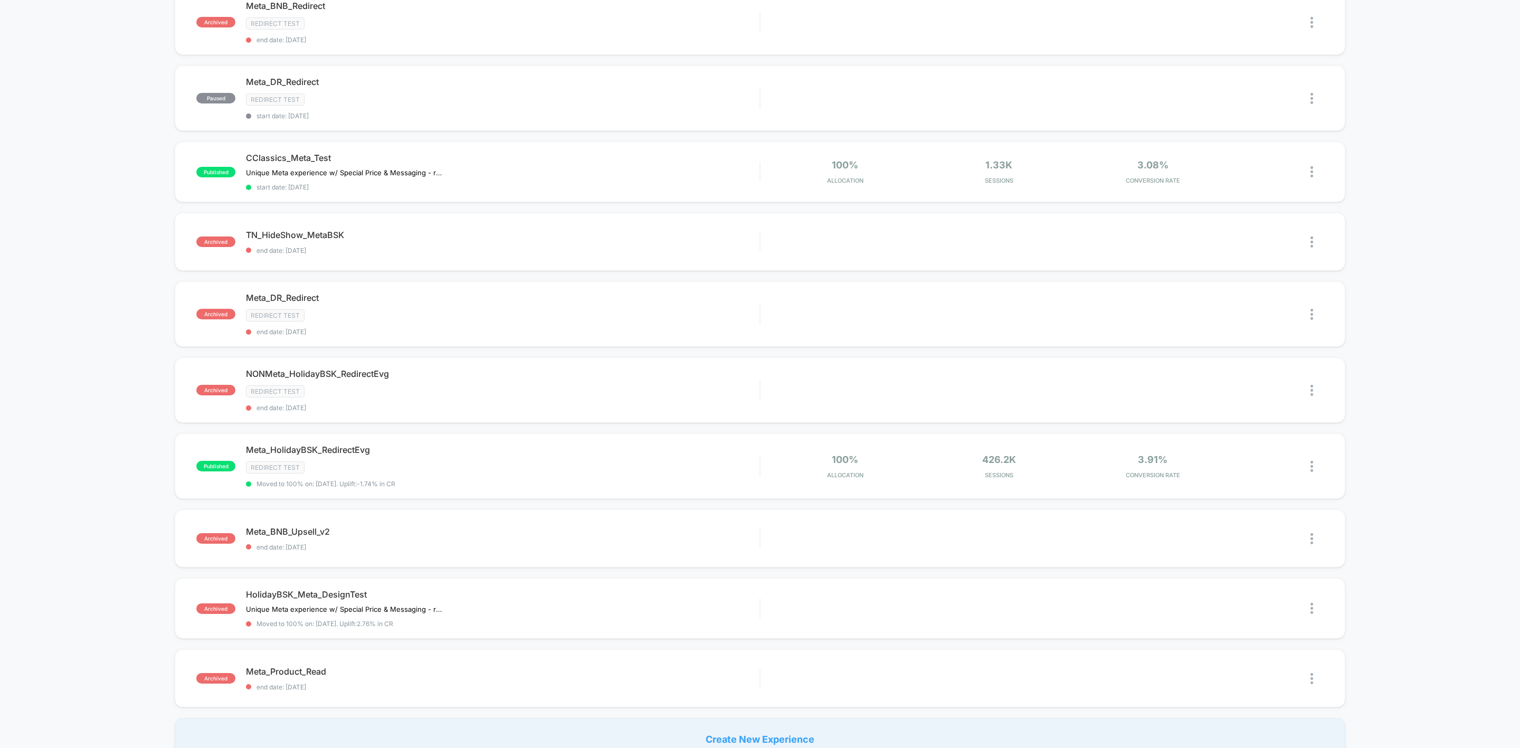
scroll to position [272, 0]
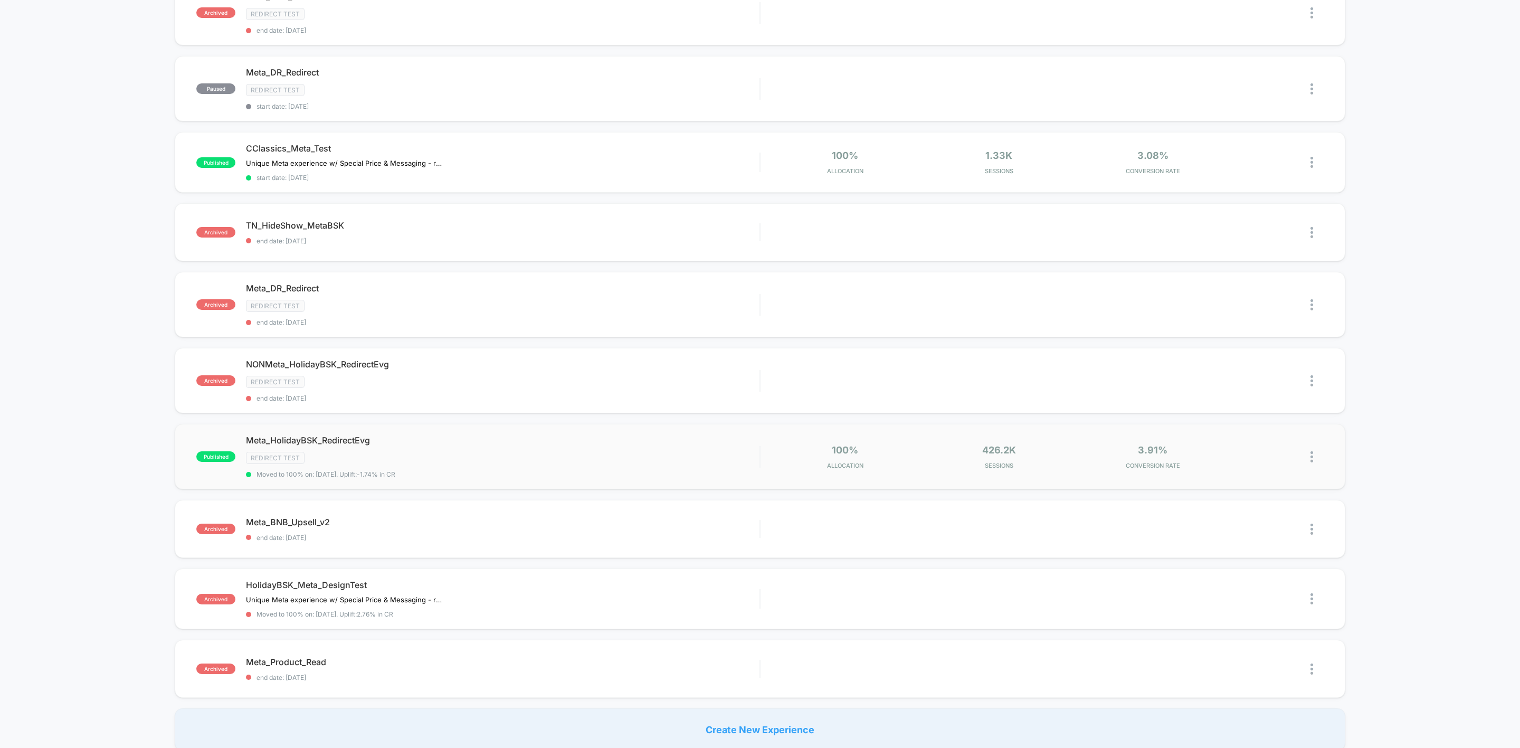
click at [1312, 461] on img at bounding box center [1311, 456] width 3 height 11
click at [1267, 448] on div "Pause" at bounding box center [1256, 447] width 95 height 24
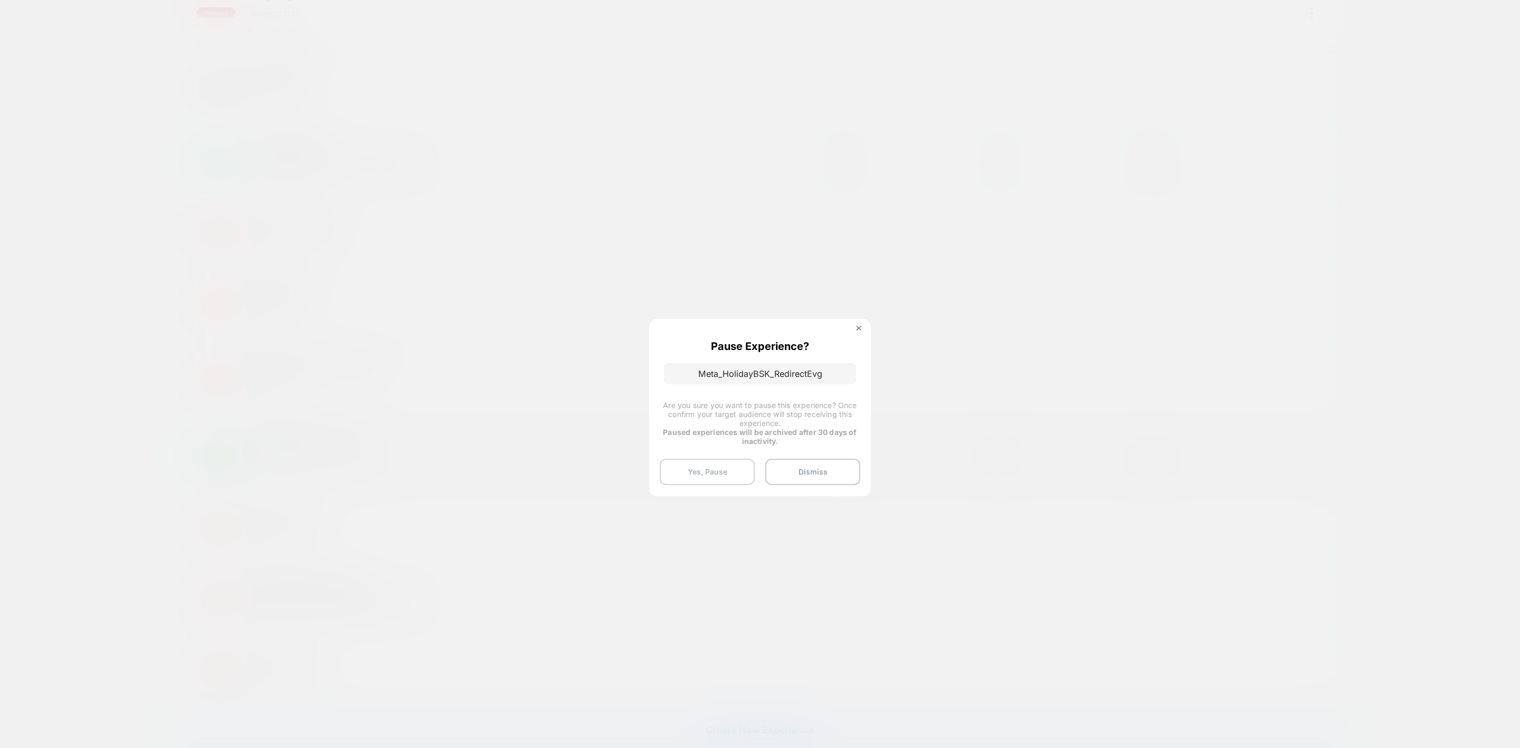
click at [705, 461] on button "Yes, Pause" at bounding box center [707, 472] width 95 height 26
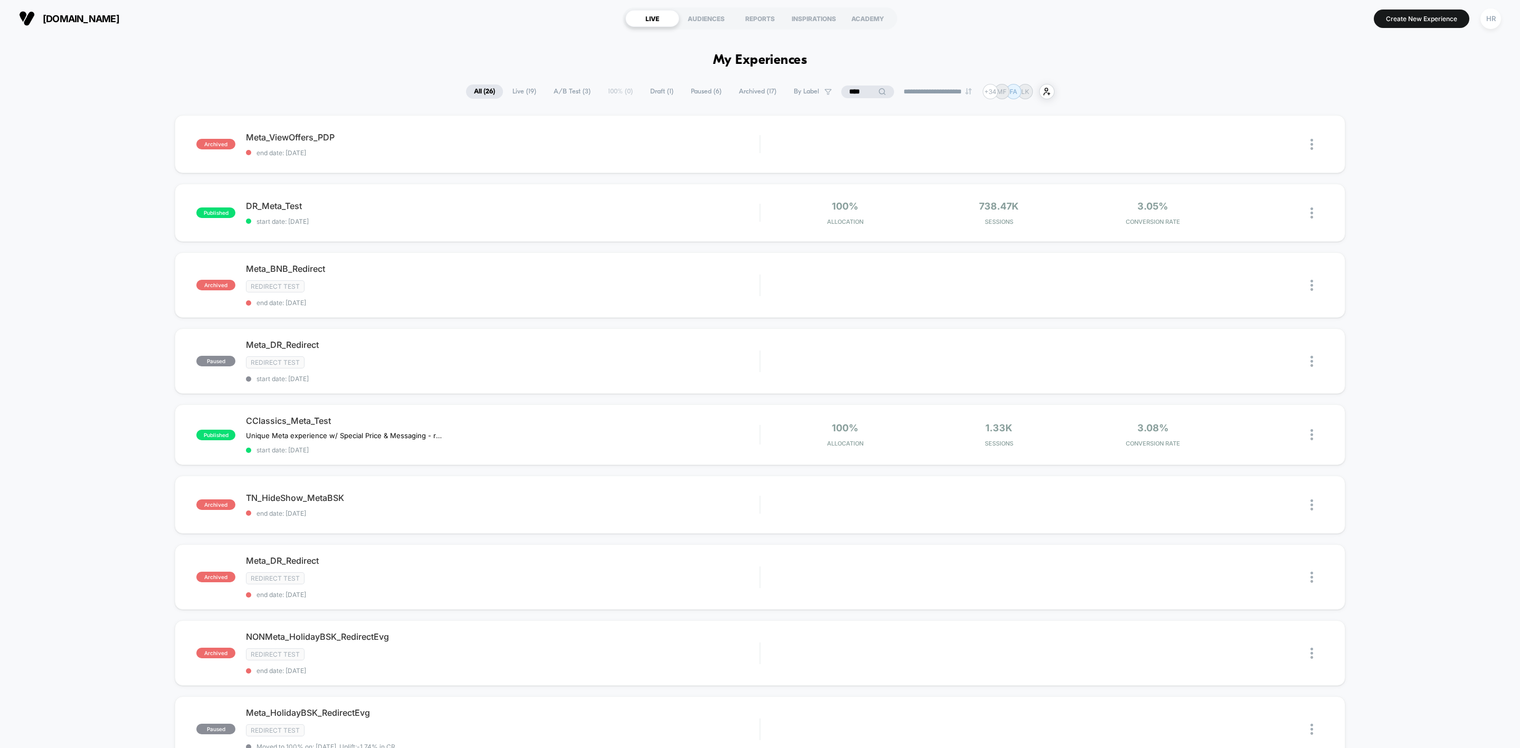
click at [862, 90] on input "****" at bounding box center [867, 91] width 53 height 13
click at [862, 90] on input "****" at bounding box center [868, 91] width 106 height 13
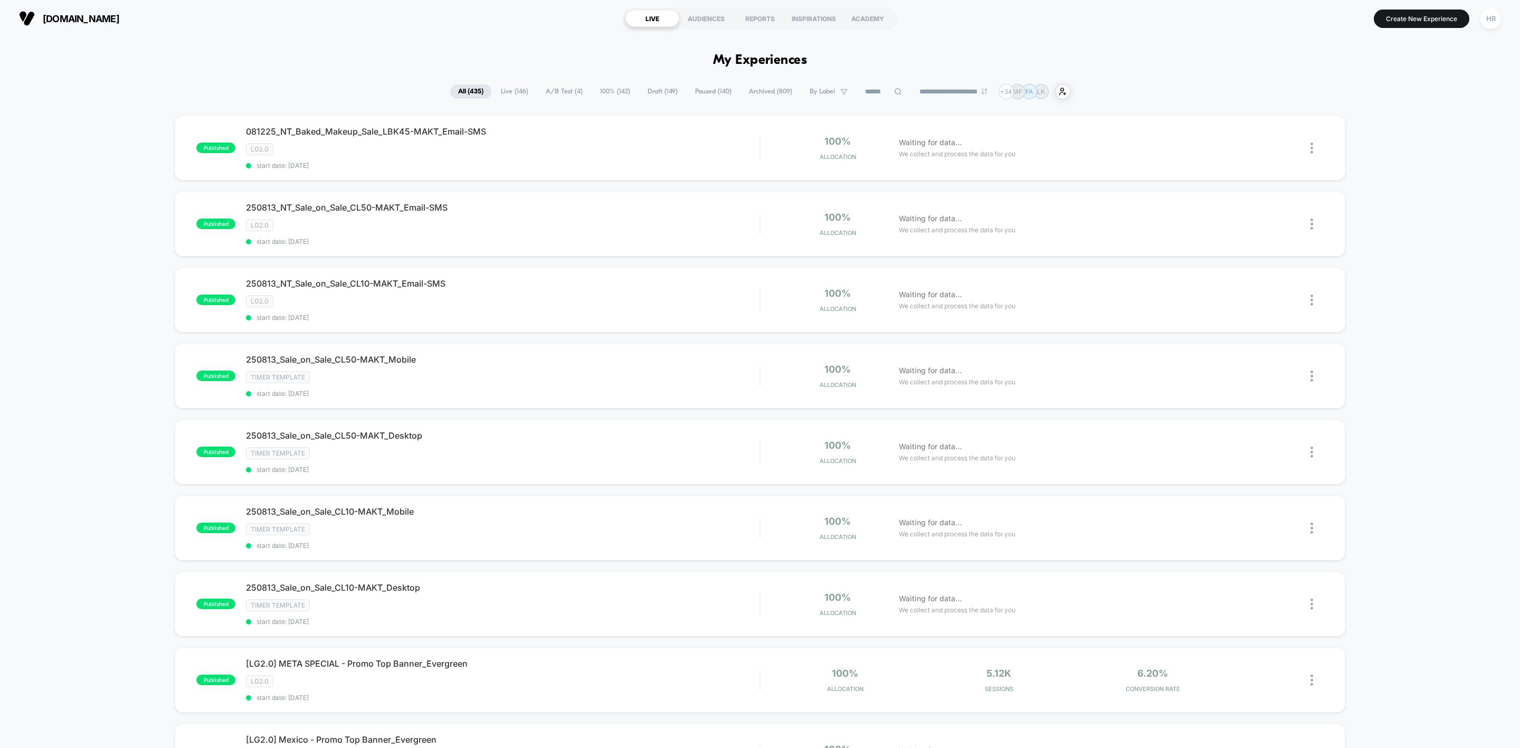
click at [538, 91] on span "A/B Test ( 4 )" at bounding box center [564, 91] width 53 height 14
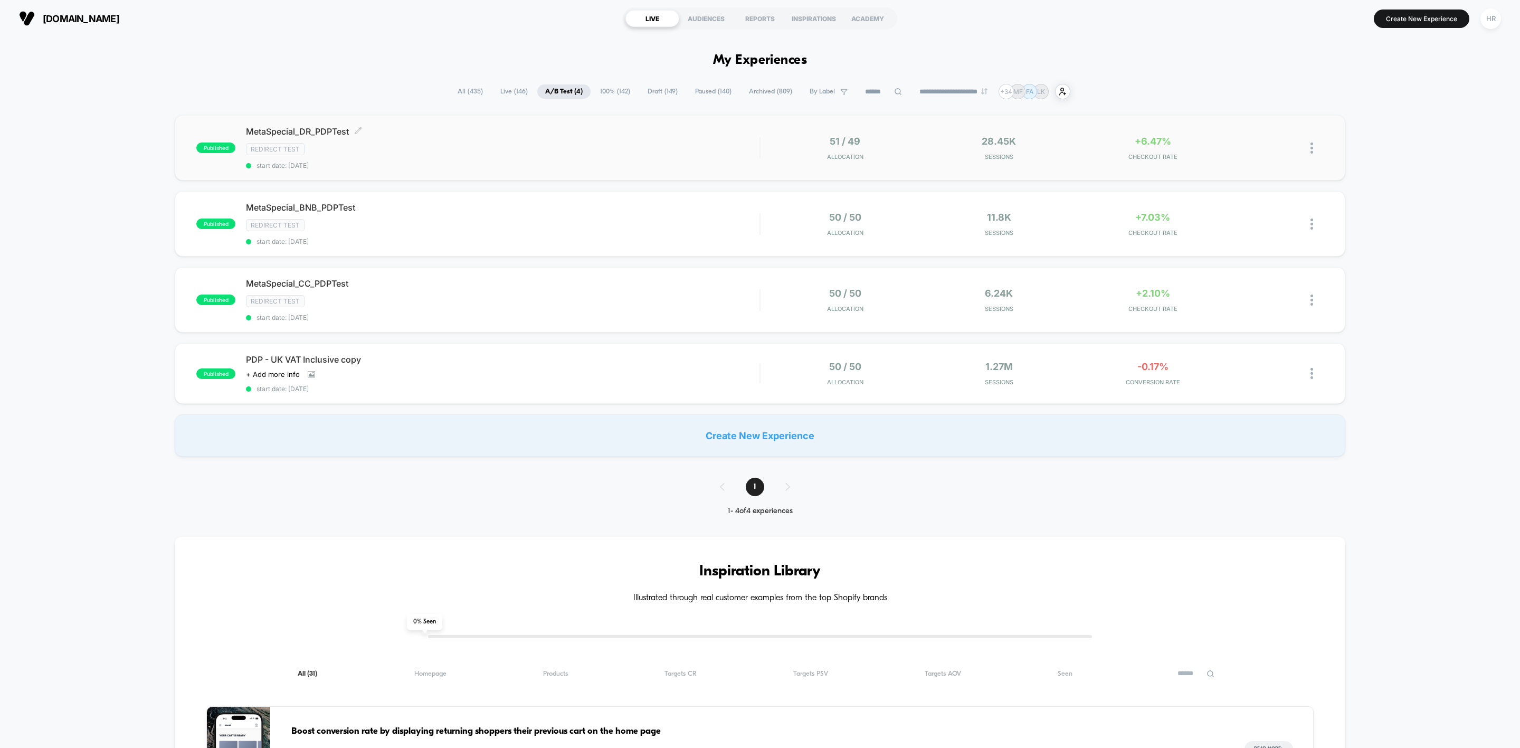
click at [414, 158] on div "MetaSpecial_DR_PDPTest Click to edit experience details Click to edit experienc…" at bounding box center [502, 147] width 513 height 43
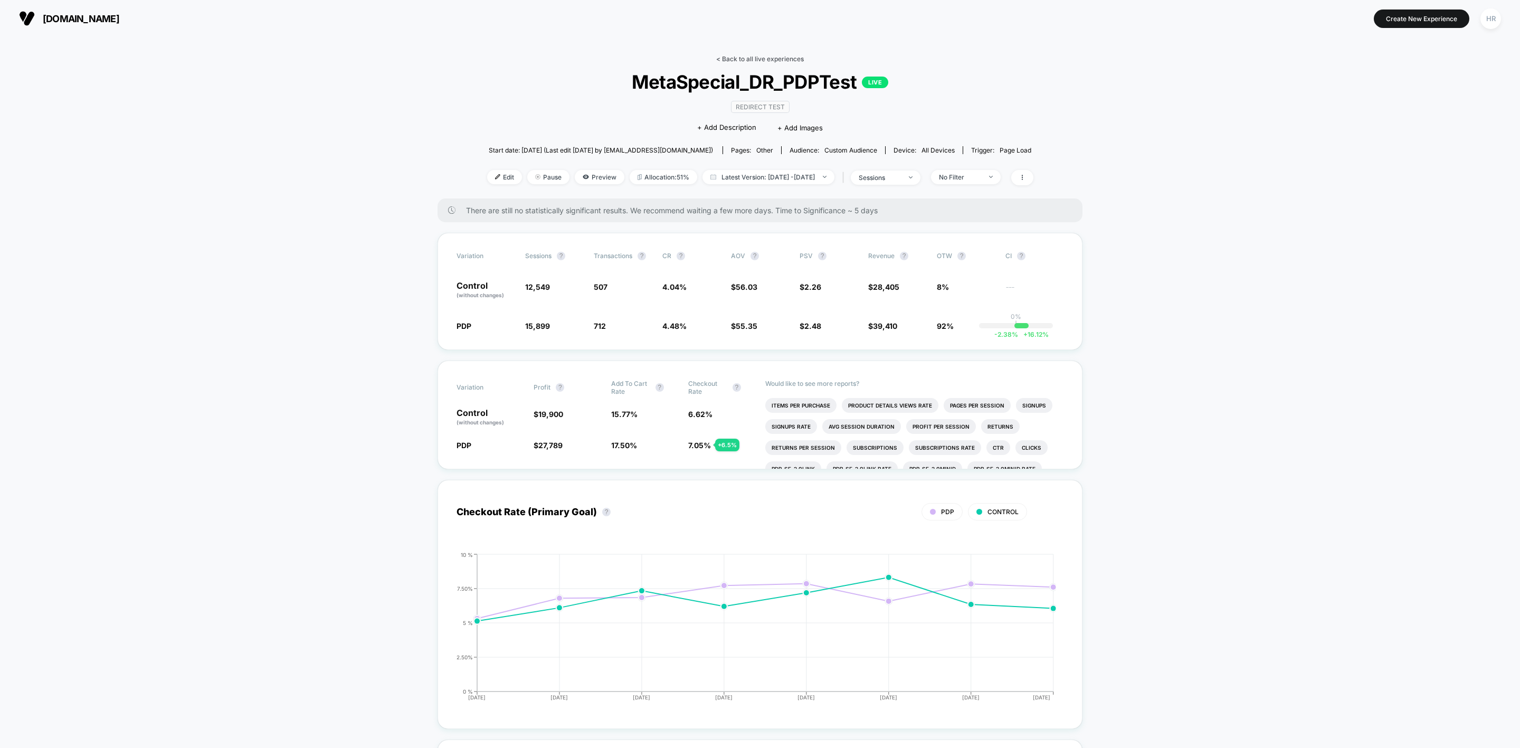
click at [736, 57] on link "< Back to all live experiences" at bounding box center [760, 59] width 88 height 8
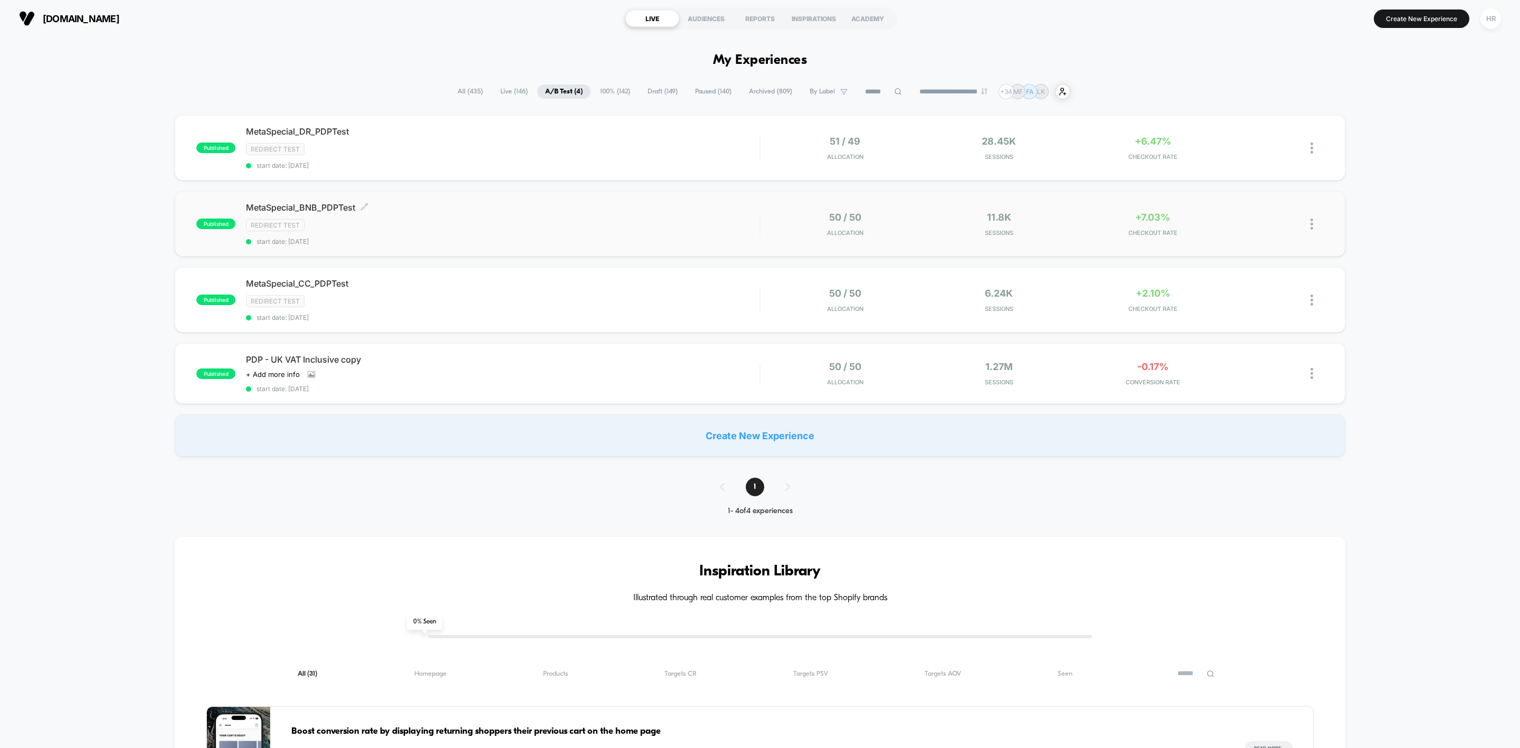
click at [665, 224] on div "Redirect Test" at bounding box center [502, 225] width 513 height 12
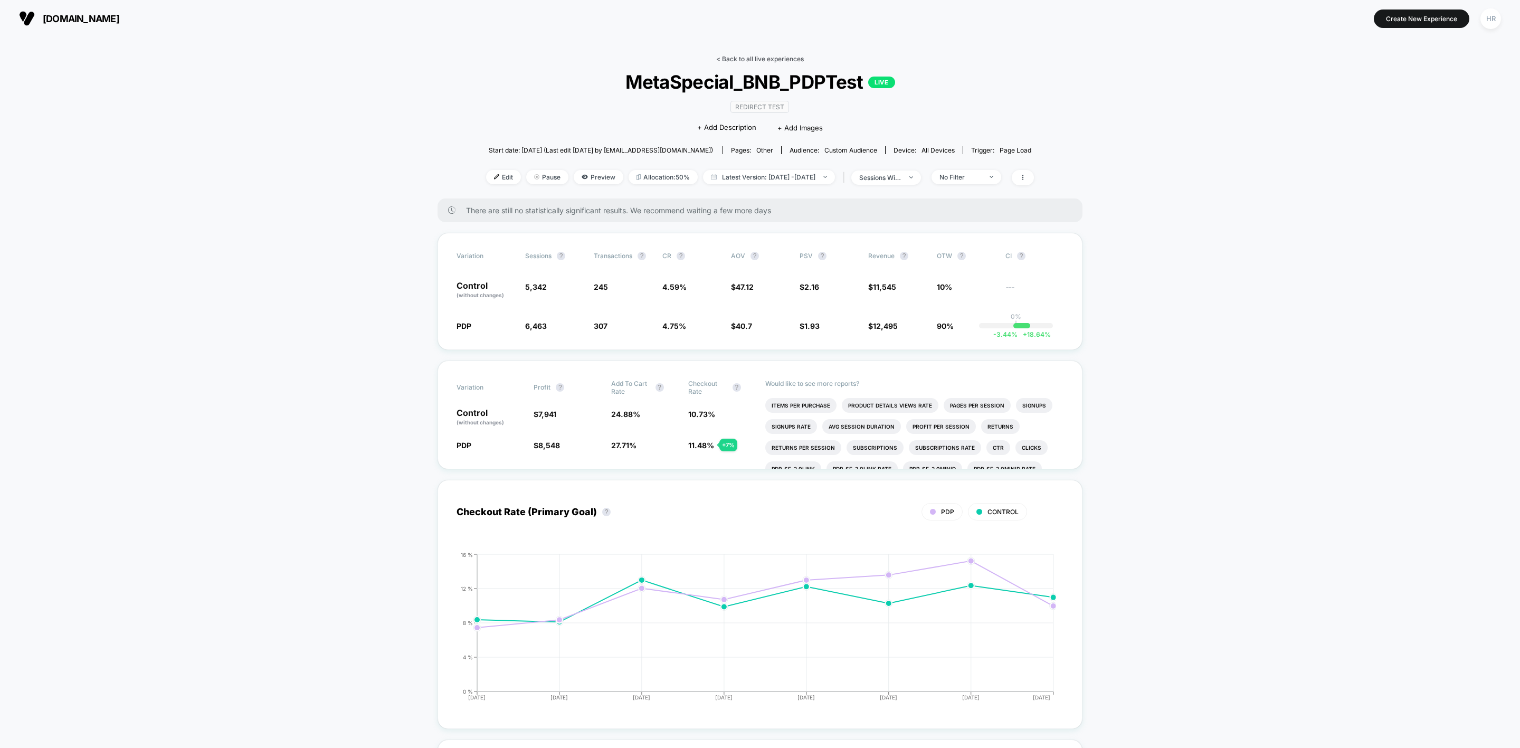
click at [760, 56] on link "< Back to all live experiences" at bounding box center [760, 59] width 88 height 8
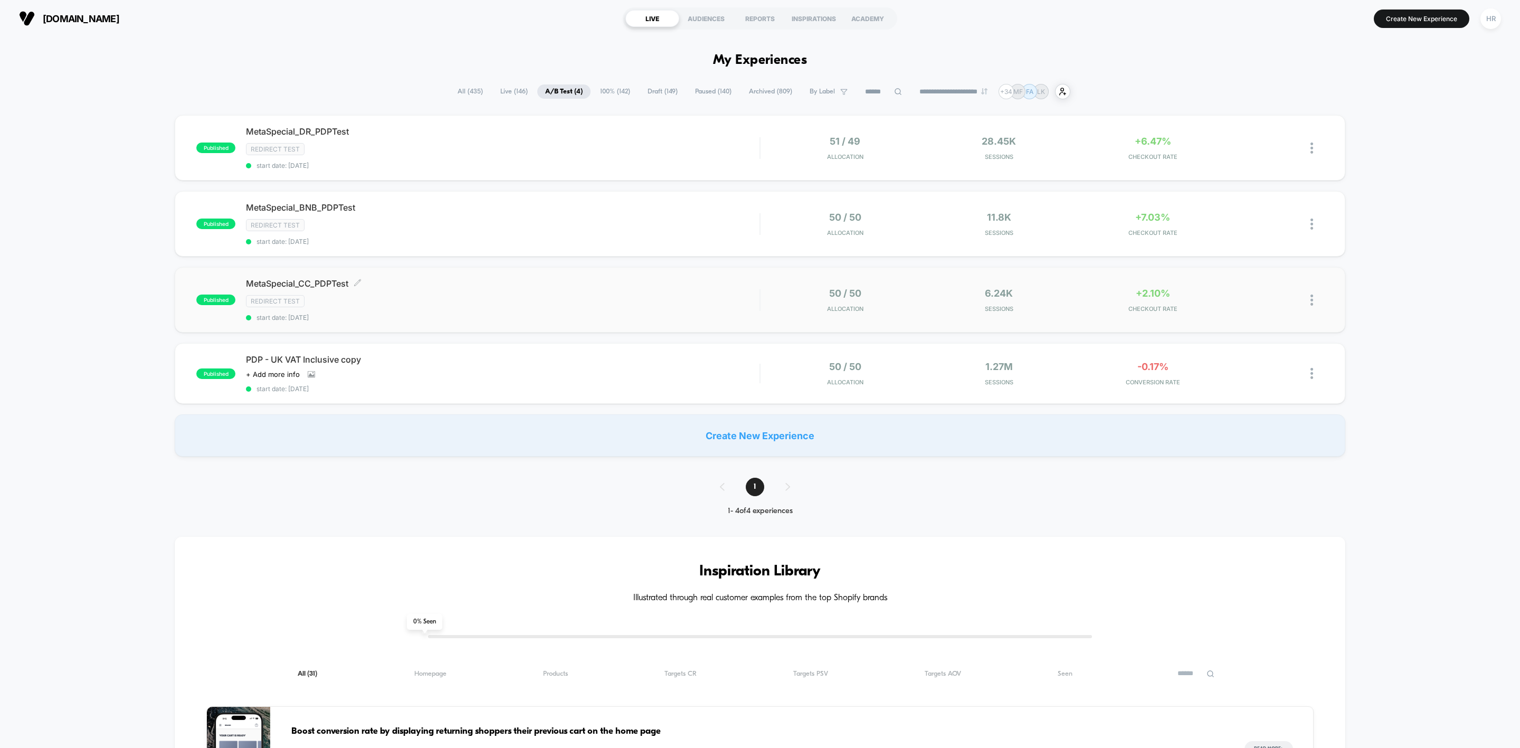
click at [614, 301] on div "Redirect Test" at bounding box center [502, 301] width 513 height 12
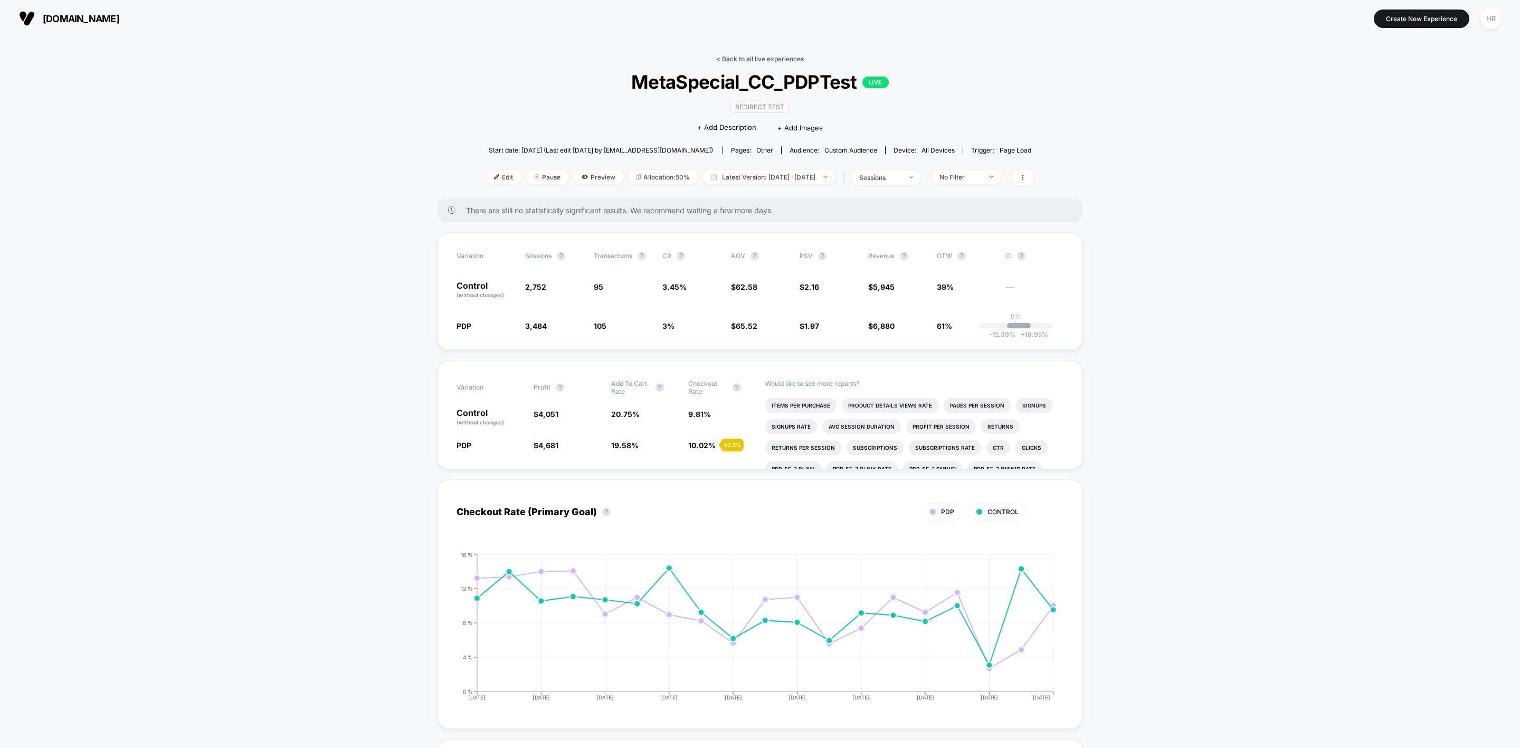
click at [735, 59] on link "< Back to all live experiences" at bounding box center [760, 59] width 88 height 8
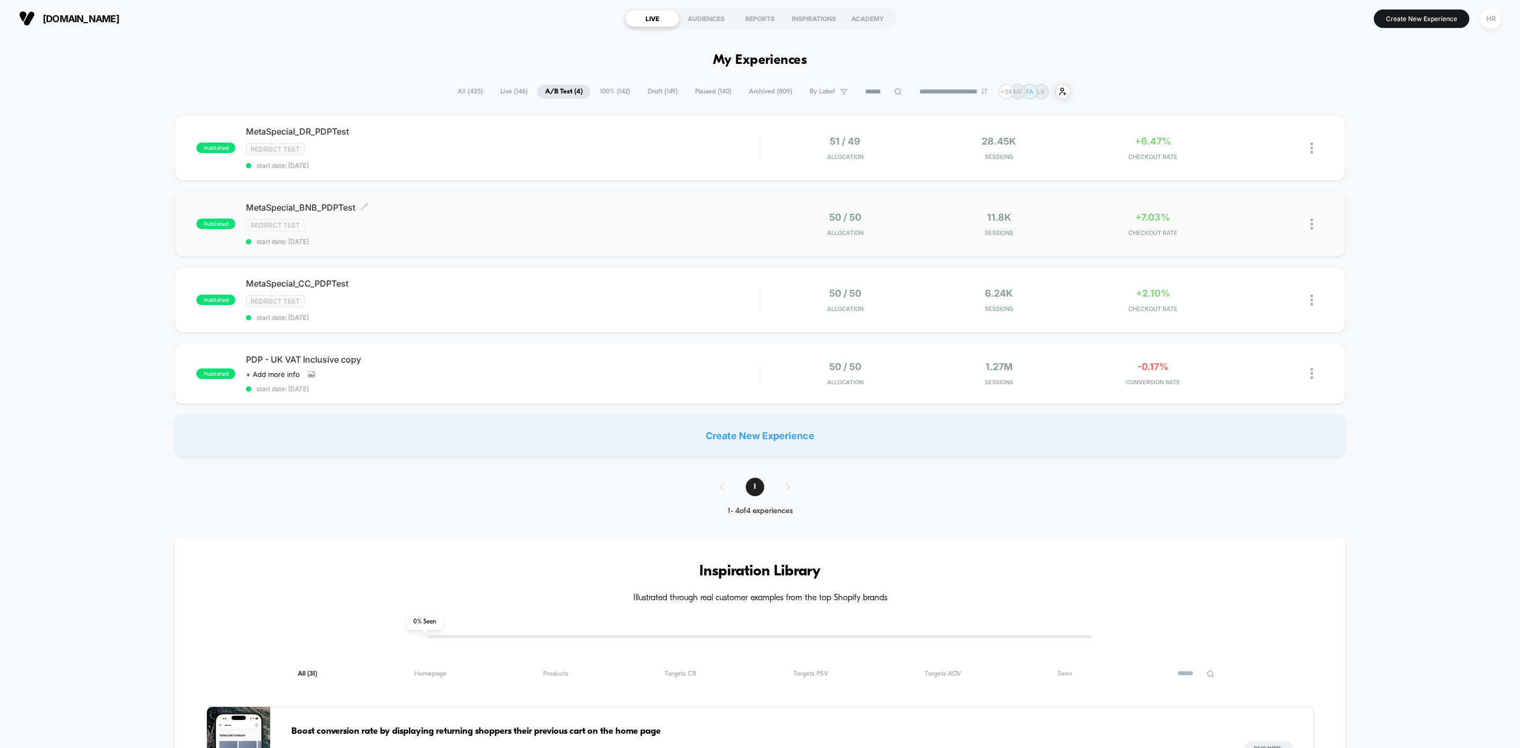
click at [526, 217] on div "MetaSpecial_BNB_PDPTest Click to edit experience details Click to edit experien…" at bounding box center [502, 223] width 513 height 43
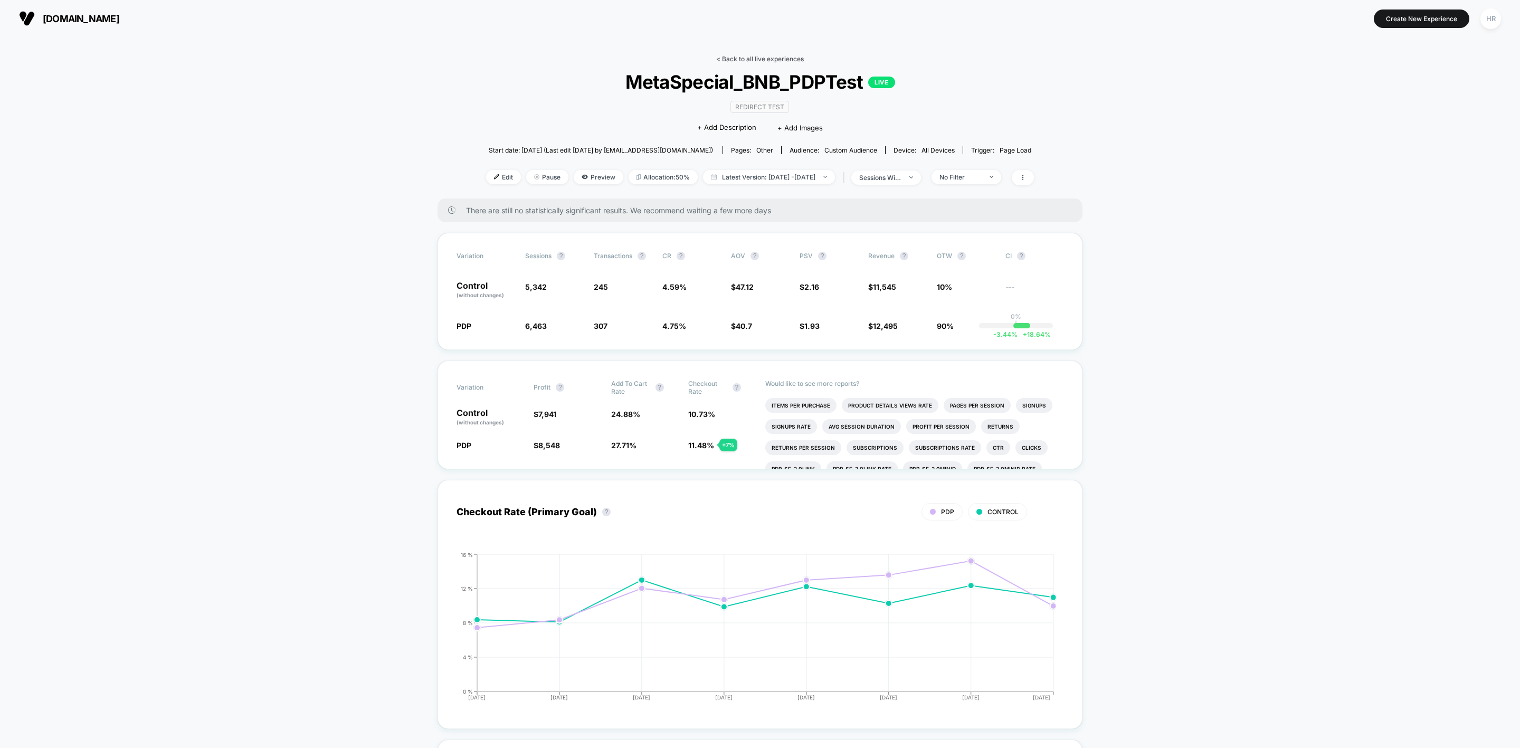
click at [771, 59] on link "< Back to all live experiences" at bounding box center [760, 59] width 88 height 8
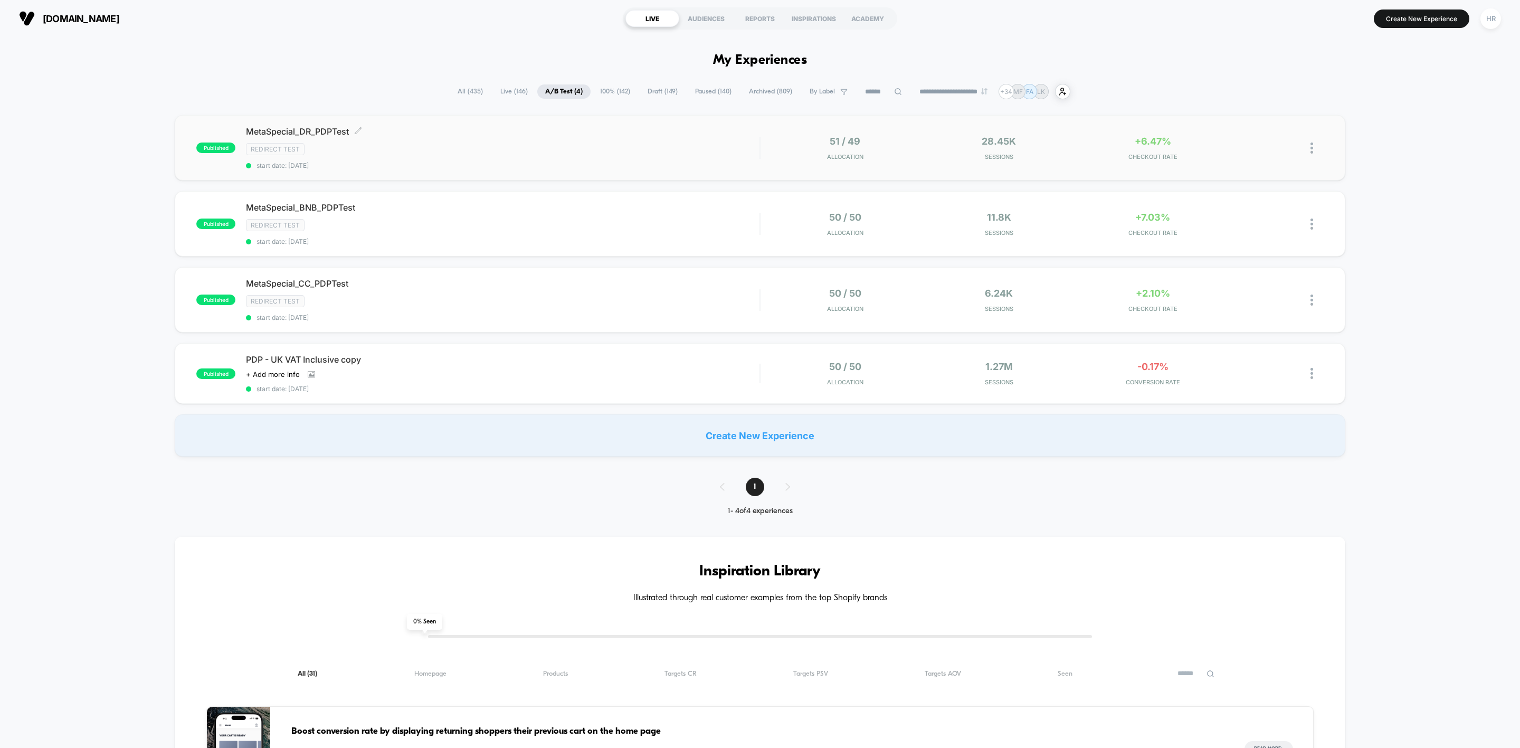
click at [512, 143] on div "Redirect Test" at bounding box center [502, 149] width 513 height 12
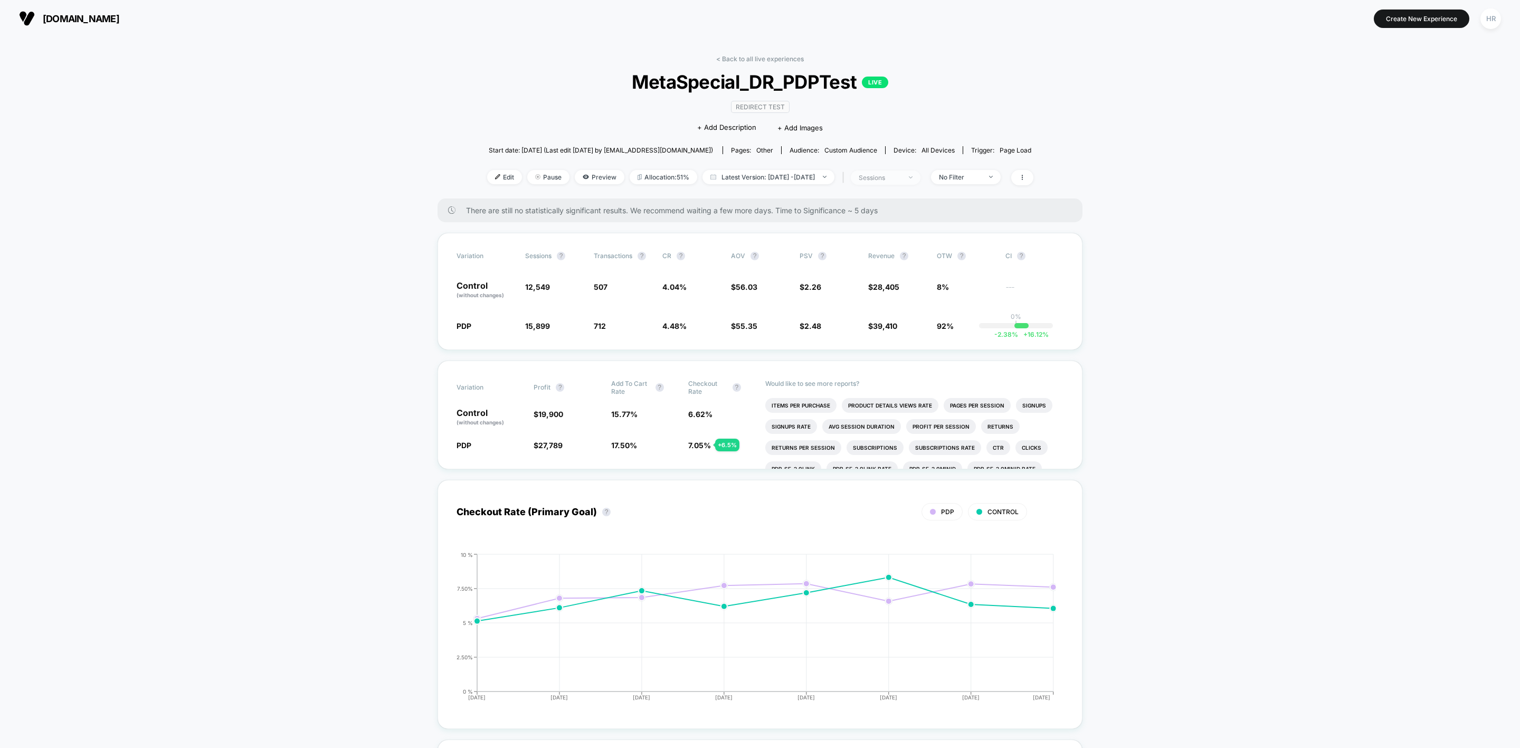
click at [901, 179] on div "sessions" at bounding box center [879, 178] width 42 height 8
click at [873, 239] on span "Sessions with impressions" at bounding box center [895, 239] width 89 height 9
click at [866, 291] on button "Save" at bounding box center [896, 289] width 125 height 17
click at [774, 59] on link "< Back to all live experiences" at bounding box center [760, 59] width 88 height 8
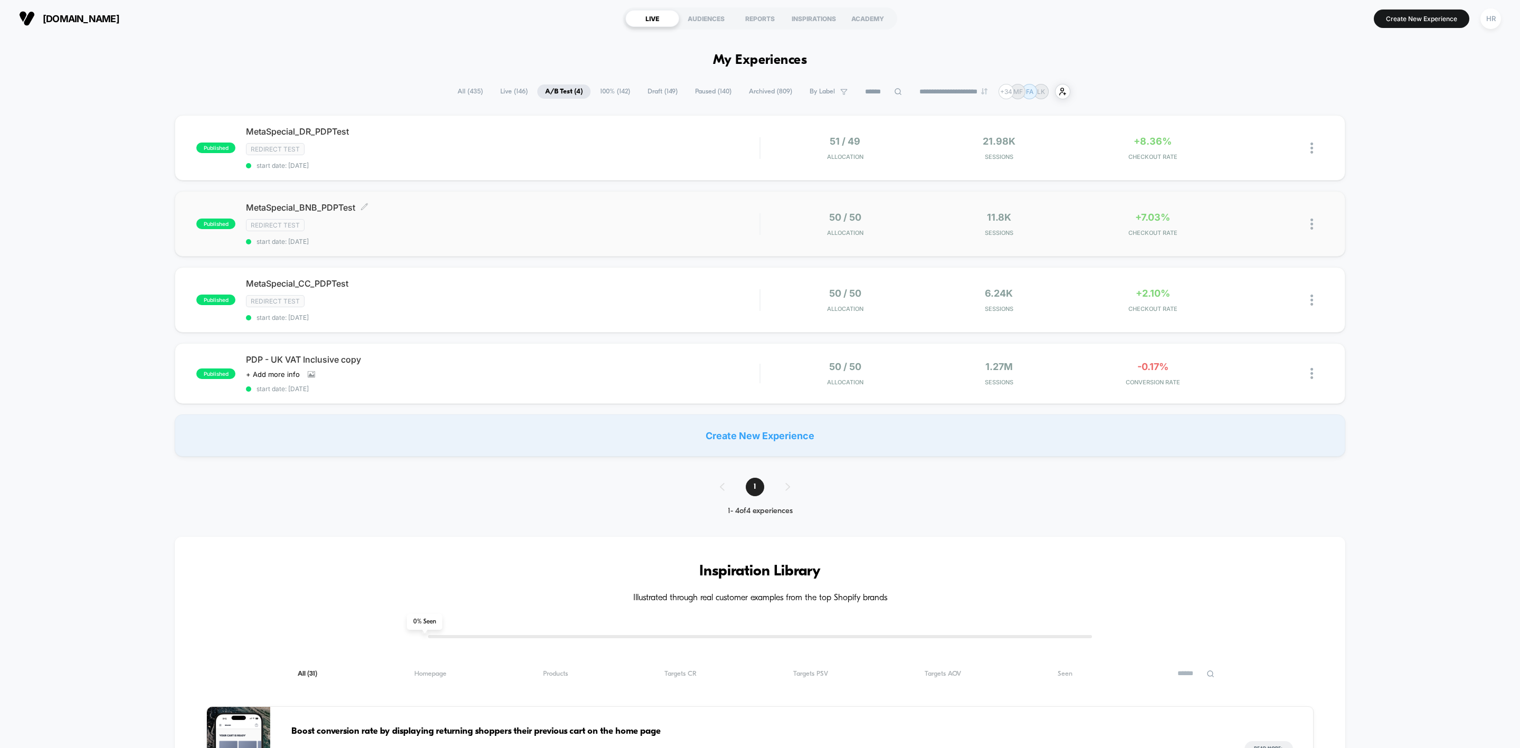
click at [569, 212] on span "MetaSpecial_BNB_PDPTest Click to edit experience details" at bounding box center [502, 207] width 513 height 11
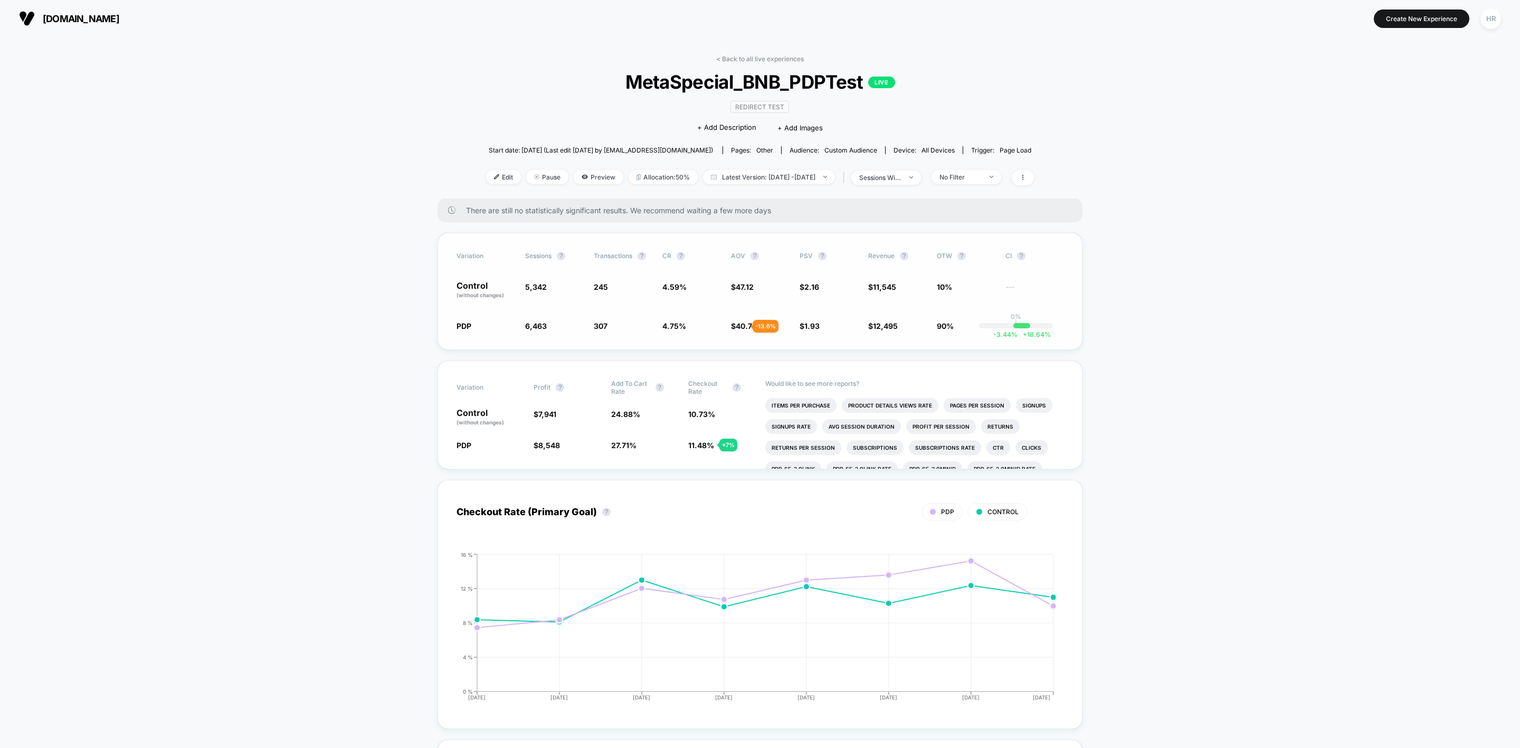
drag, startPoint x: 679, startPoint y: 325, endPoint x: 740, endPoint y: 326, distance: 60.7
click at [740, 326] on div "PDP 6,463 + 21 % 307 + 3.6 % 4.75 % + 3.6 % $ 40.7 - 13.6 % $ 1.93 - 10.5 % $ 1…" at bounding box center [759, 325] width 607 height 11
click at [777, 60] on link "< Back to all live experiences" at bounding box center [760, 59] width 88 height 8
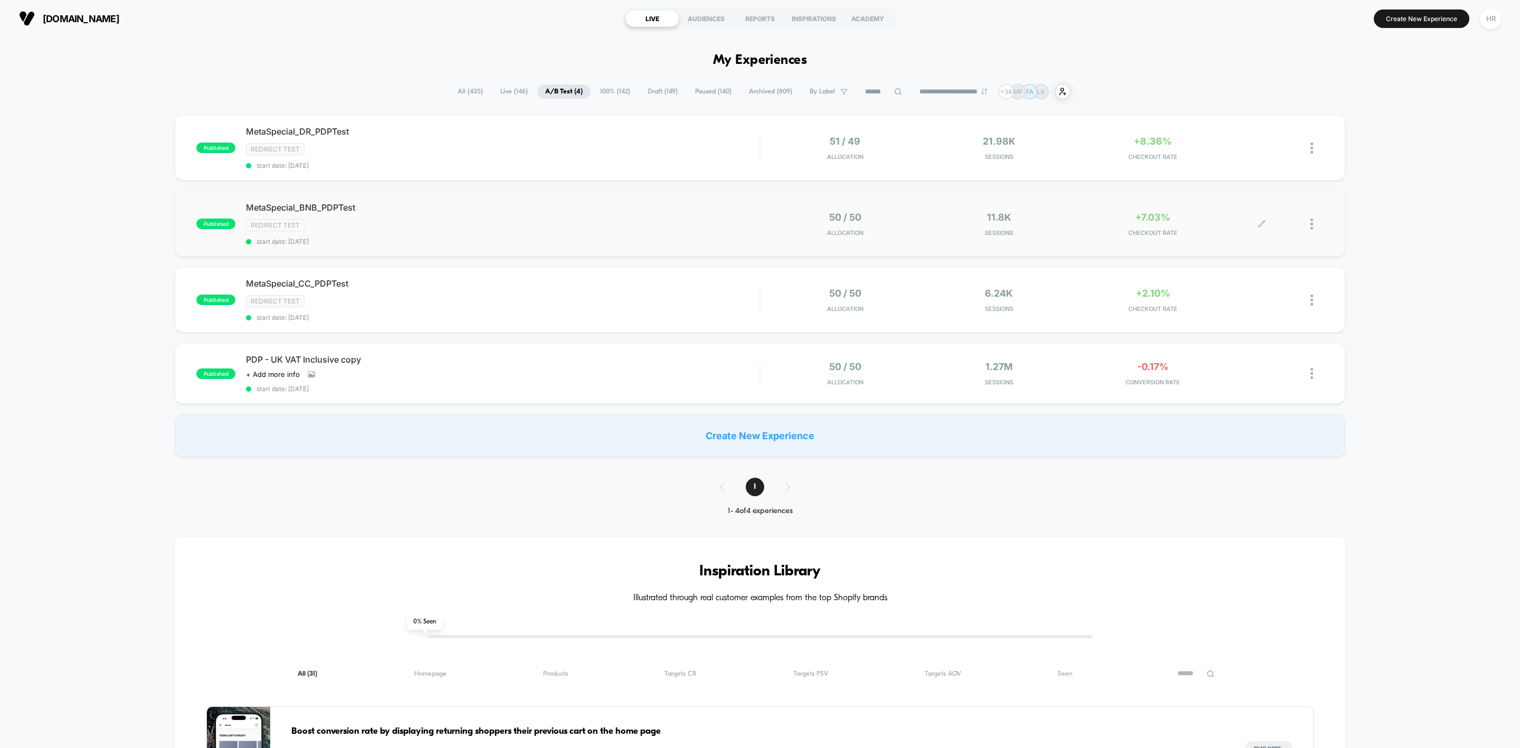
click at [1314, 227] on div at bounding box center [1316, 224] width 13 height 25
click at [1258, 212] on div "Pause" at bounding box center [1256, 212] width 95 height 24
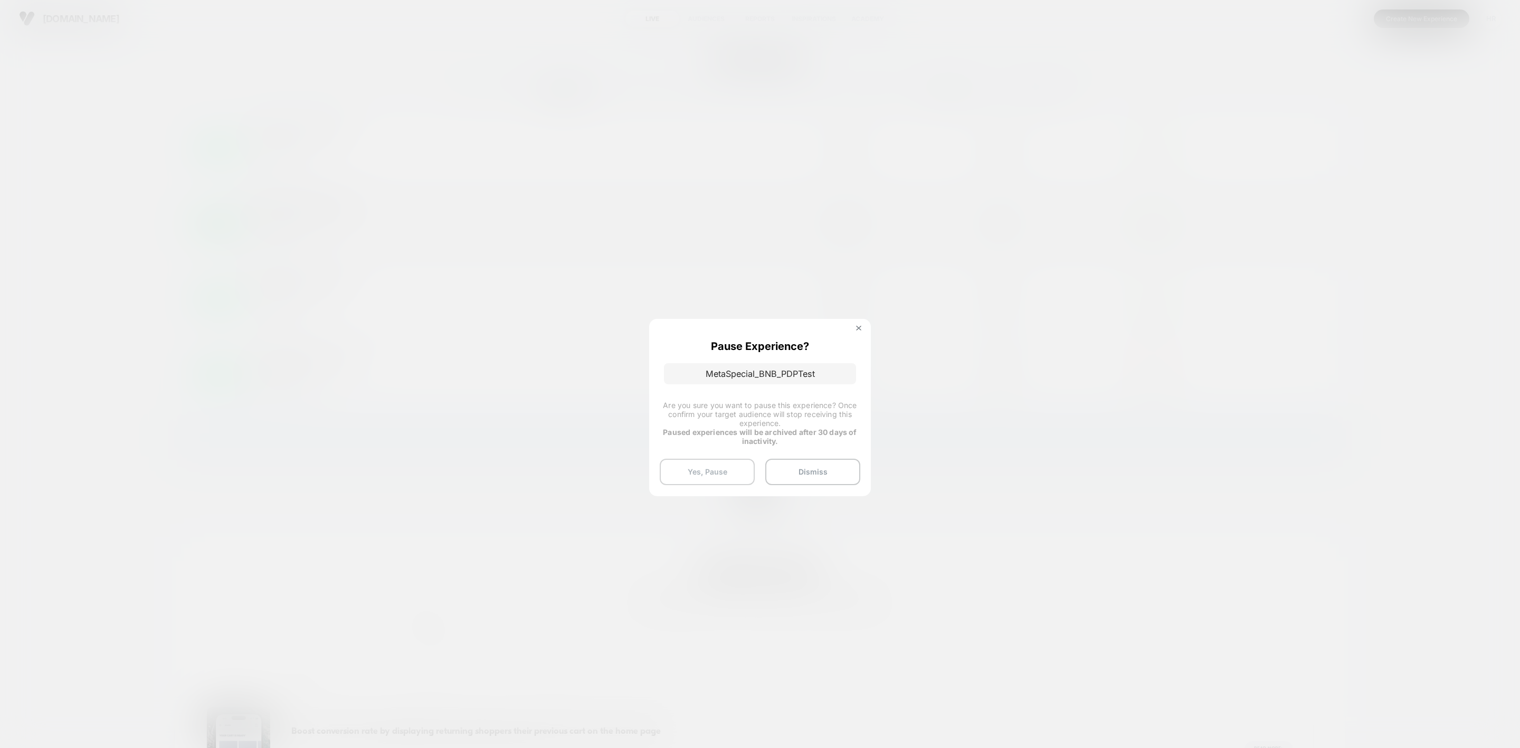
click at [719, 473] on button "Yes, Pause" at bounding box center [707, 472] width 95 height 26
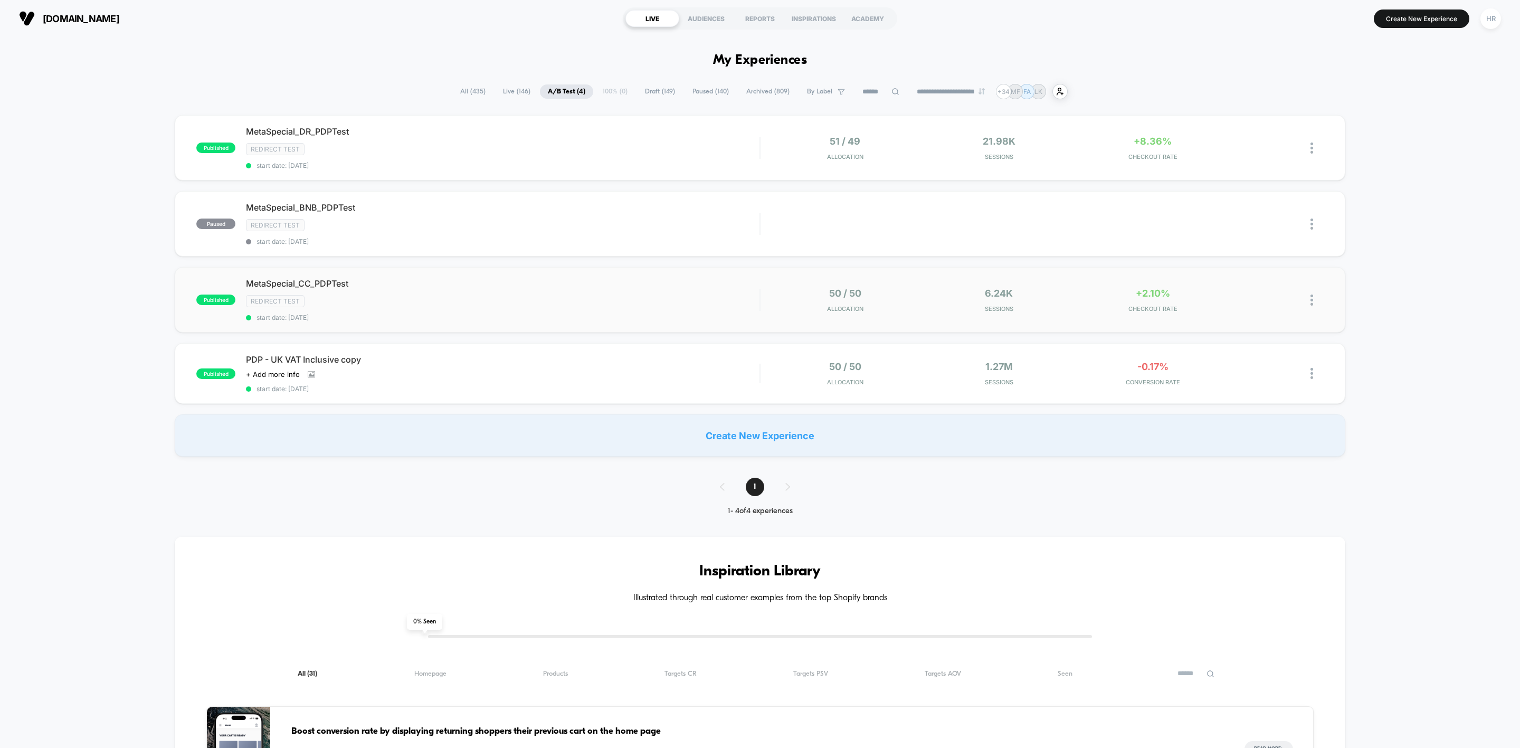
click at [1311, 301] on img at bounding box center [1311, 299] width 3 height 11
click at [1257, 289] on div "Pause" at bounding box center [1256, 290] width 95 height 24
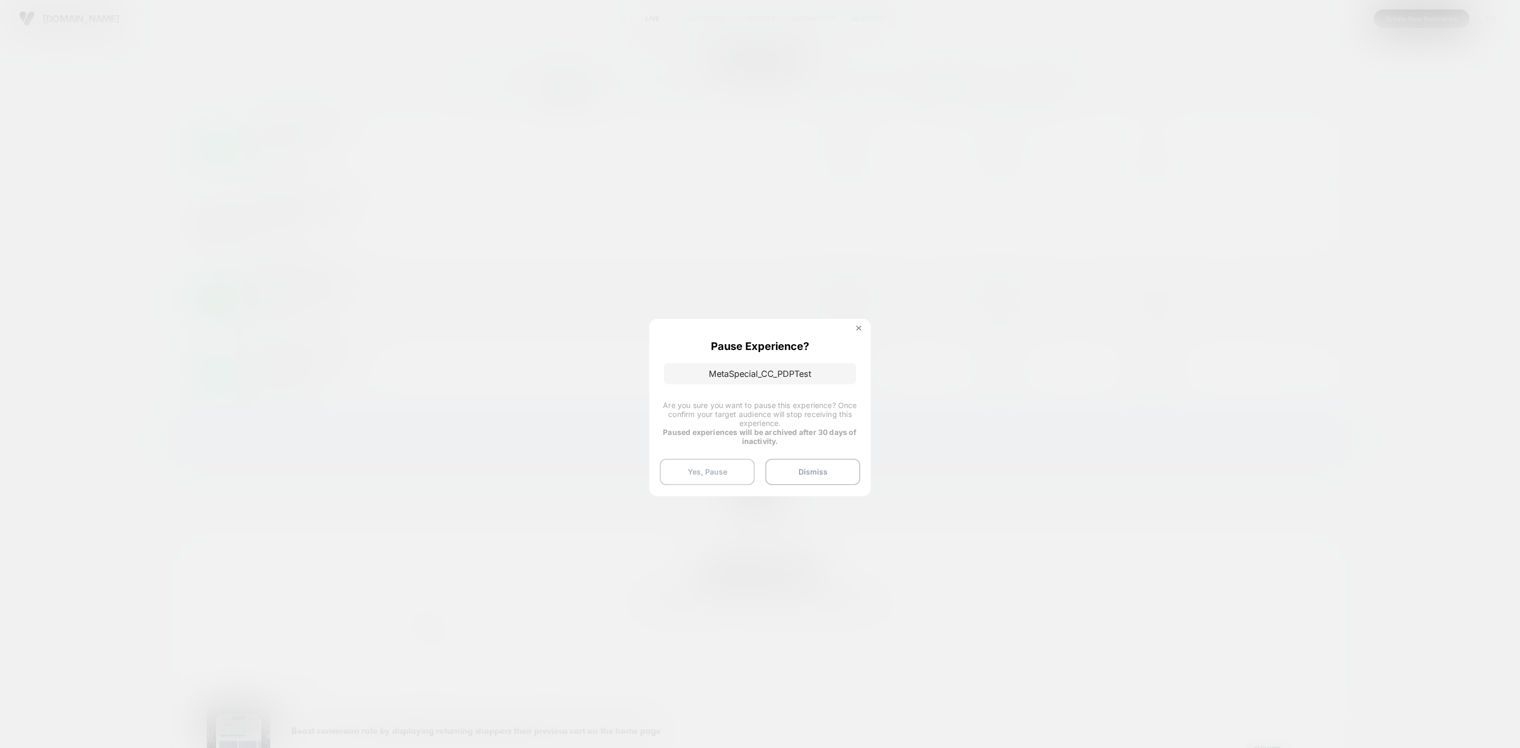
click at [729, 475] on button "Yes, Pause" at bounding box center [707, 472] width 95 height 26
